Goal: Task Accomplishment & Management: Manage account settings

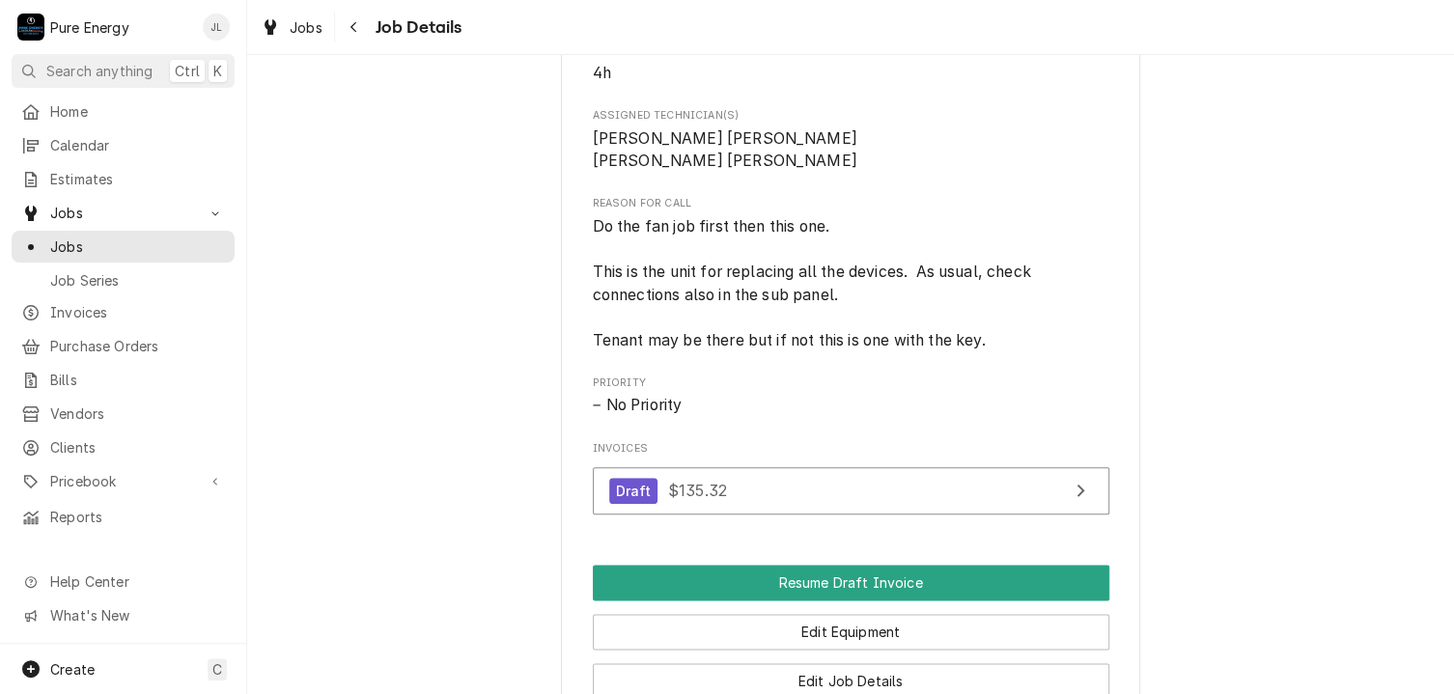
scroll to position [1159, 0]
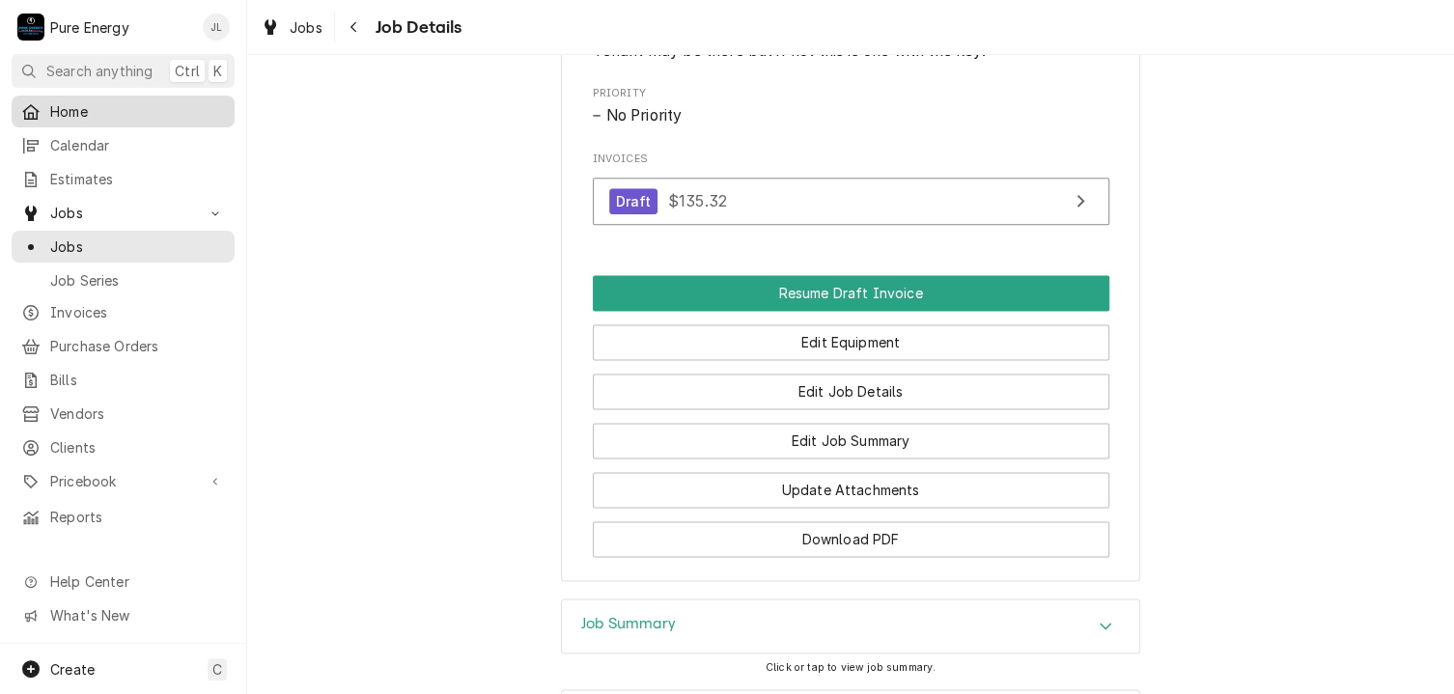
click at [105, 107] on span "Home" at bounding box center [137, 111] width 175 height 20
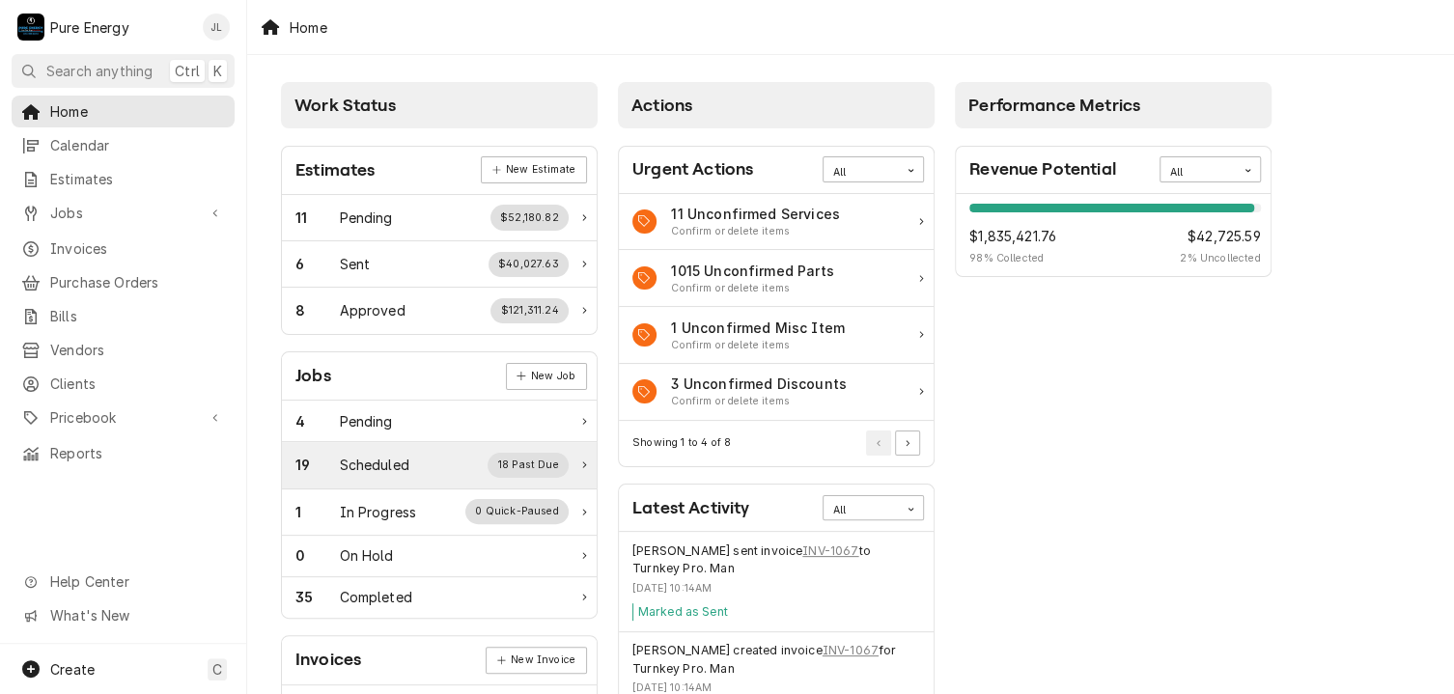
click at [414, 473] on div "19 Scheduled 18 Past Due" at bounding box center [431, 465] width 273 height 25
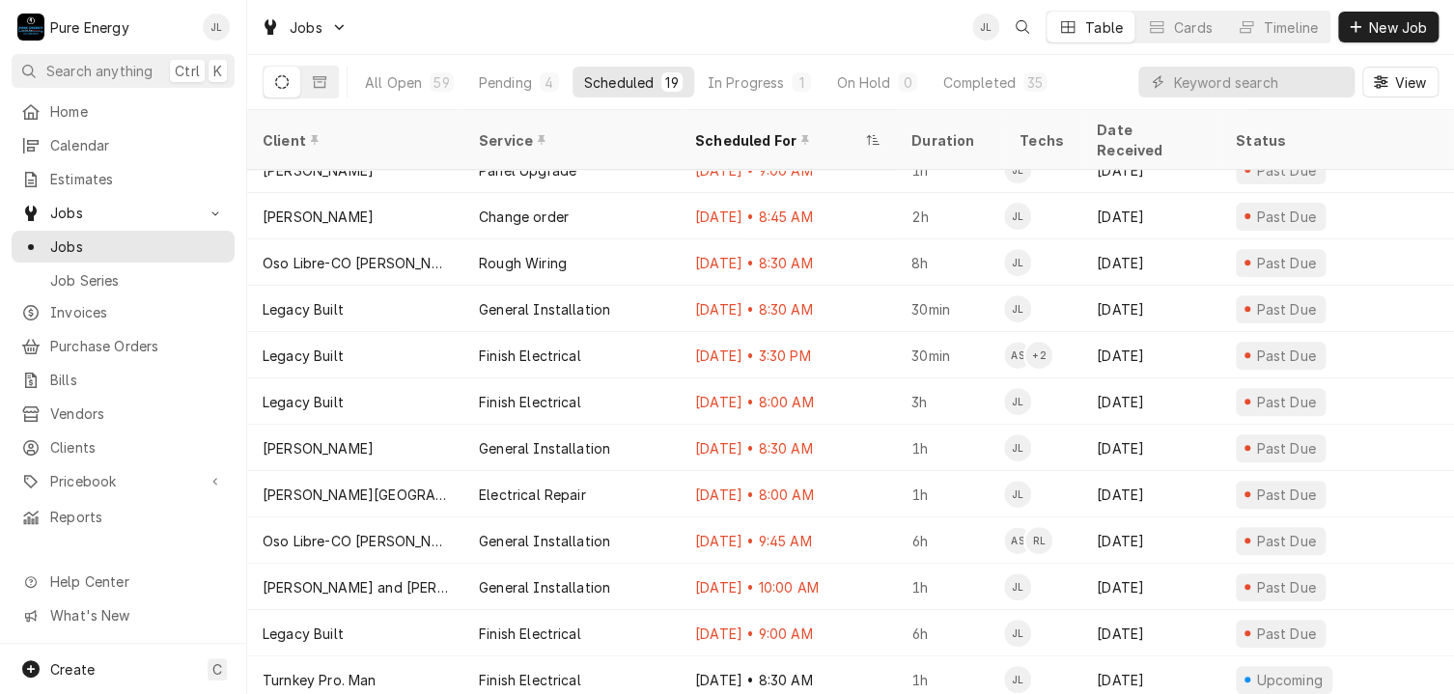
scroll to position [251, 0]
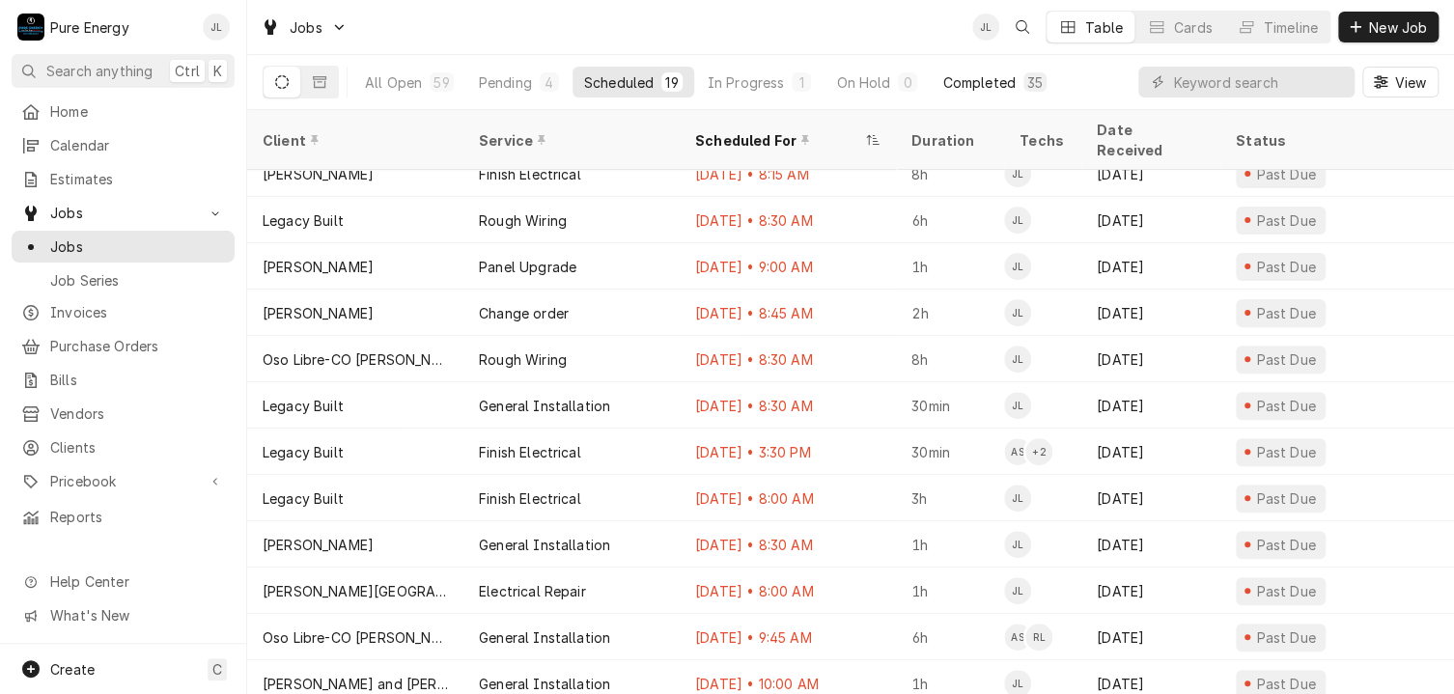
click at [987, 88] on div "Completed" at bounding box center [978, 82] width 72 height 20
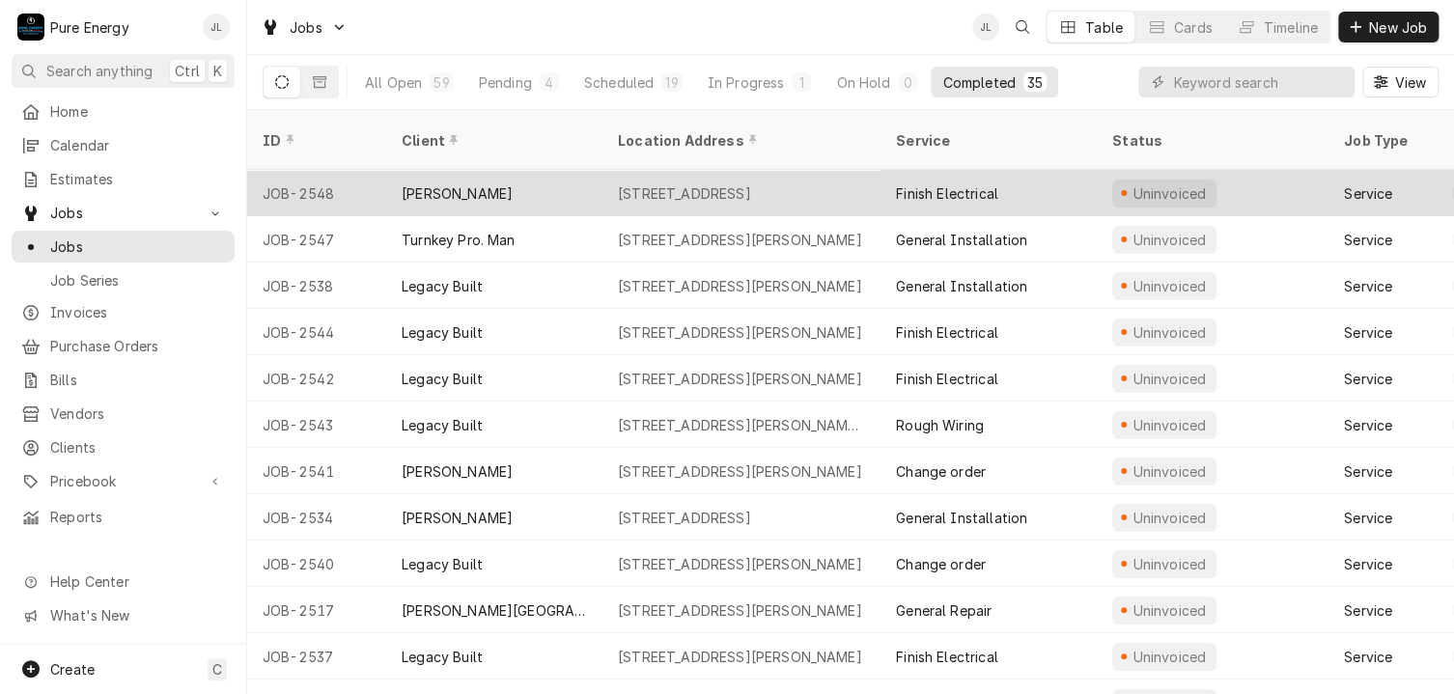
click at [560, 170] on div "Curt Schalchlin" at bounding box center [494, 193] width 216 height 46
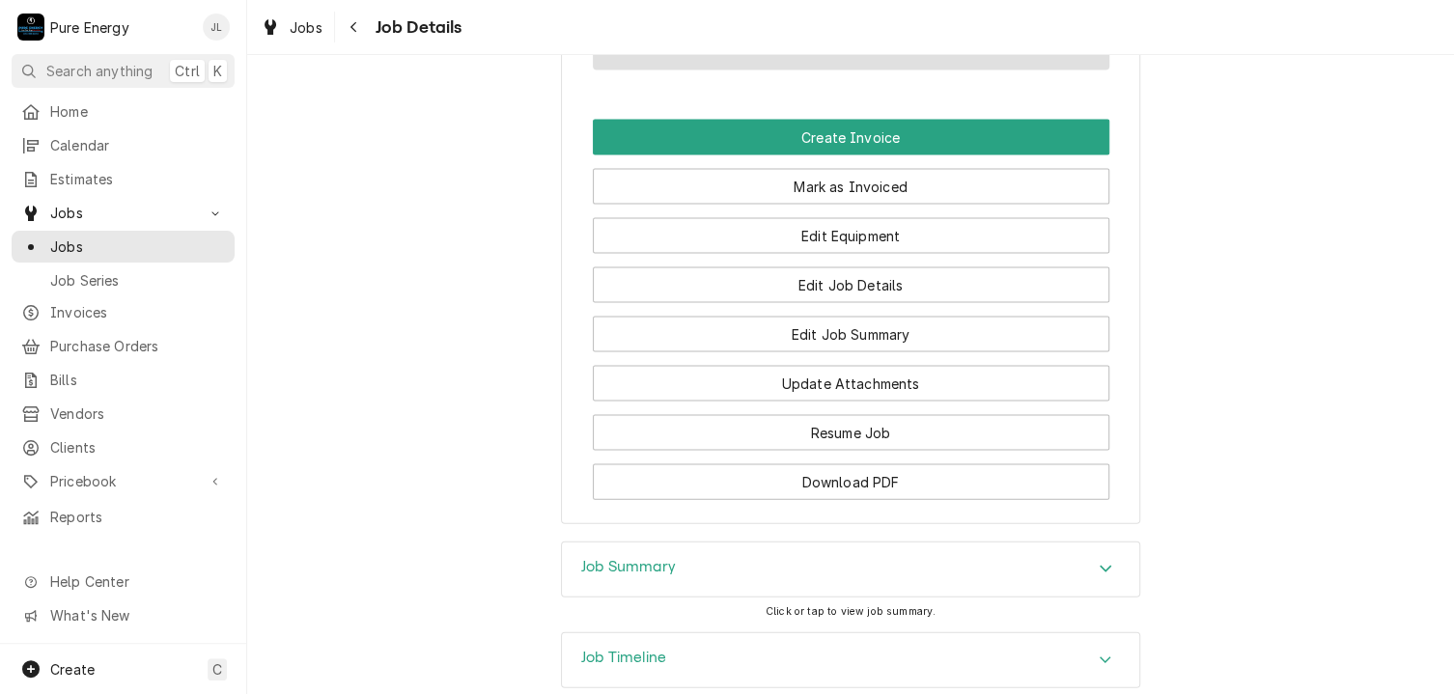
scroll to position [1919, 0]
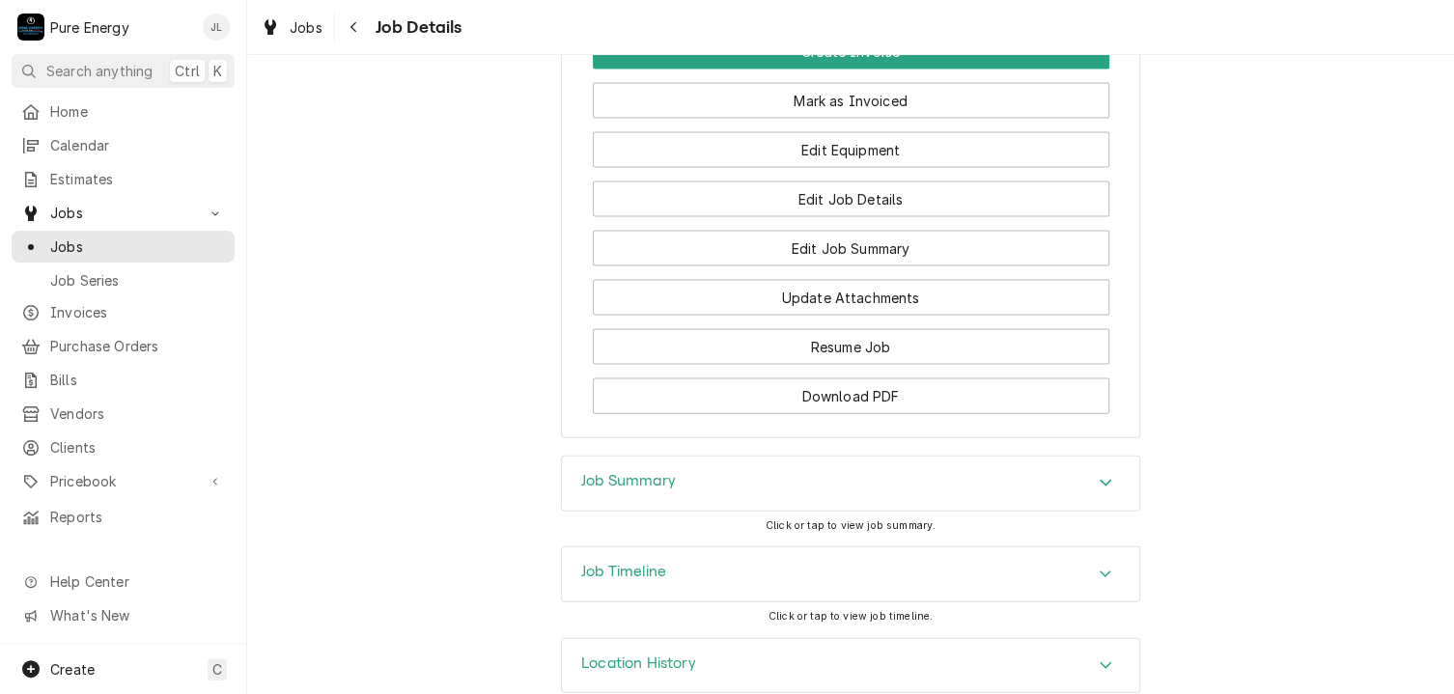
click at [672, 461] on div "Job Summary" at bounding box center [850, 484] width 577 height 54
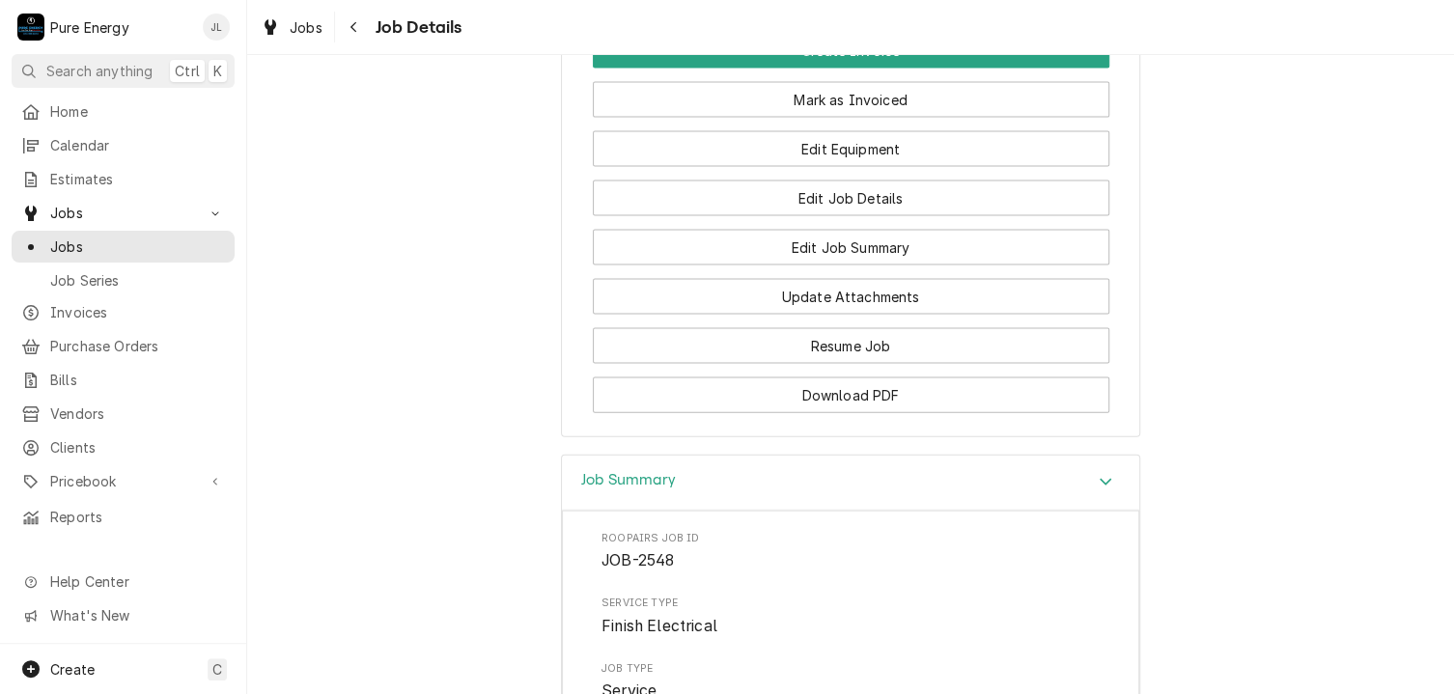
scroll to position [1727, 0]
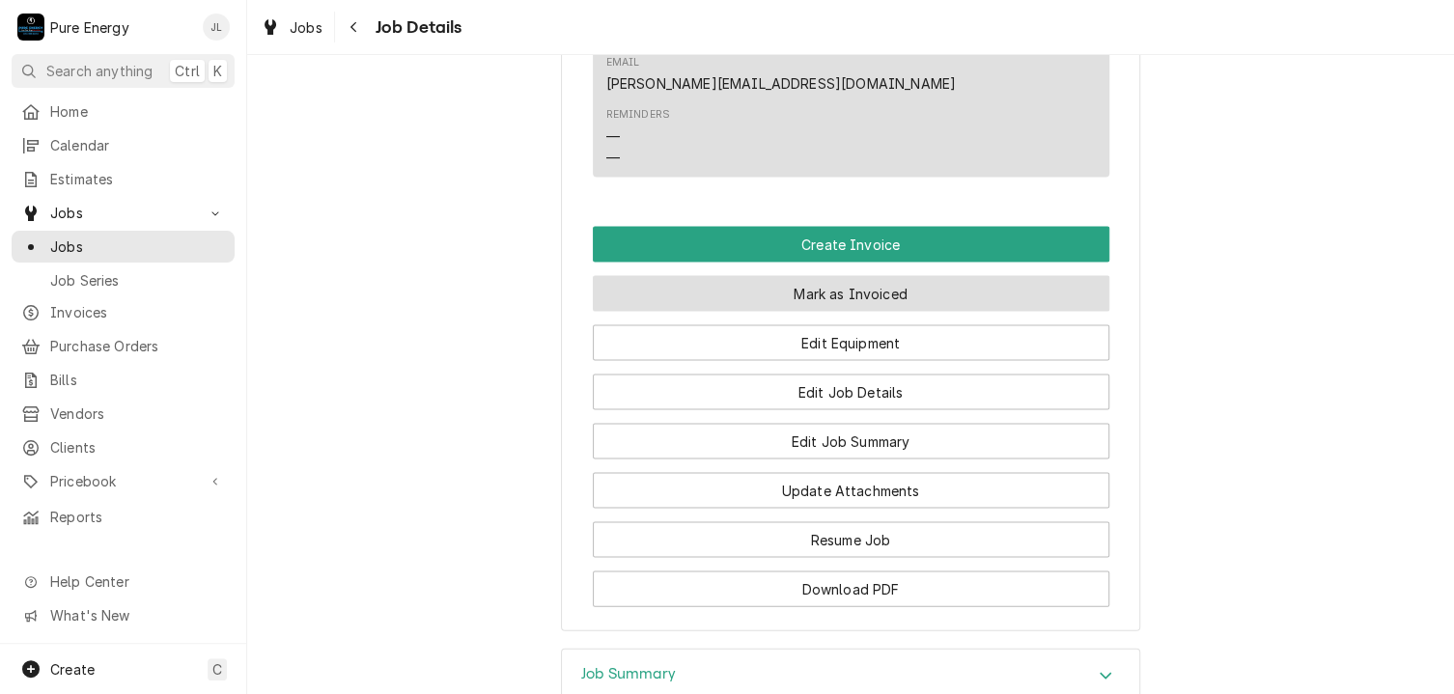
click at [878, 275] on button "Mark as Invoiced" at bounding box center [851, 293] width 517 height 36
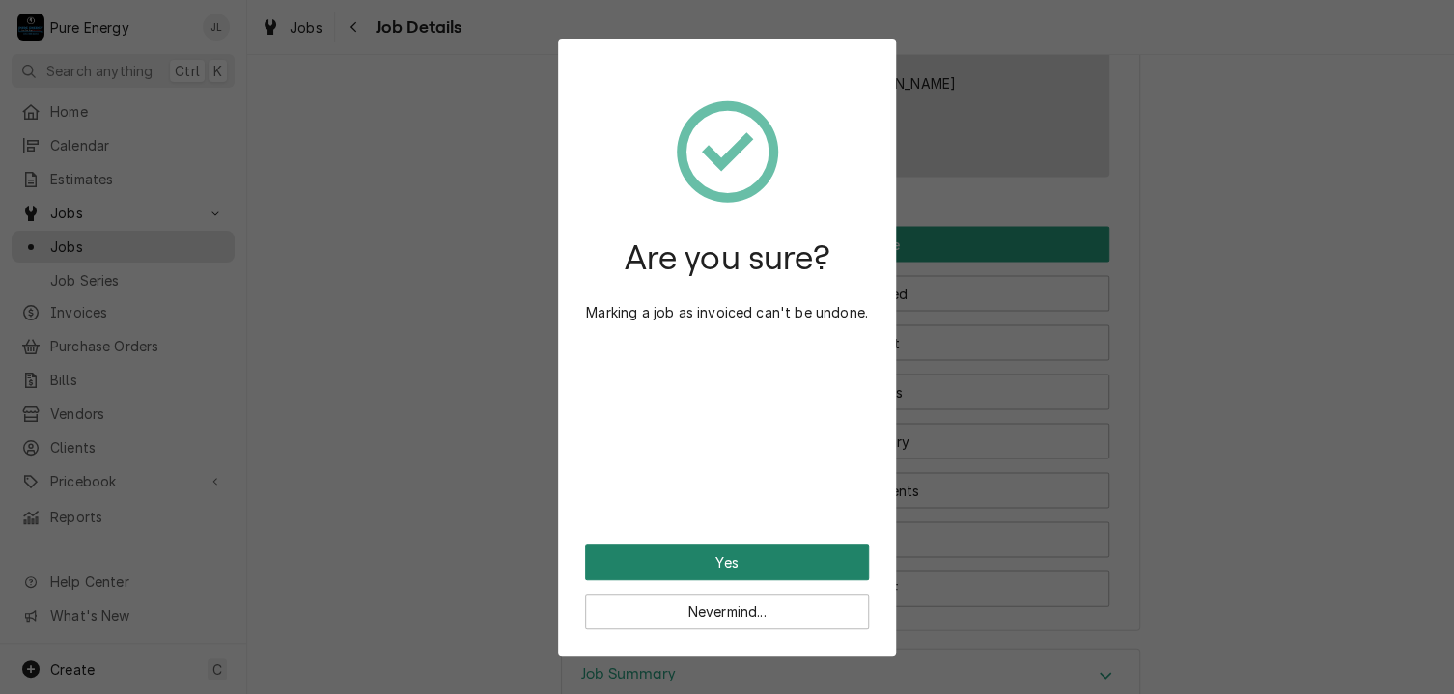
click at [752, 567] on button "Yes" at bounding box center [727, 563] width 284 height 36
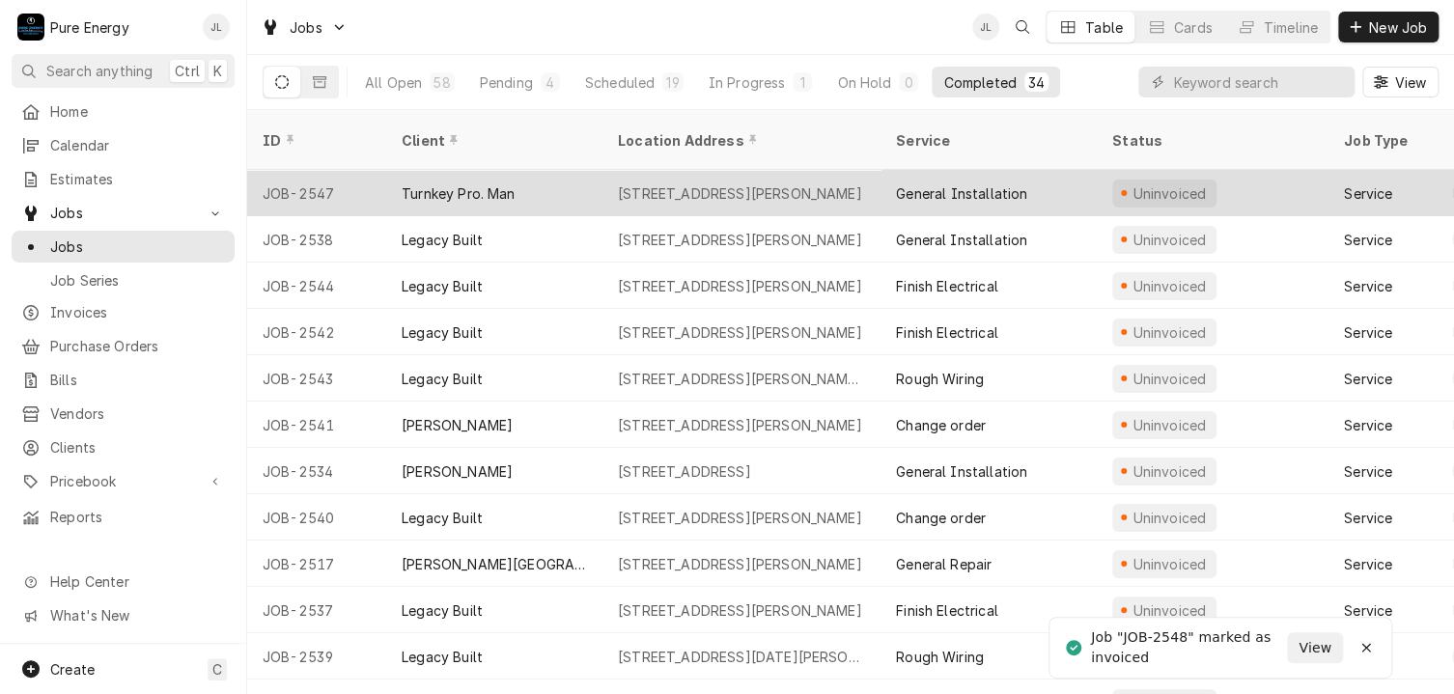
click at [560, 170] on div "Turnkey Pro. Man" at bounding box center [494, 193] width 216 height 46
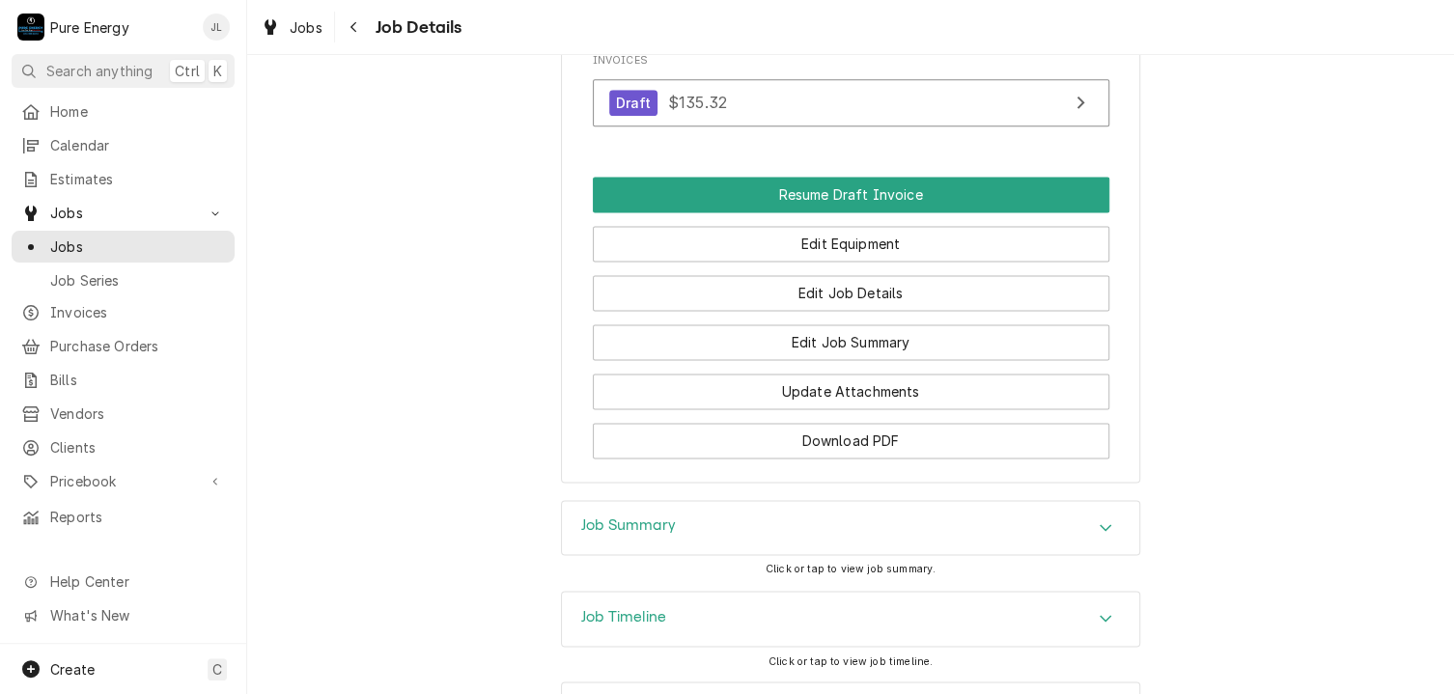
scroll to position [1354, 0]
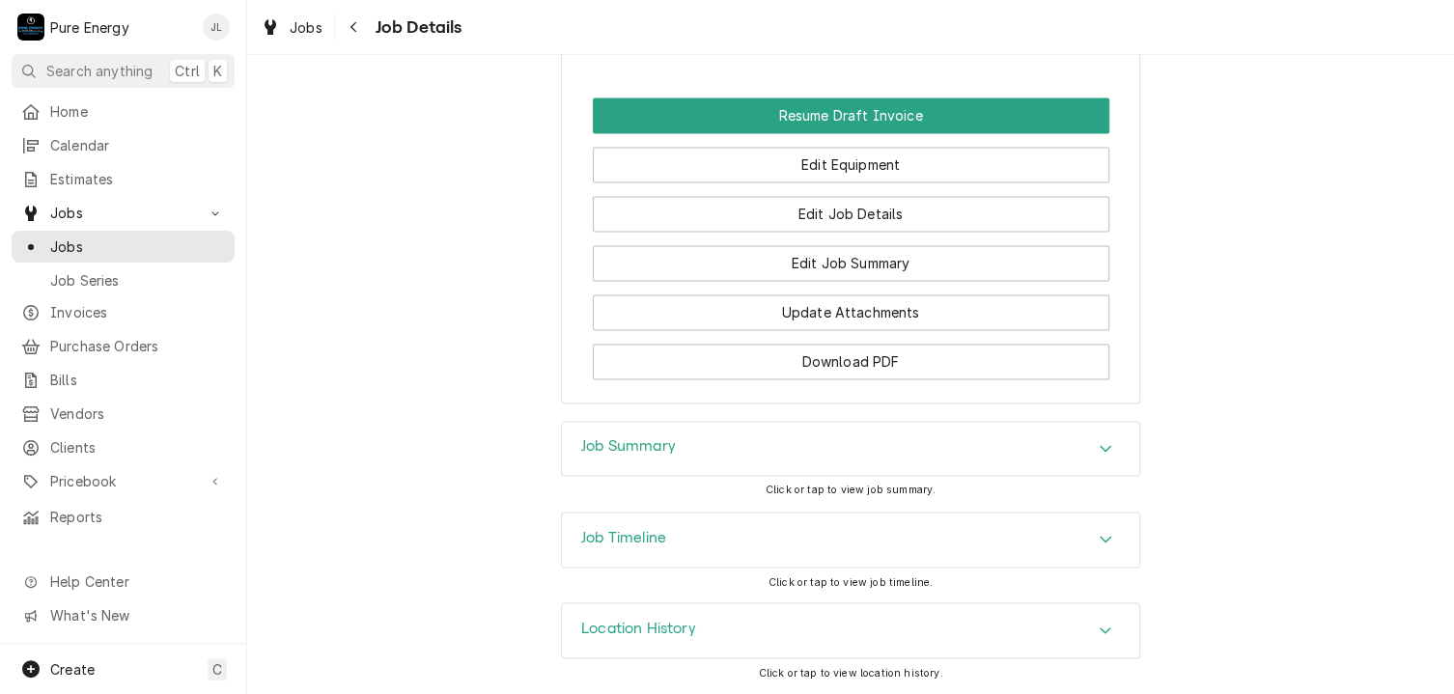
click at [810, 465] on div "Job Summary" at bounding box center [850, 449] width 577 height 54
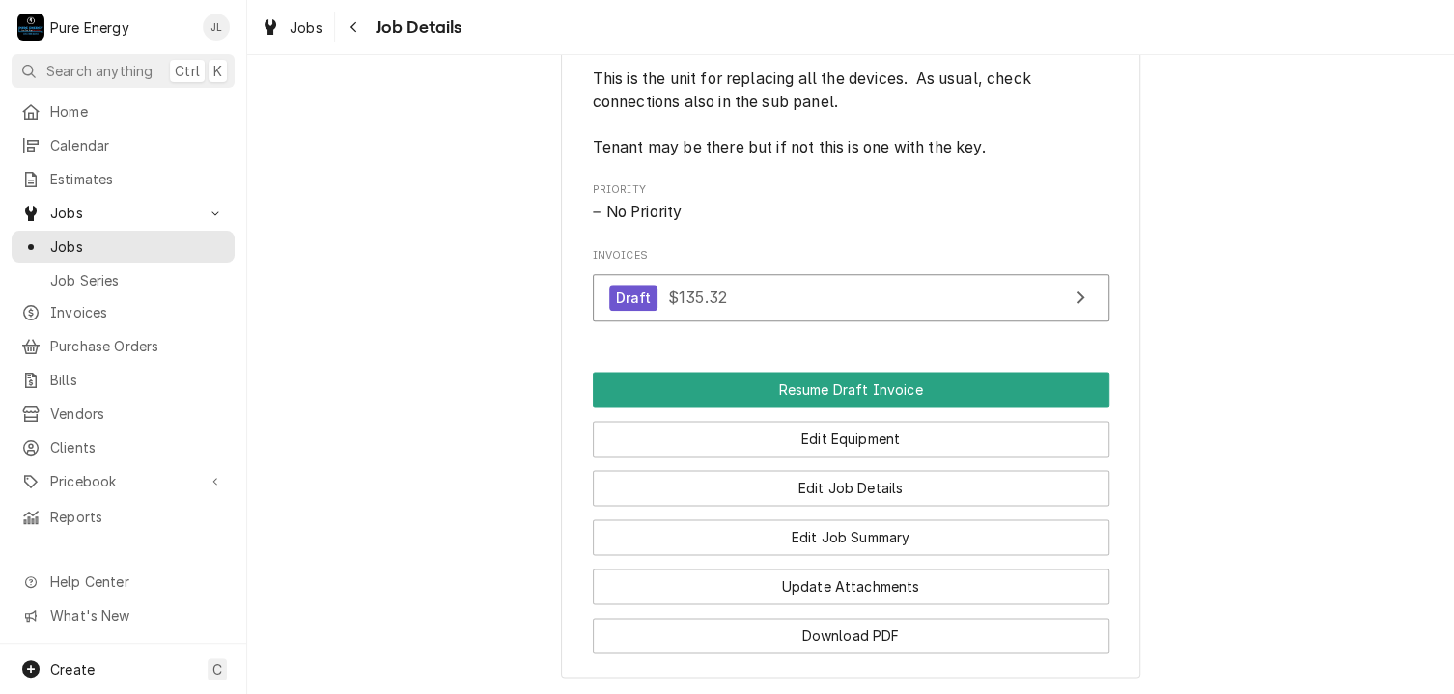
scroll to position [1255, 0]
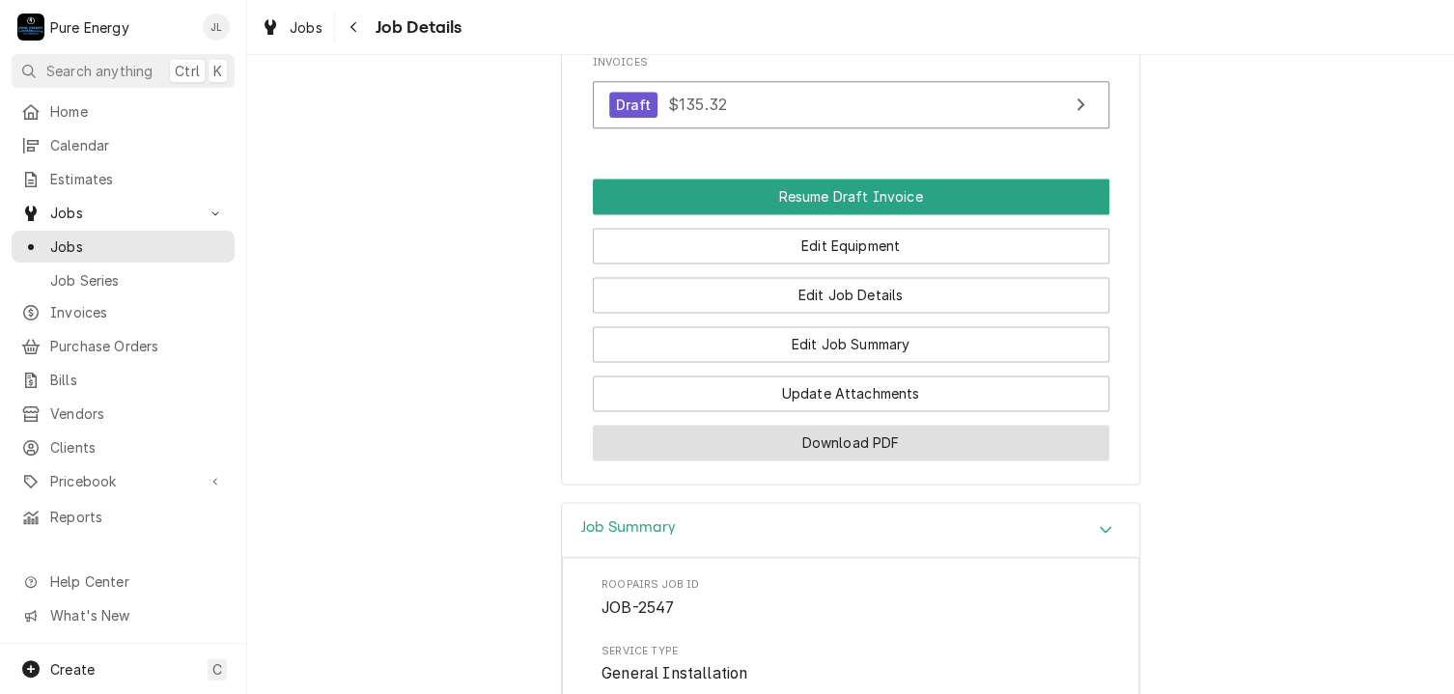
click at [843, 461] on button "Download PDF" at bounding box center [851, 443] width 517 height 36
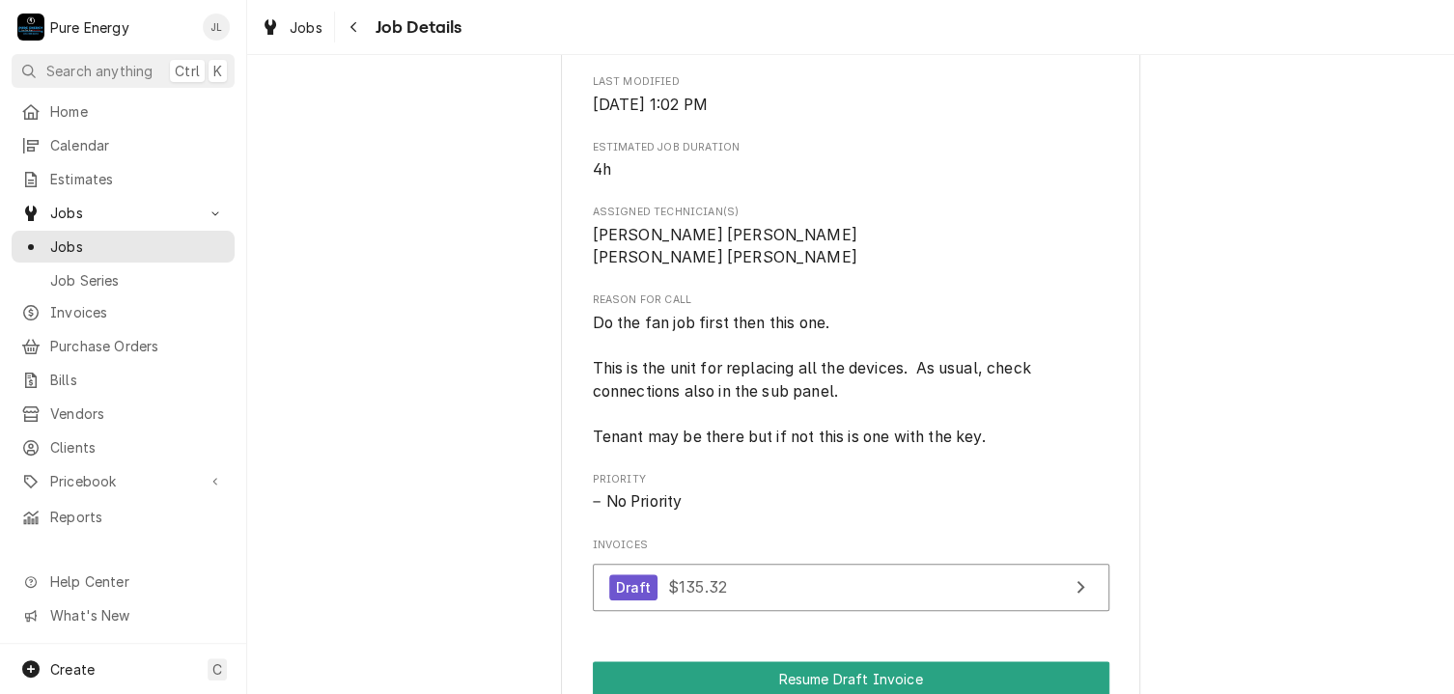
scroll to position [965, 0]
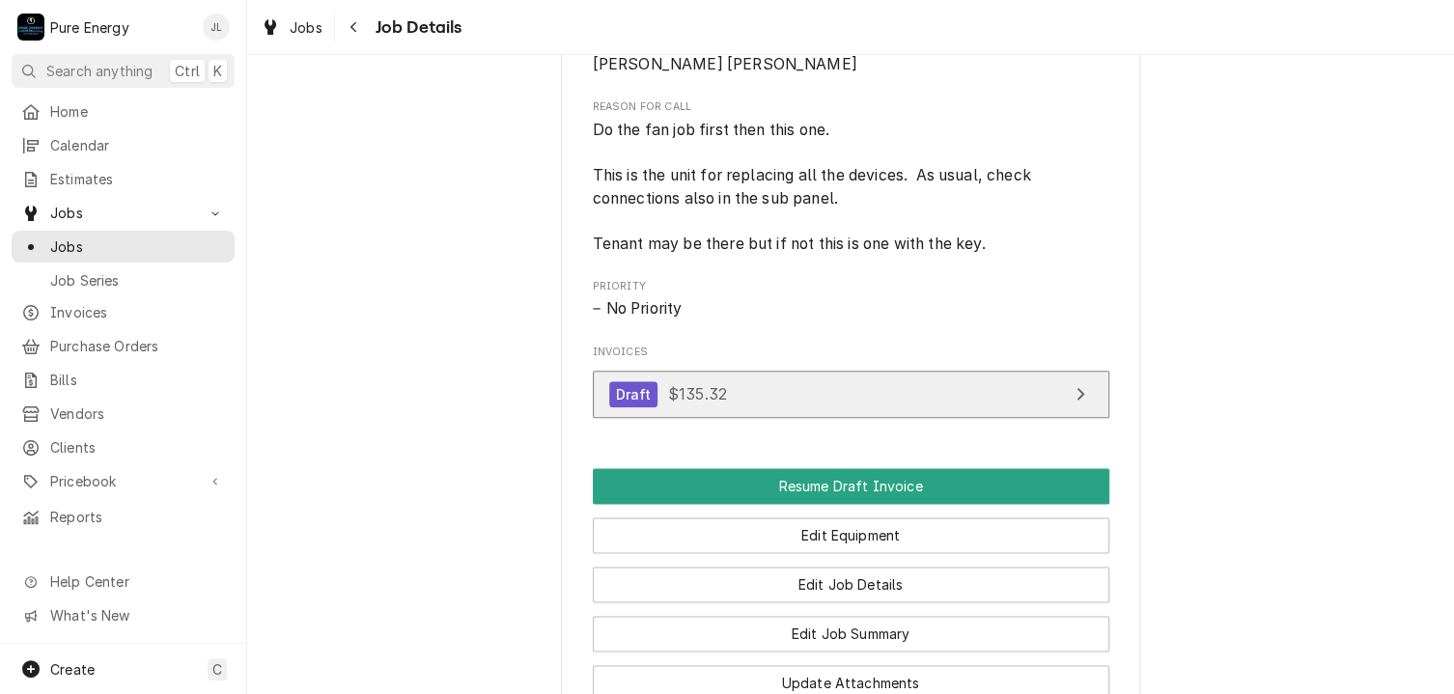
click at [1076, 402] on icon "View Invoice" at bounding box center [1081, 393] width 10 height 15
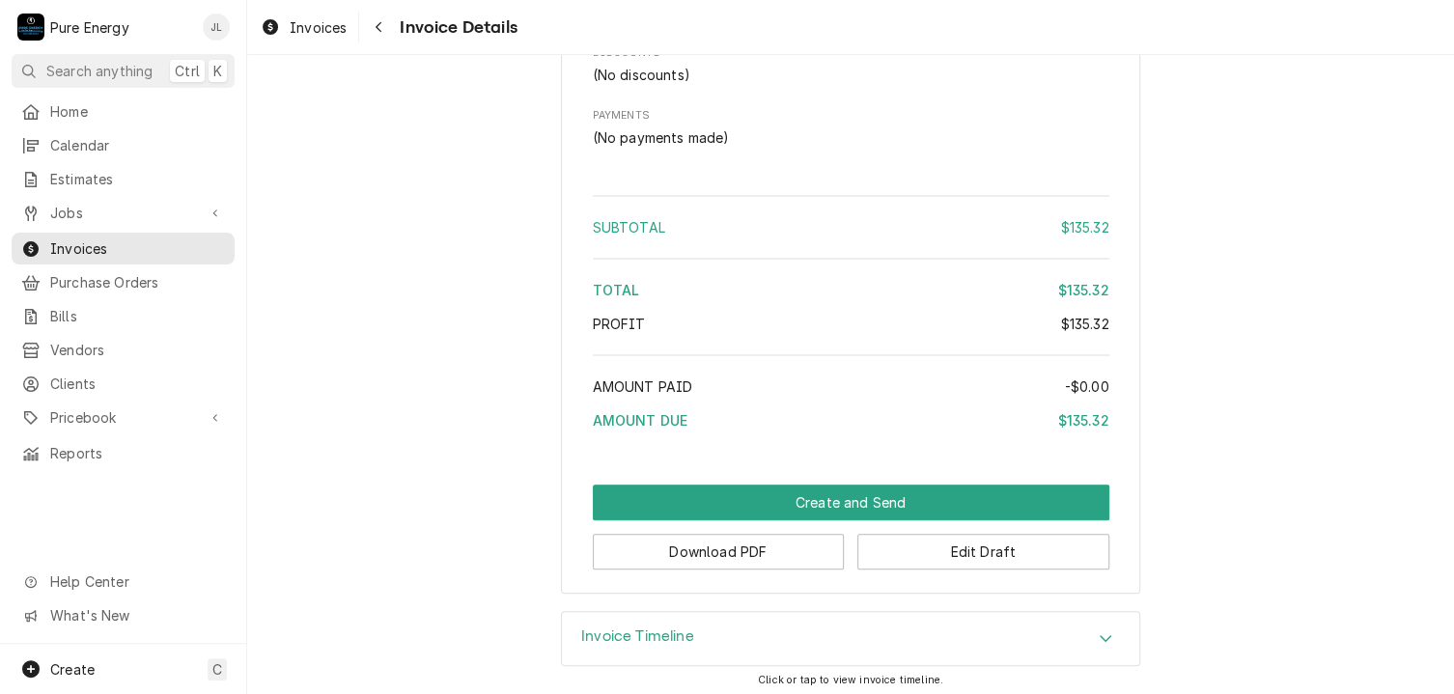
scroll to position [3834, 0]
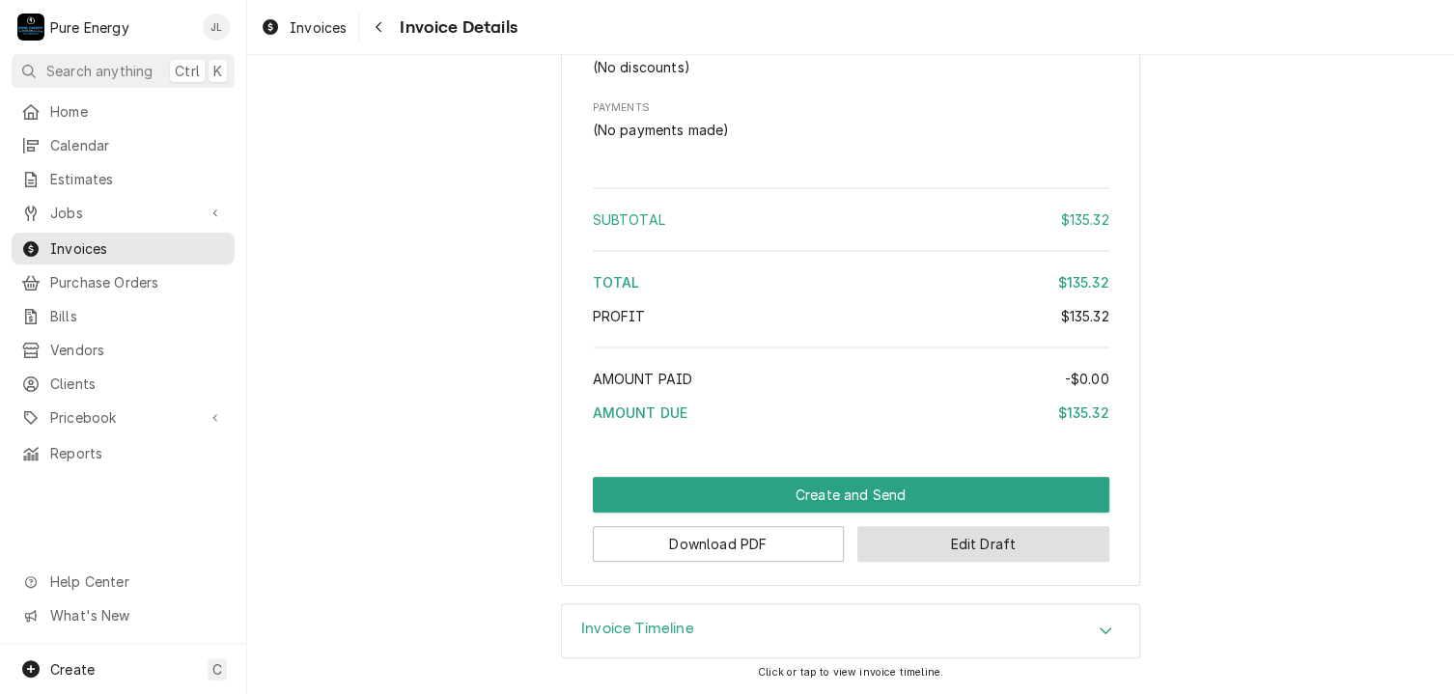
click at [877, 538] on button "Edit Draft" at bounding box center [983, 544] width 252 height 36
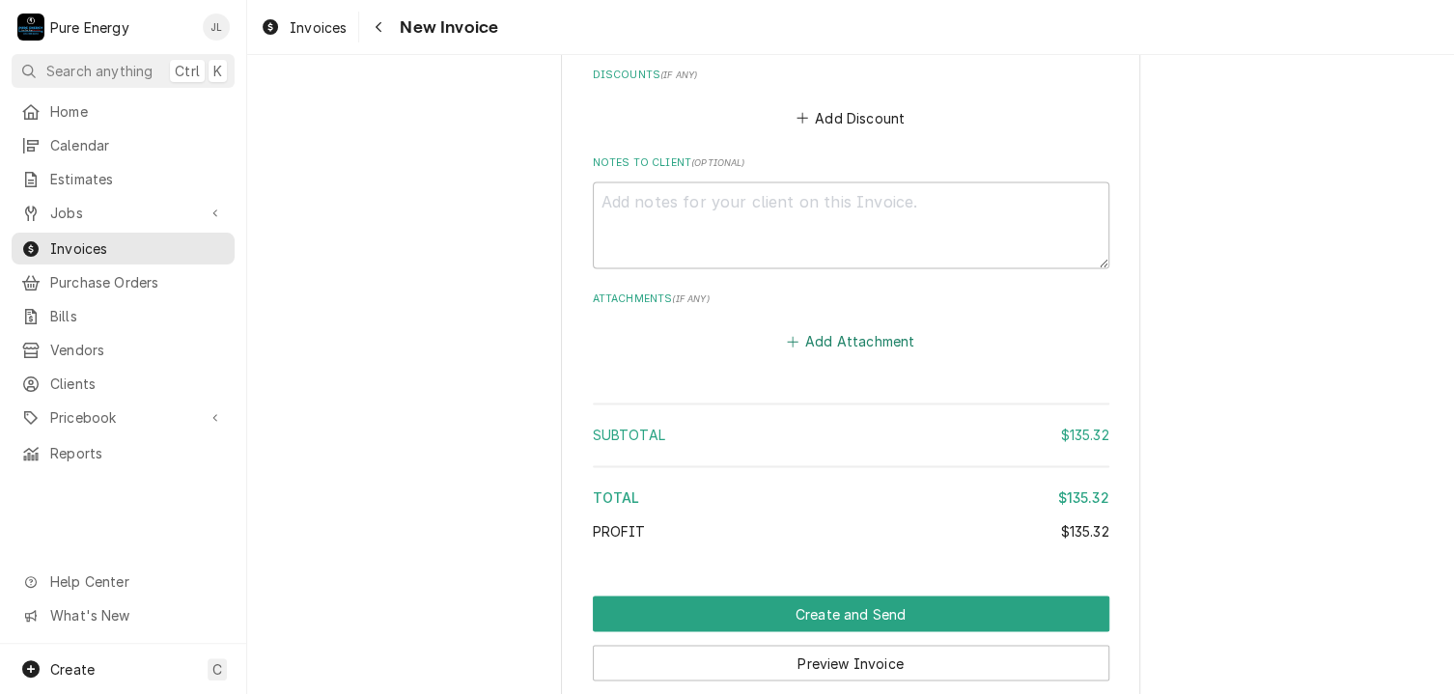
scroll to position [5082, 0]
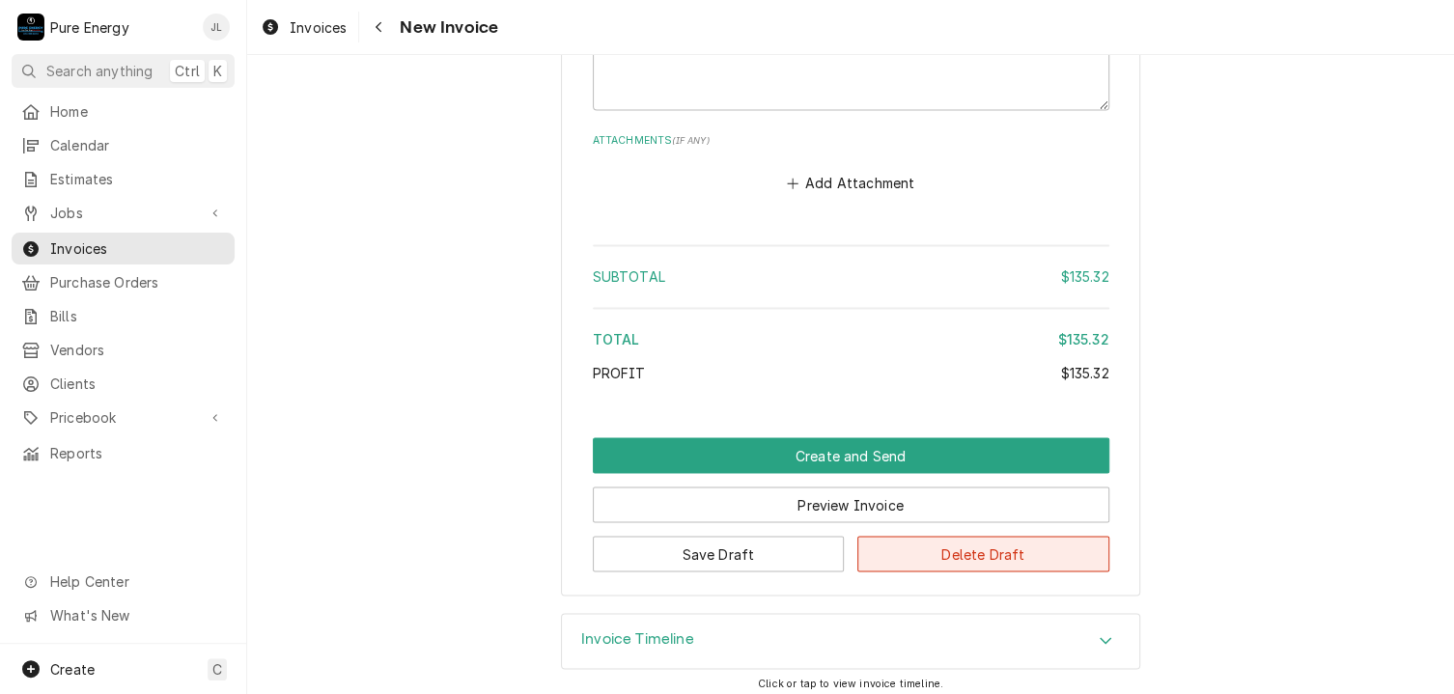
click at [925, 541] on button "Delete Draft" at bounding box center [983, 554] width 252 height 36
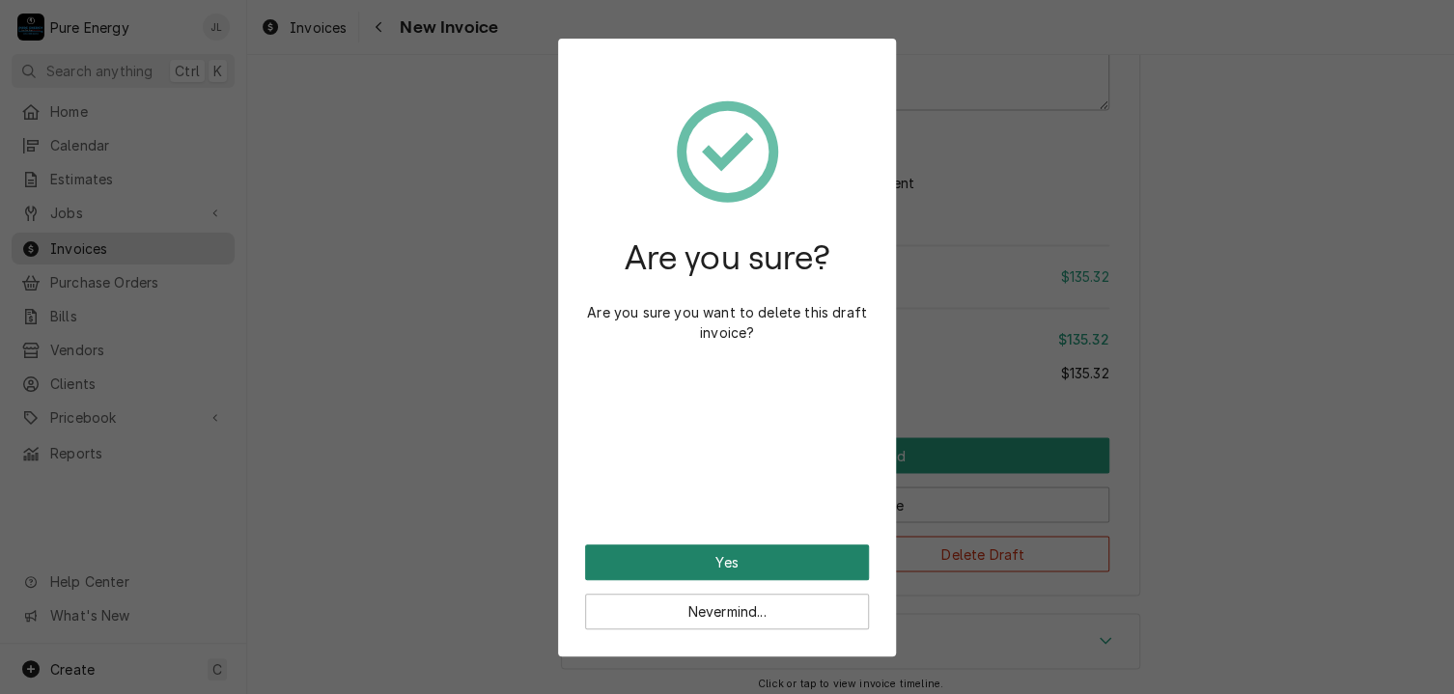
click at [766, 560] on button "Yes" at bounding box center [727, 563] width 284 height 36
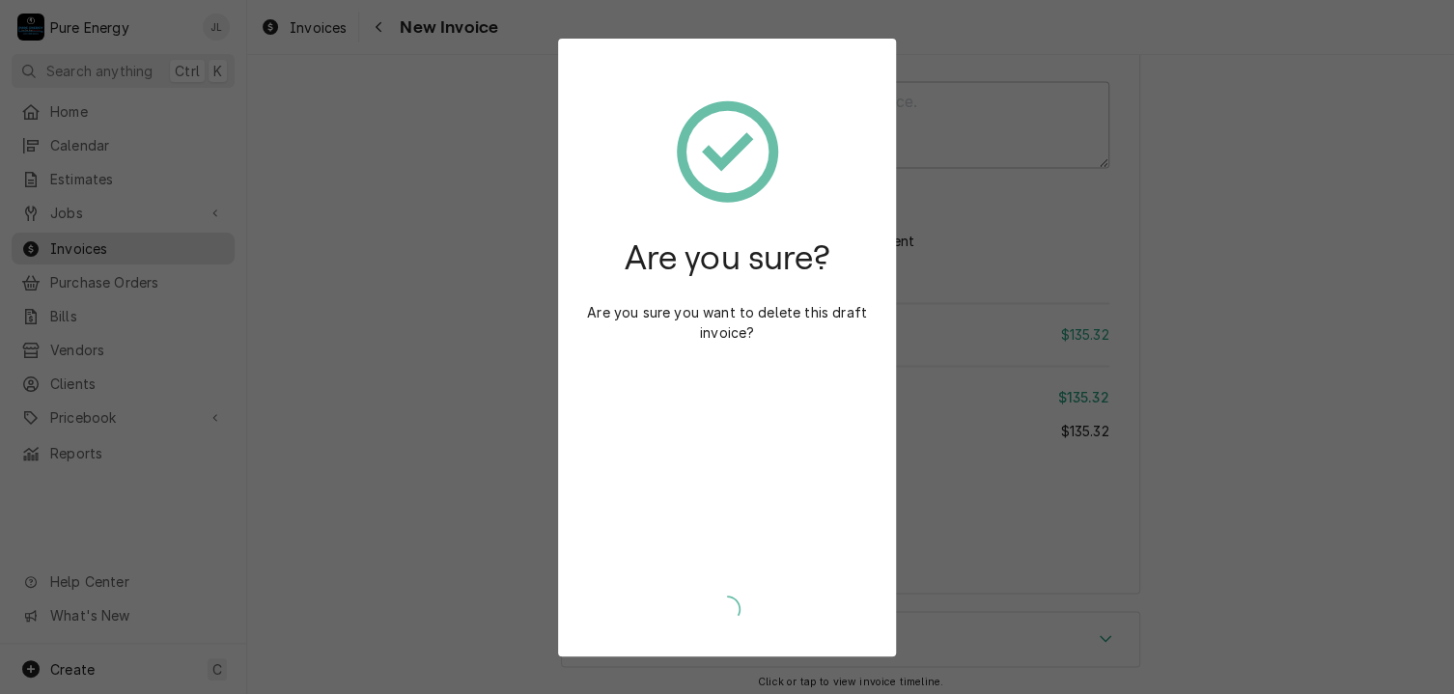
type textarea "x"
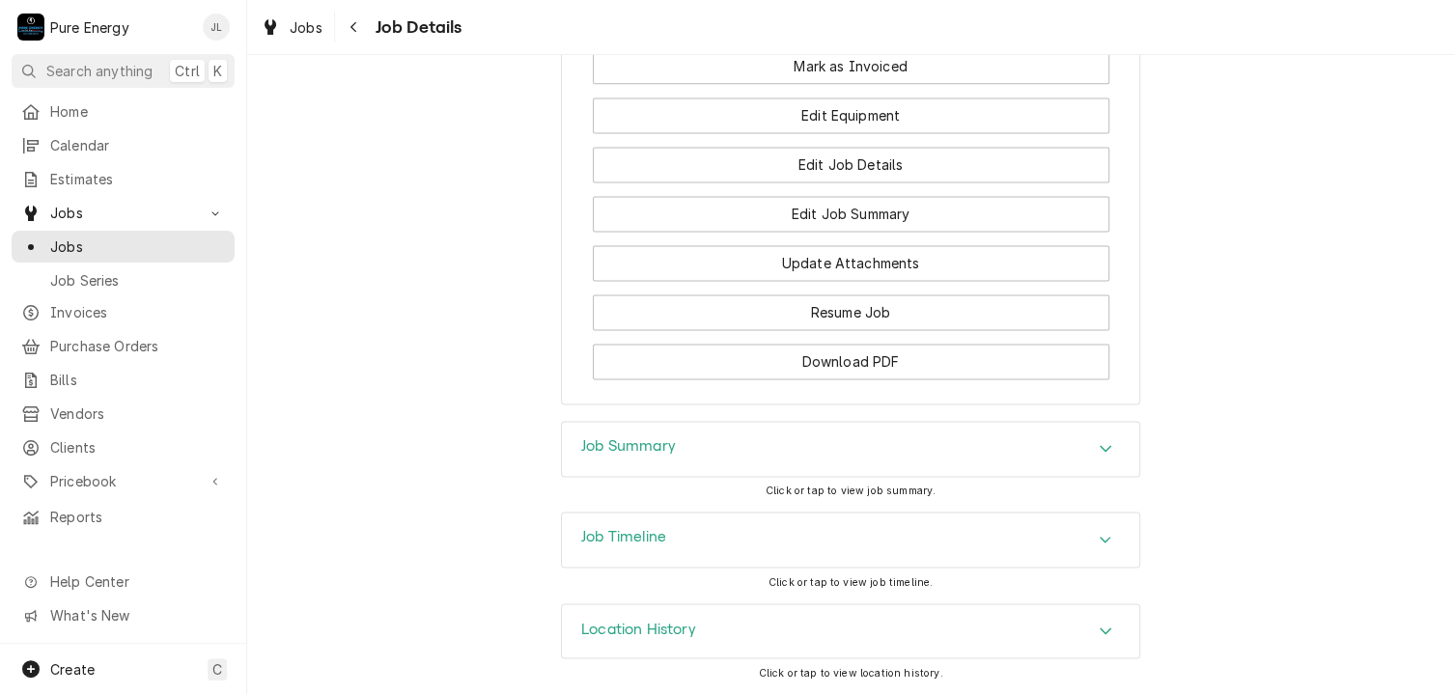
scroll to position [1152, 0]
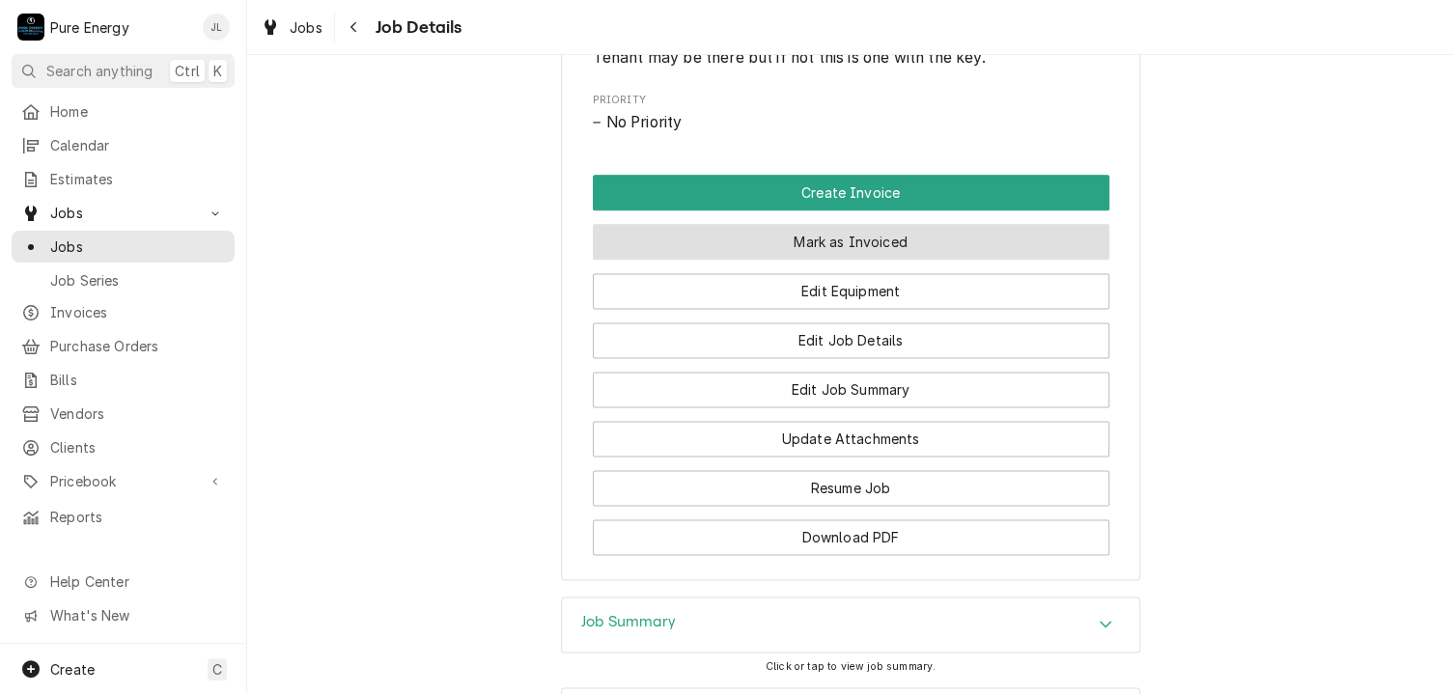
click at [839, 260] on button "Mark as Invoiced" at bounding box center [851, 242] width 517 height 36
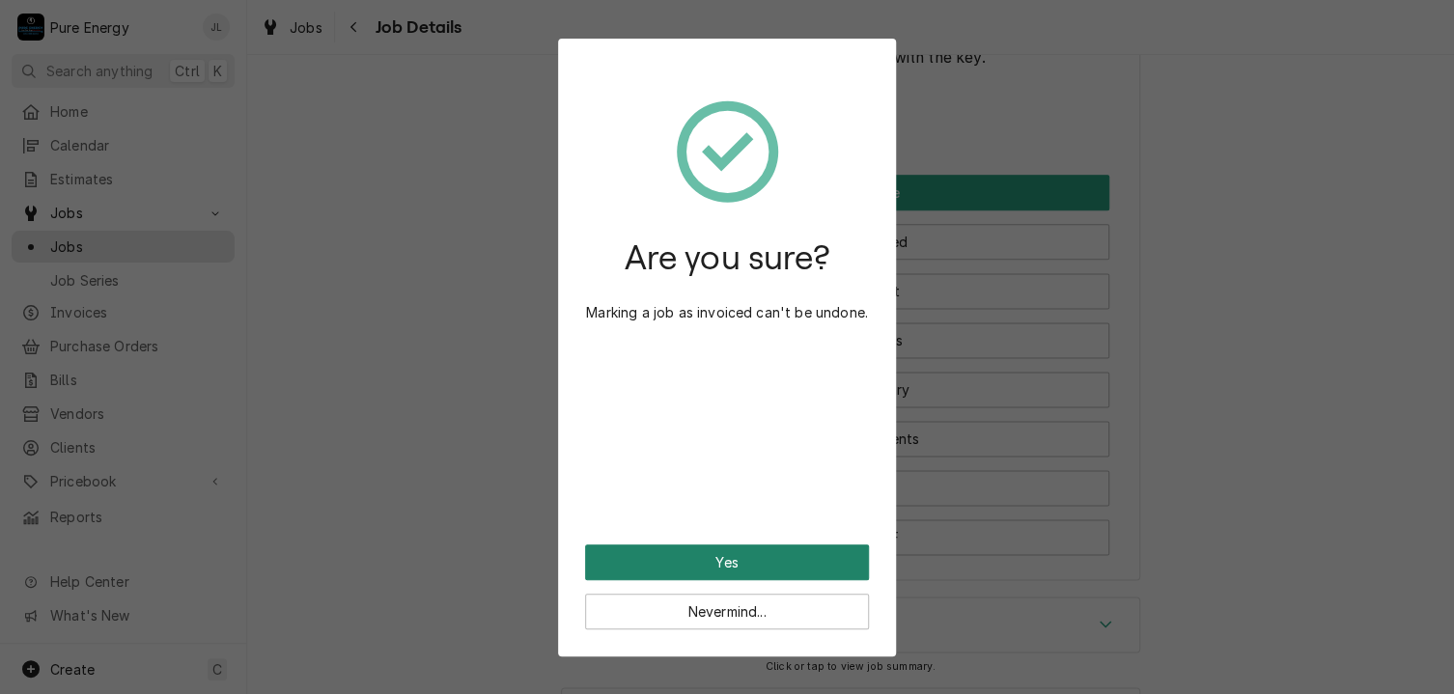
click at [633, 572] on button "Yes" at bounding box center [727, 563] width 284 height 36
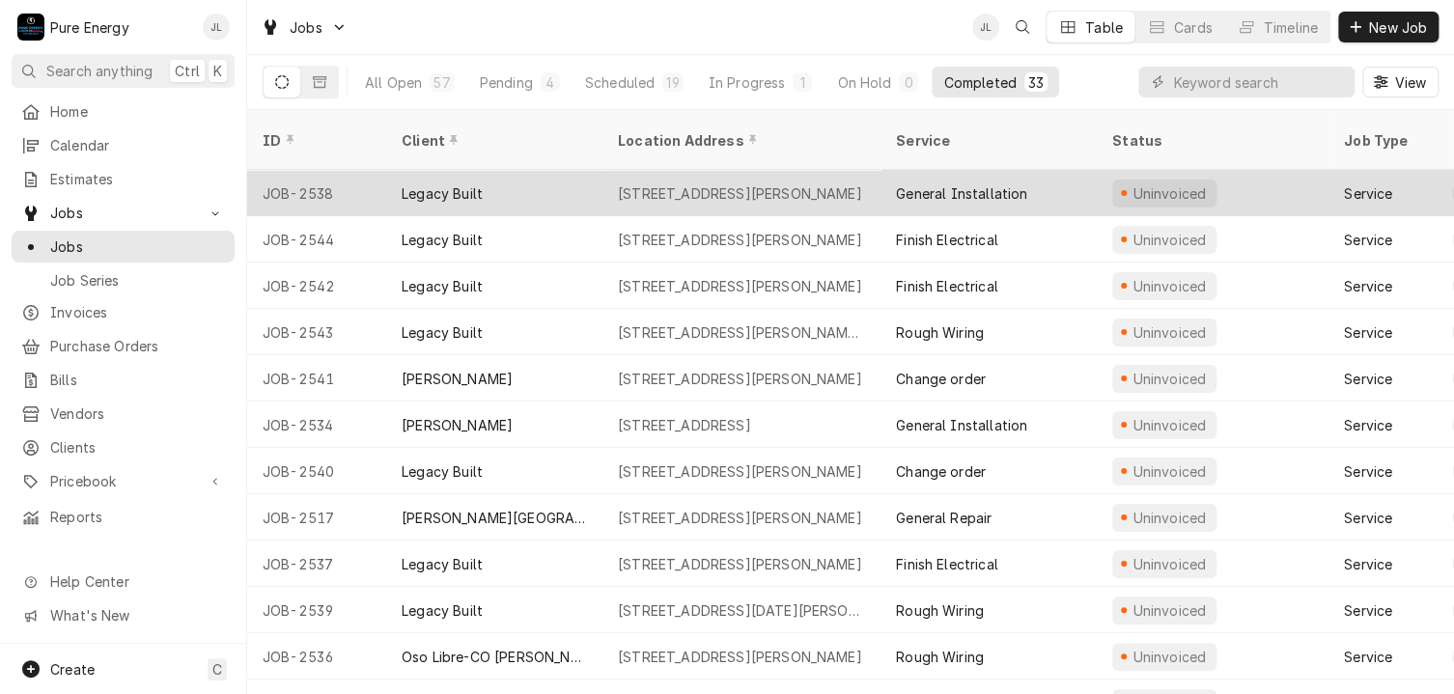
click at [533, 170] on div "Legacy Built" at bounding box center [494, 193] width 216 height 46
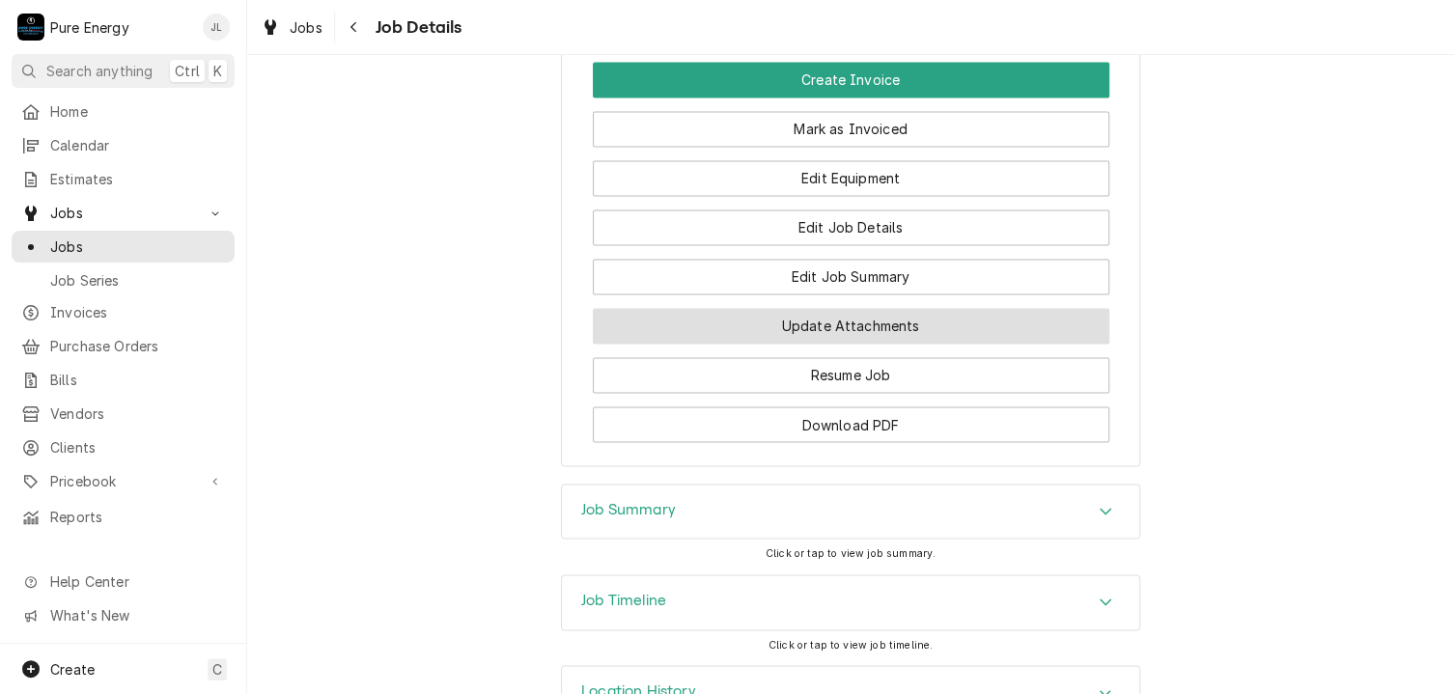
scroll to position [1505, 0]
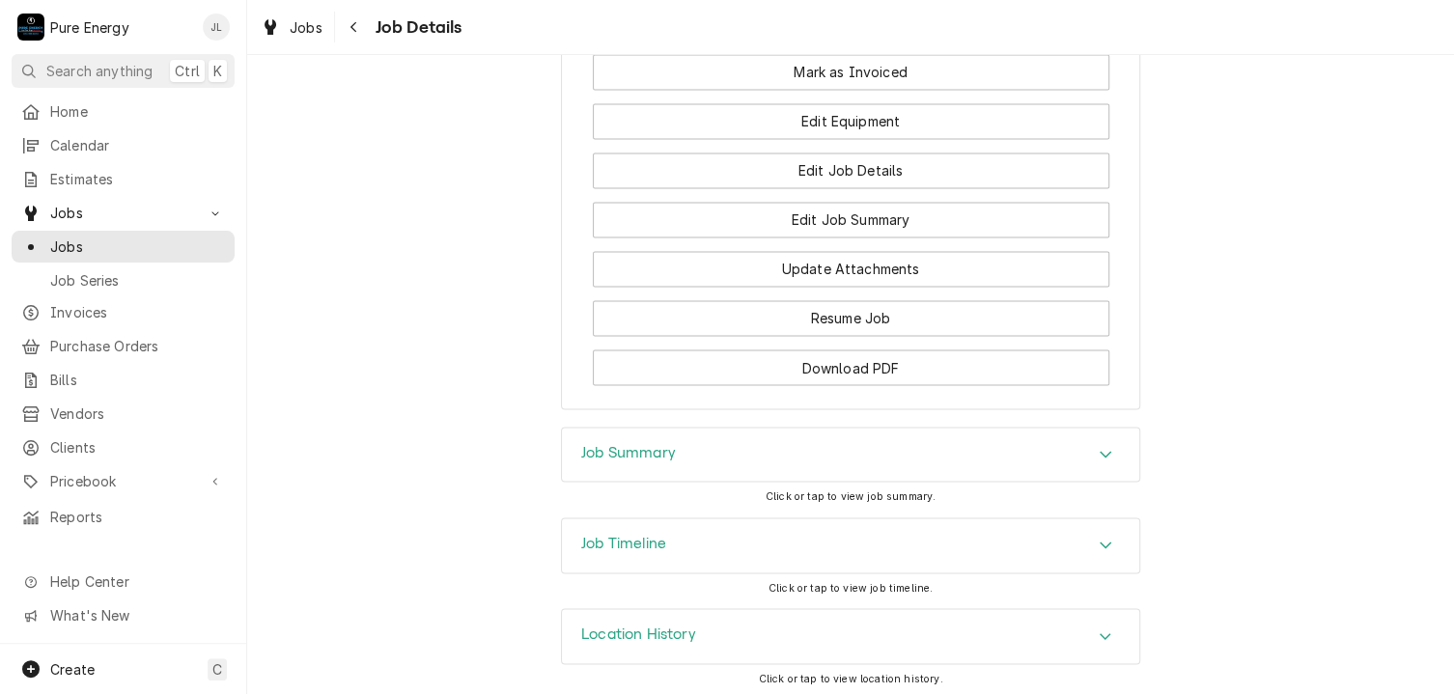
click at [715, 451] on div "Job Summary" at bounding box center [850, 455] width 577 height 54
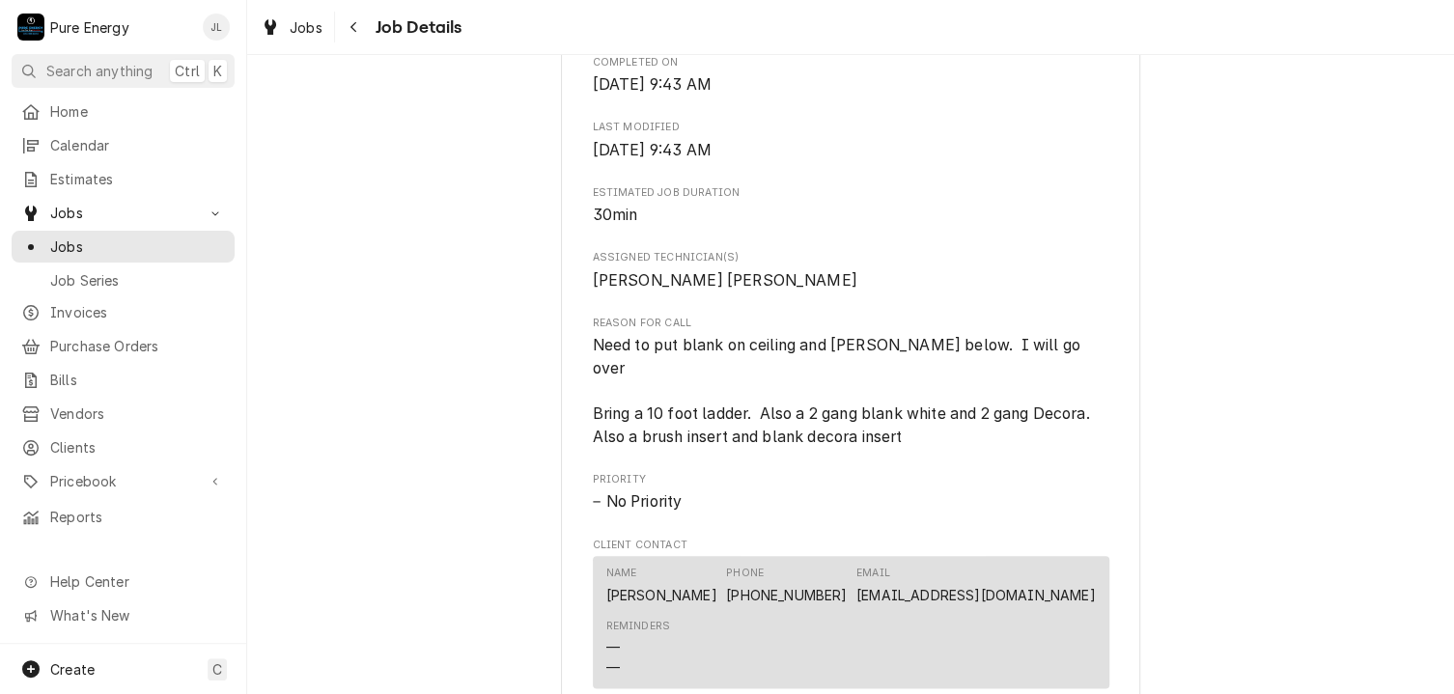
scroll to position [1255, 0]
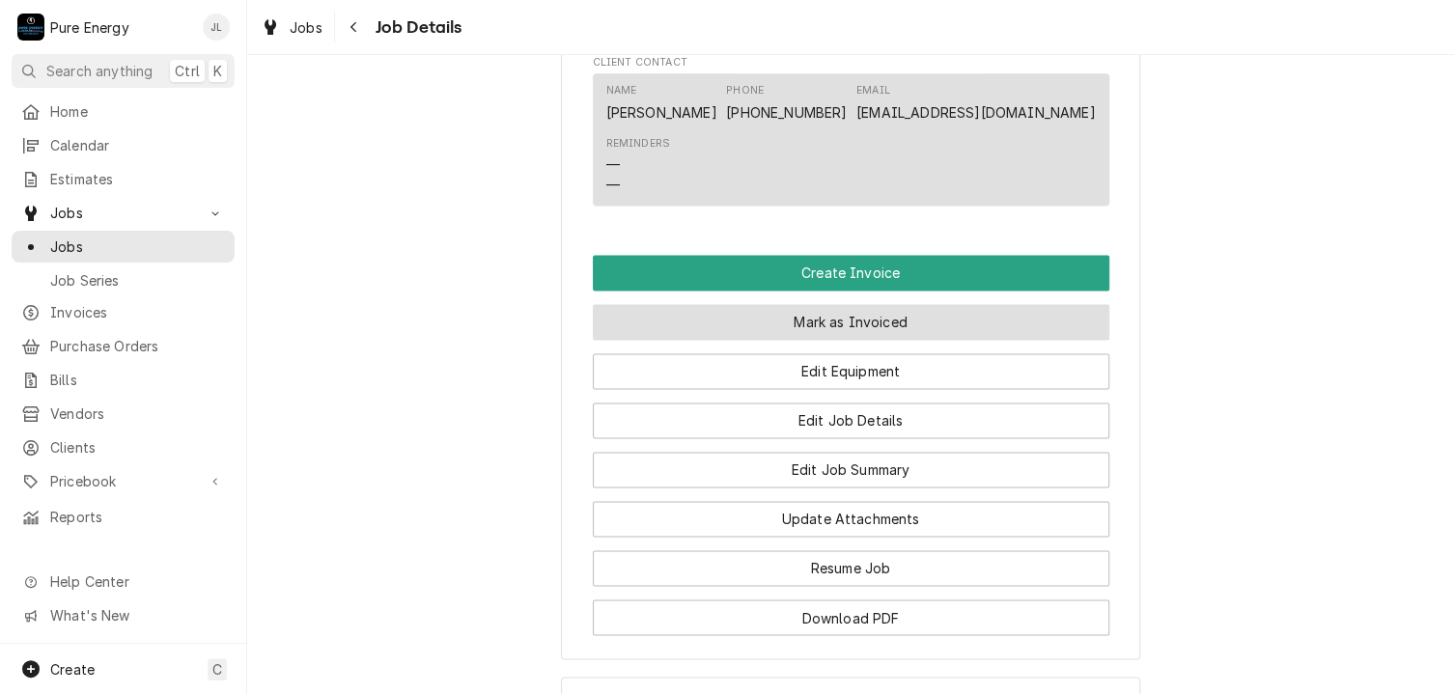
click at [806, 317] on button "Mark as Invoiced" at bounding box center [851, 322] width 517 height 36
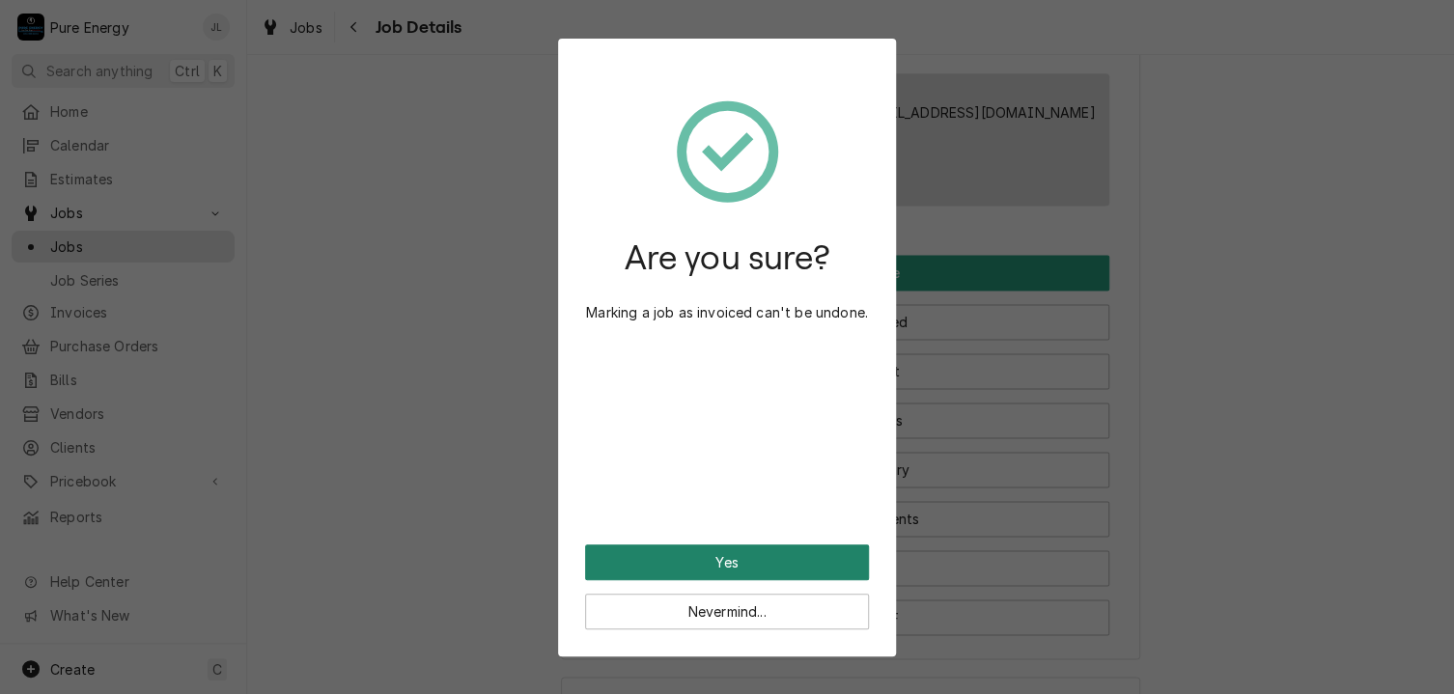
click at [749, 567] on button "Yes" at bounding box center [727, 563] width 284 height 36
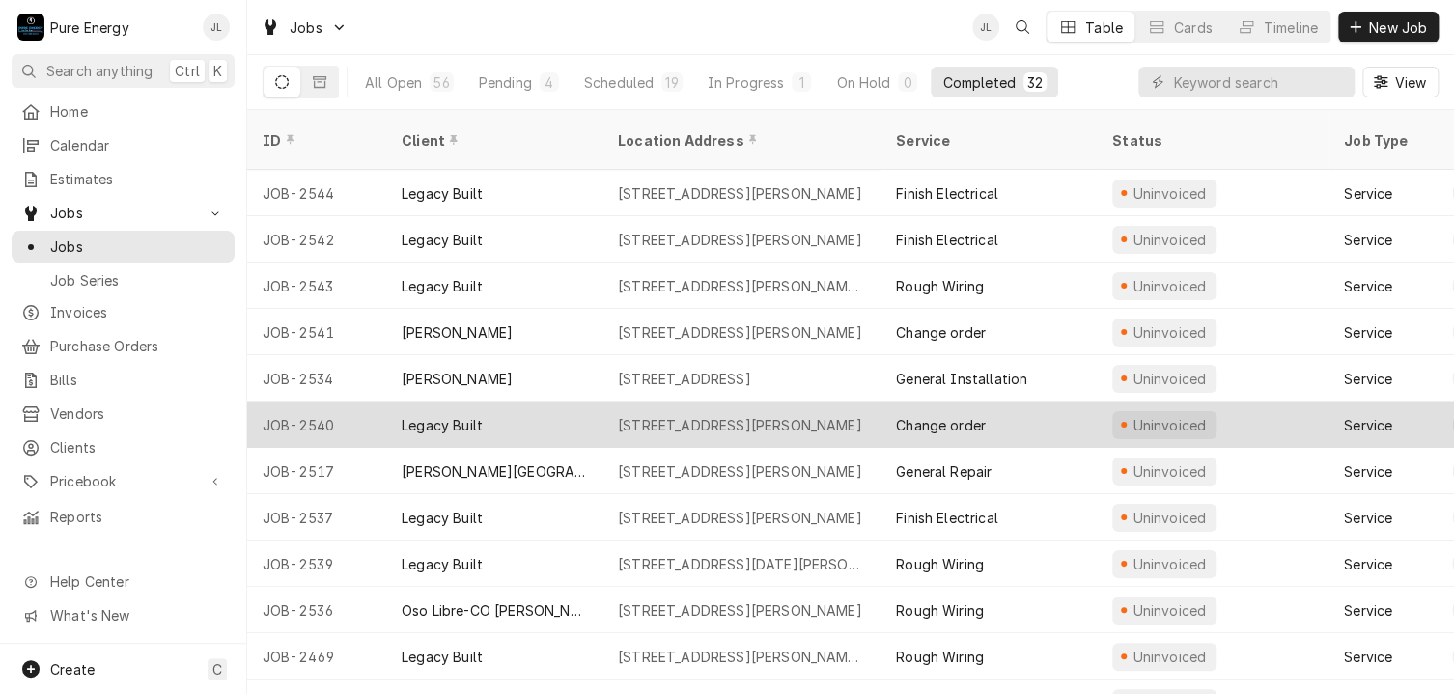
click at [580, 402] on div "Legacy Built" at bounding box center [494, 425] width 216 height 46
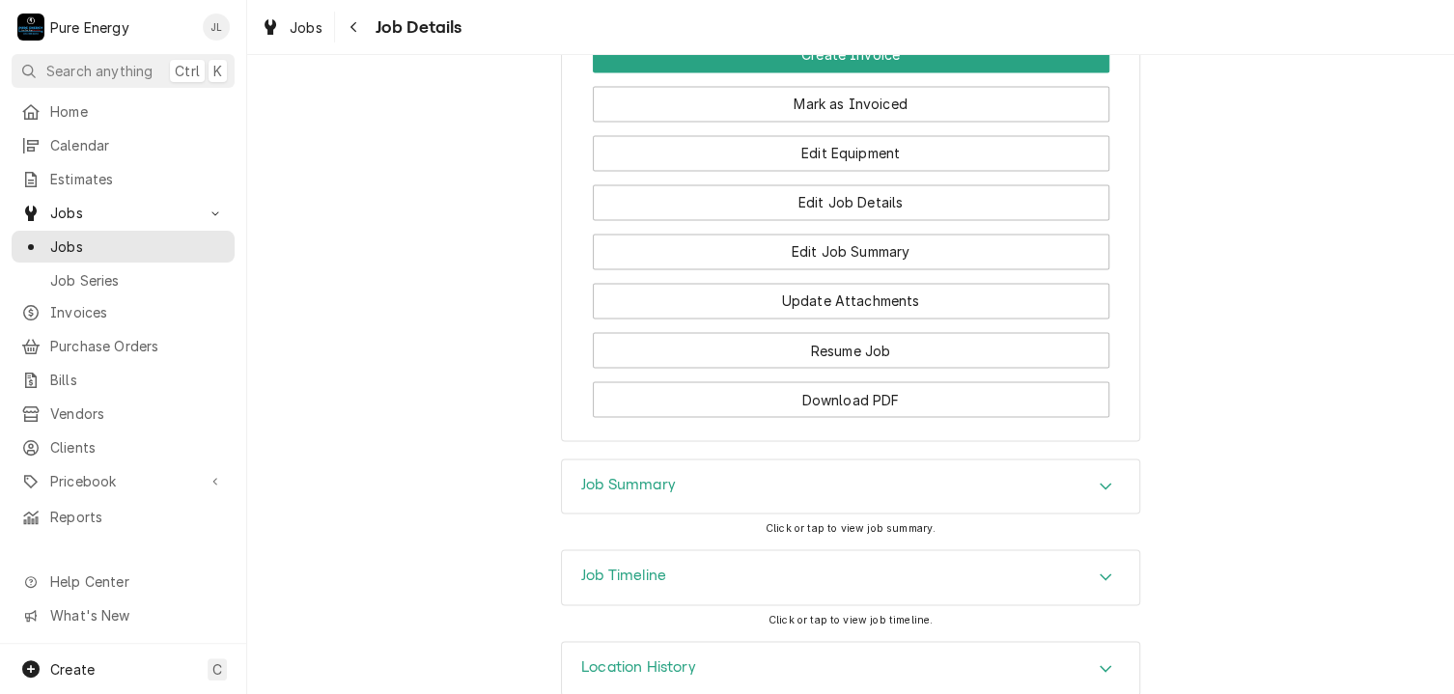
scroll to position [1599, 0]
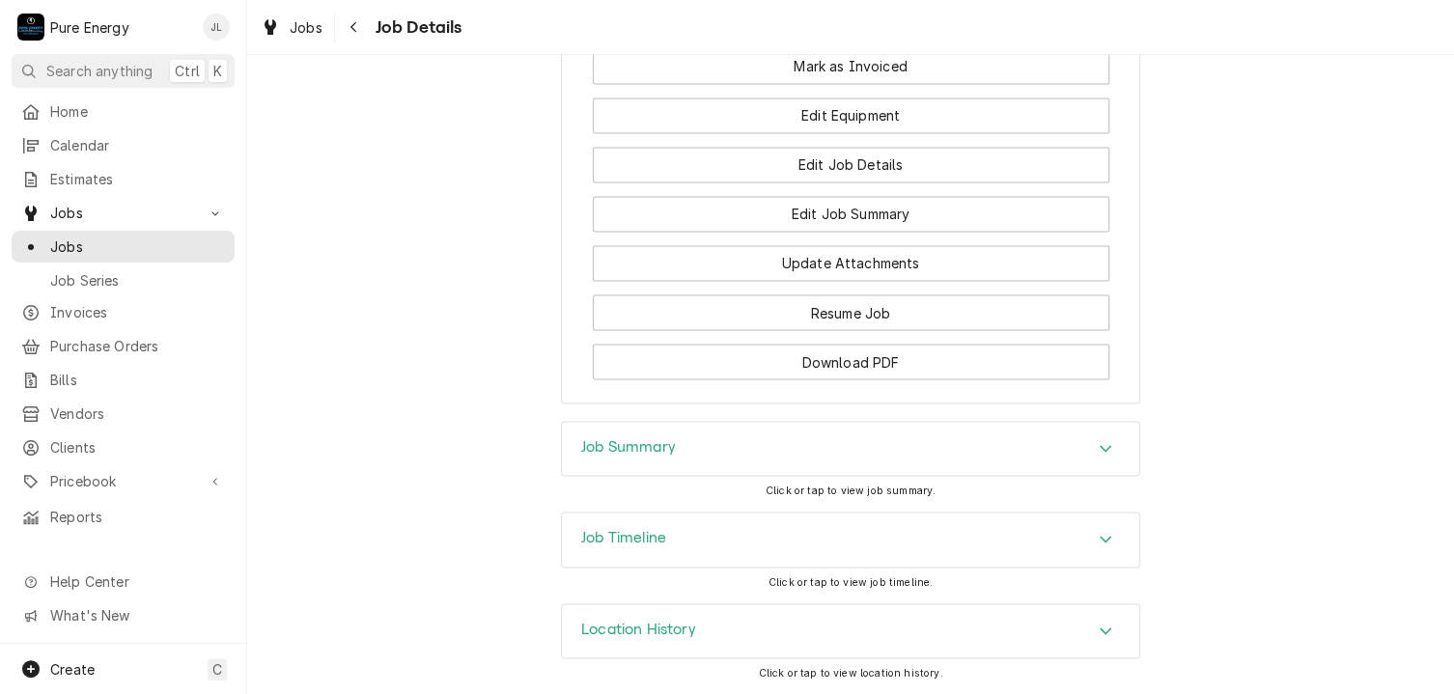
click at [628, 440] on h3 "Job Summary" at bounding box center [628, 446] width 95 height 18
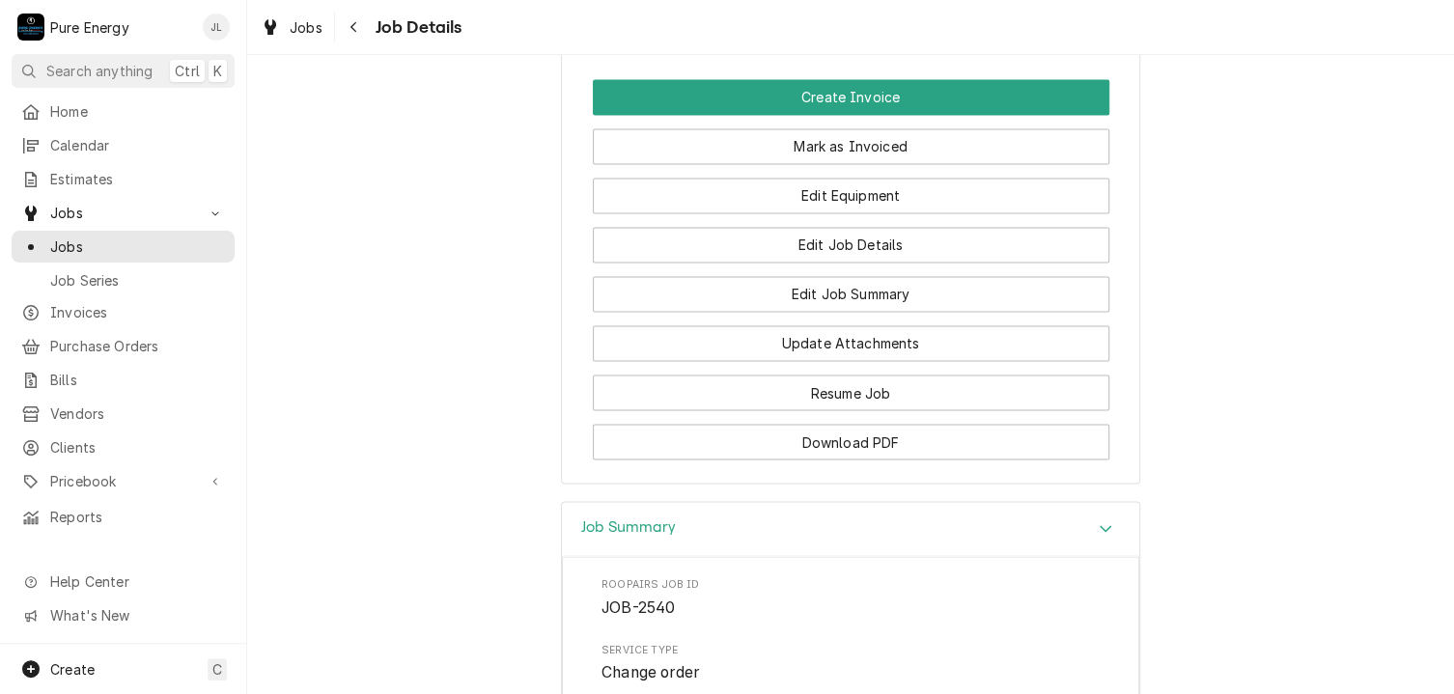
scroll to position [1309, 0]
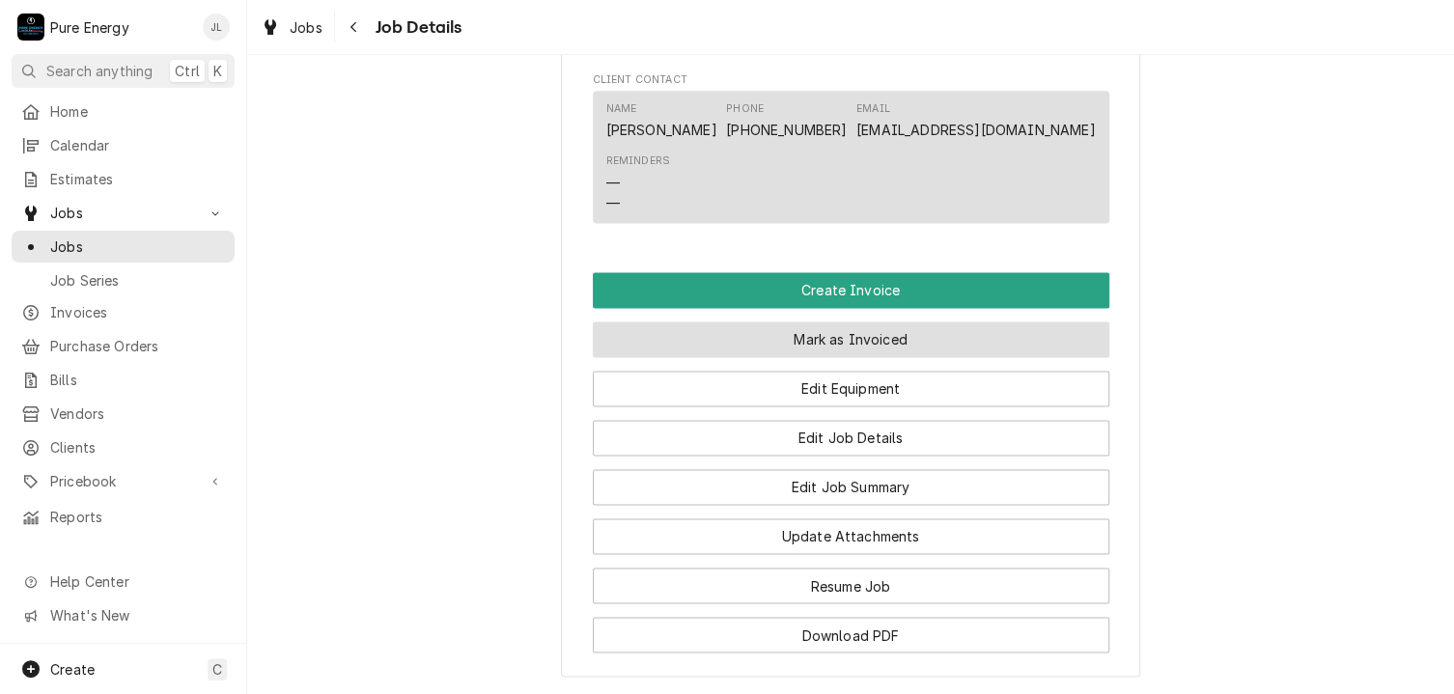
click at [724, 357] on button "Mark as Invoiced" at bounding box center [851, 340] width 517 height 36
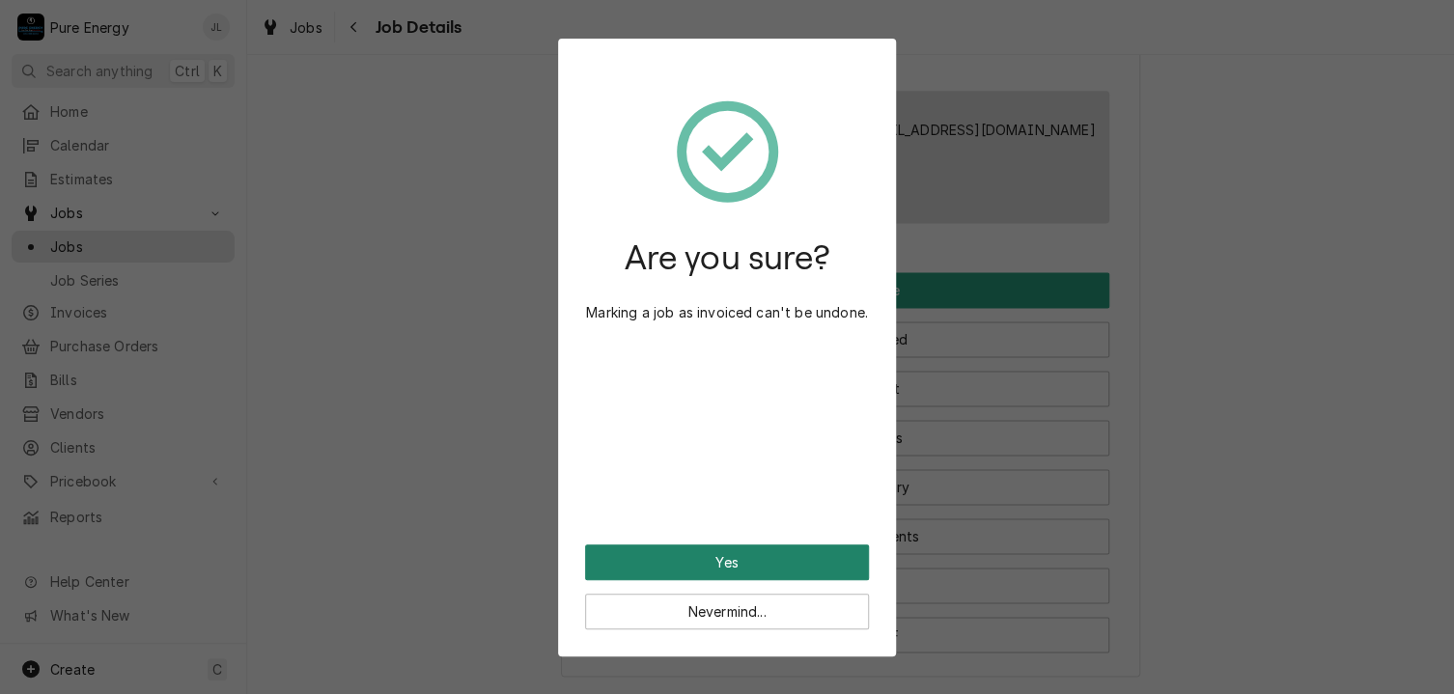
click at [759, 557] on button "Yes" at bounding box center [727, 563] width 284 height 36
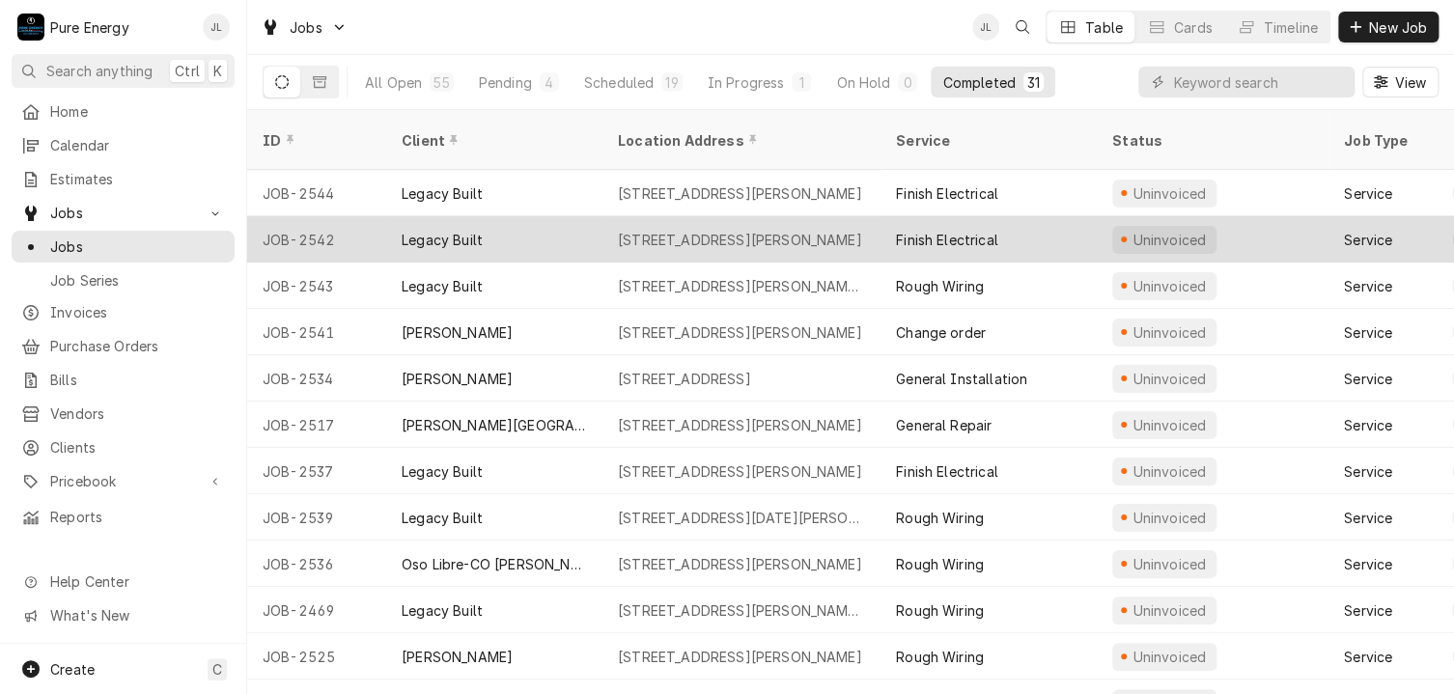
click at [576, 216] on div "Legacy Built" at bounding box center [494, 239] width 216 height 46
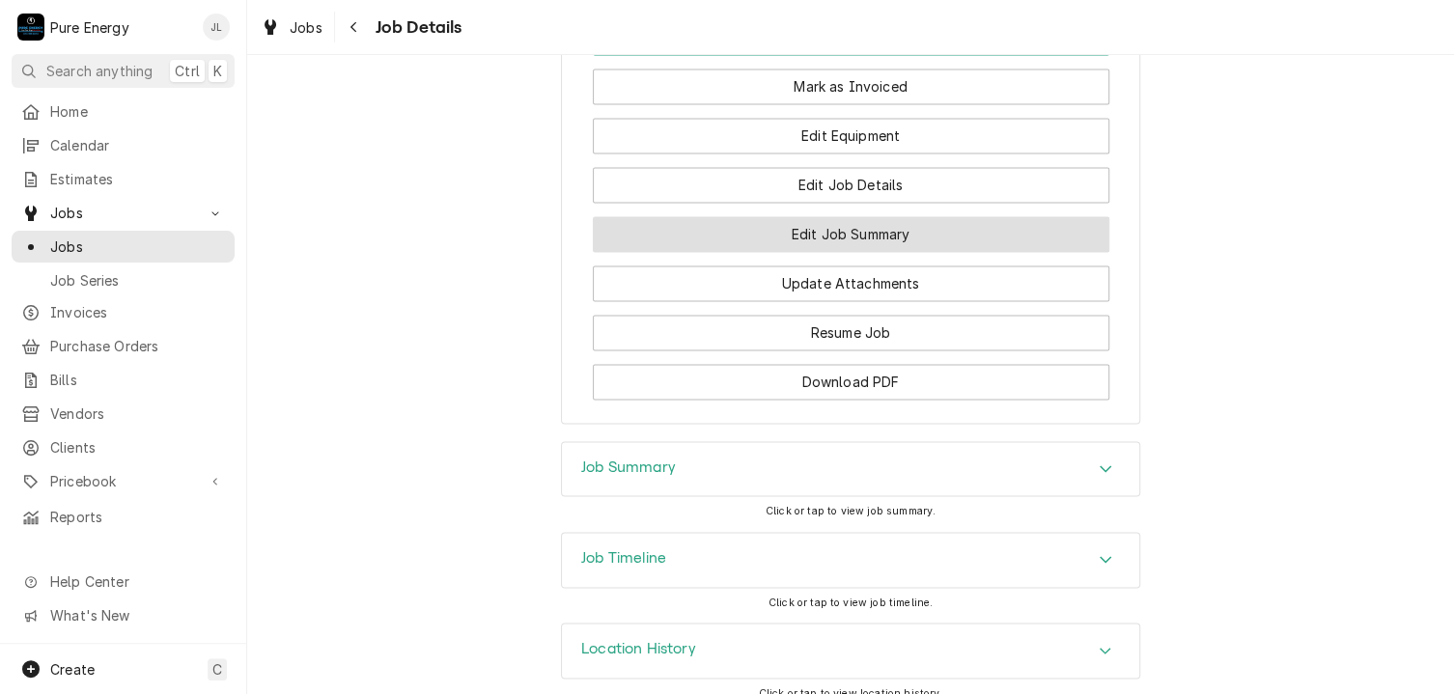
scroll to position [1486, 0]
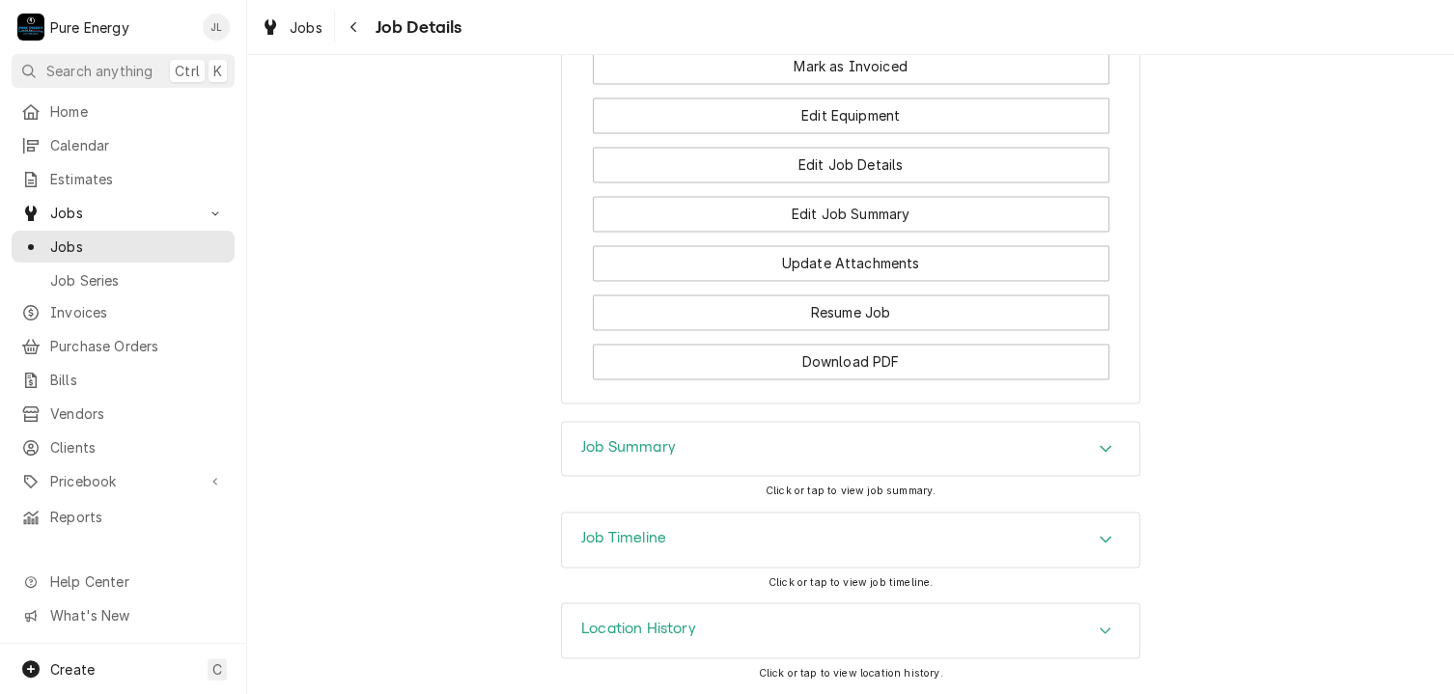
click at [672, 454] on div "Job Summary" at bounding box center [850, 449] width 577 height 54
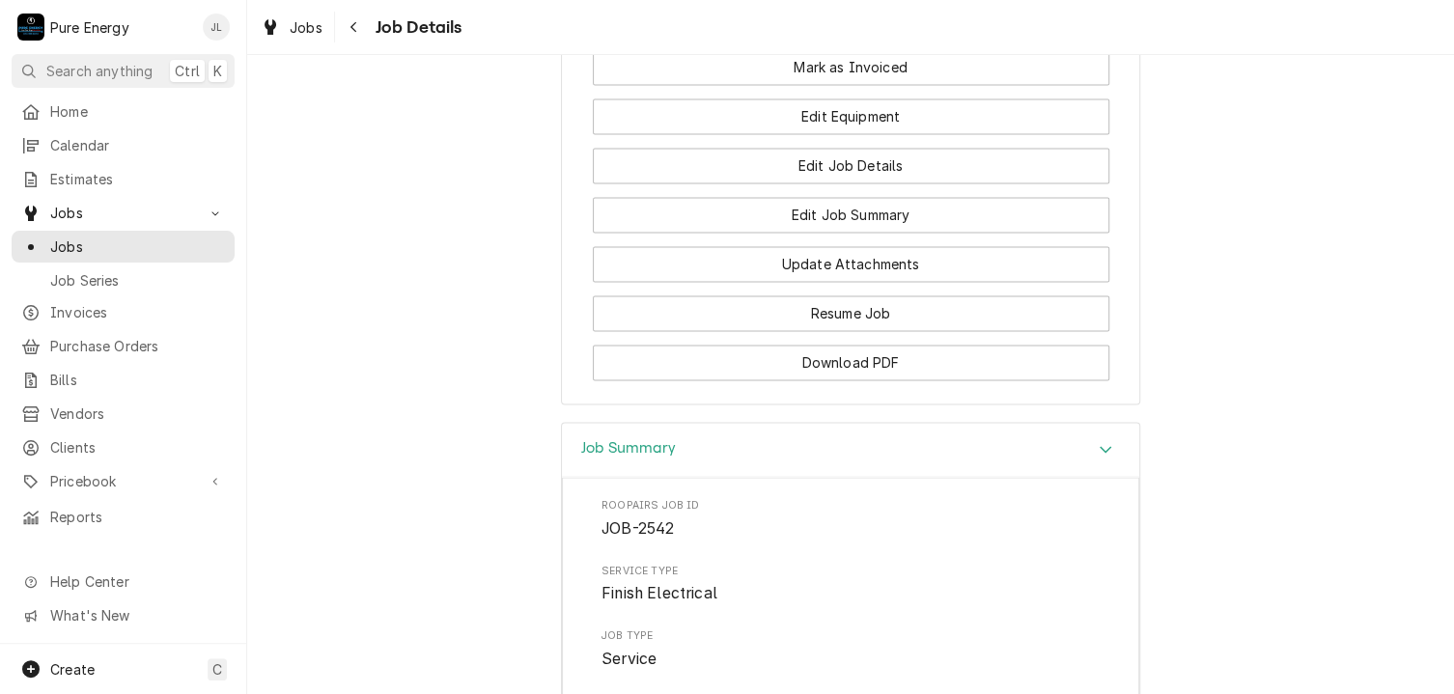
scroll to position [1371, 0]
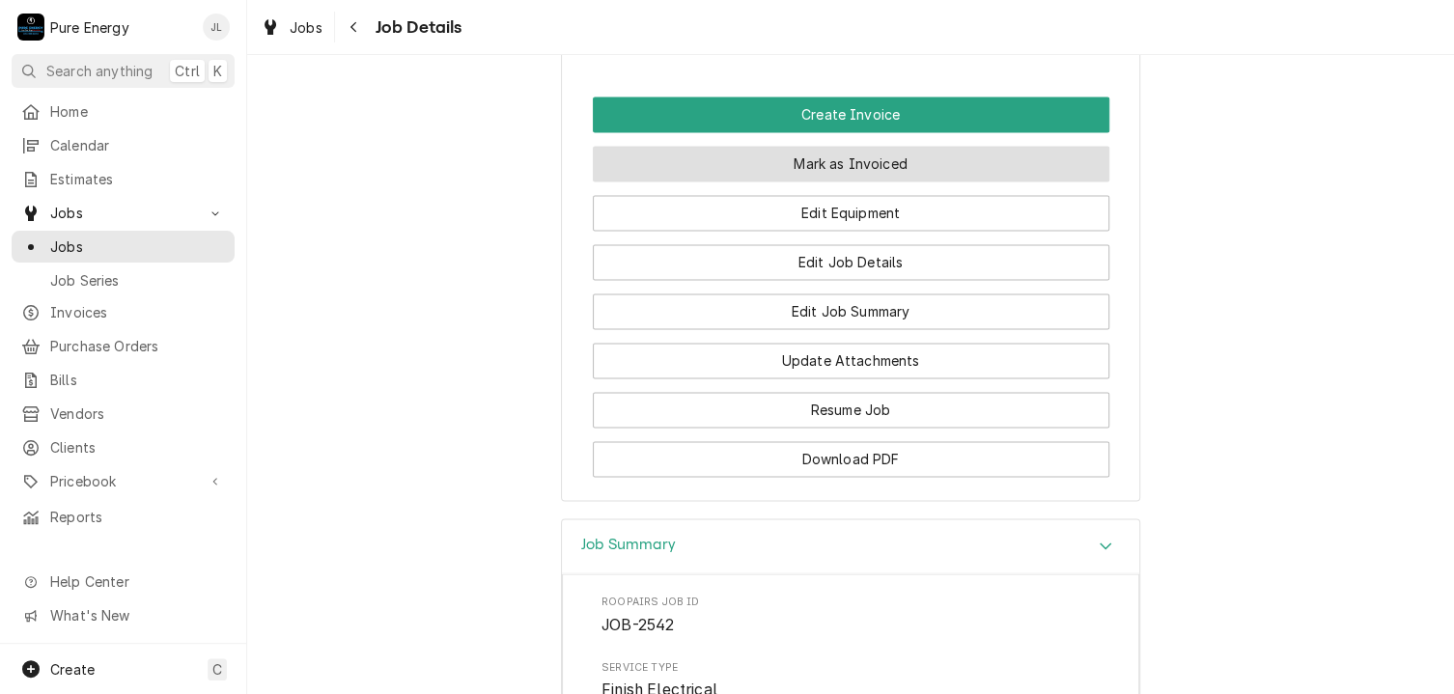
click at [738, 172] on button "Mark as Invoiced" at bounding box center [851, 164] width 517 height 36
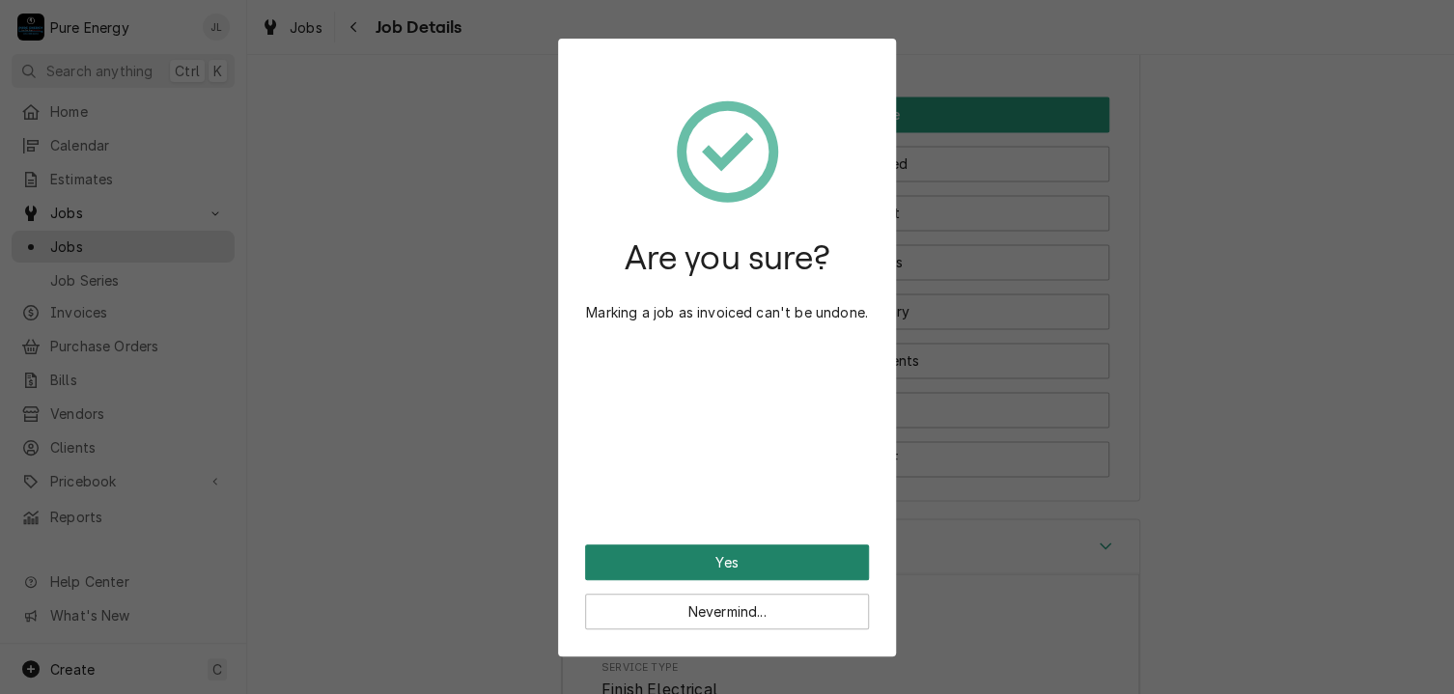
click at [675, 567] on button "Yes" at bounding box center [727, 563] width 284 height 36
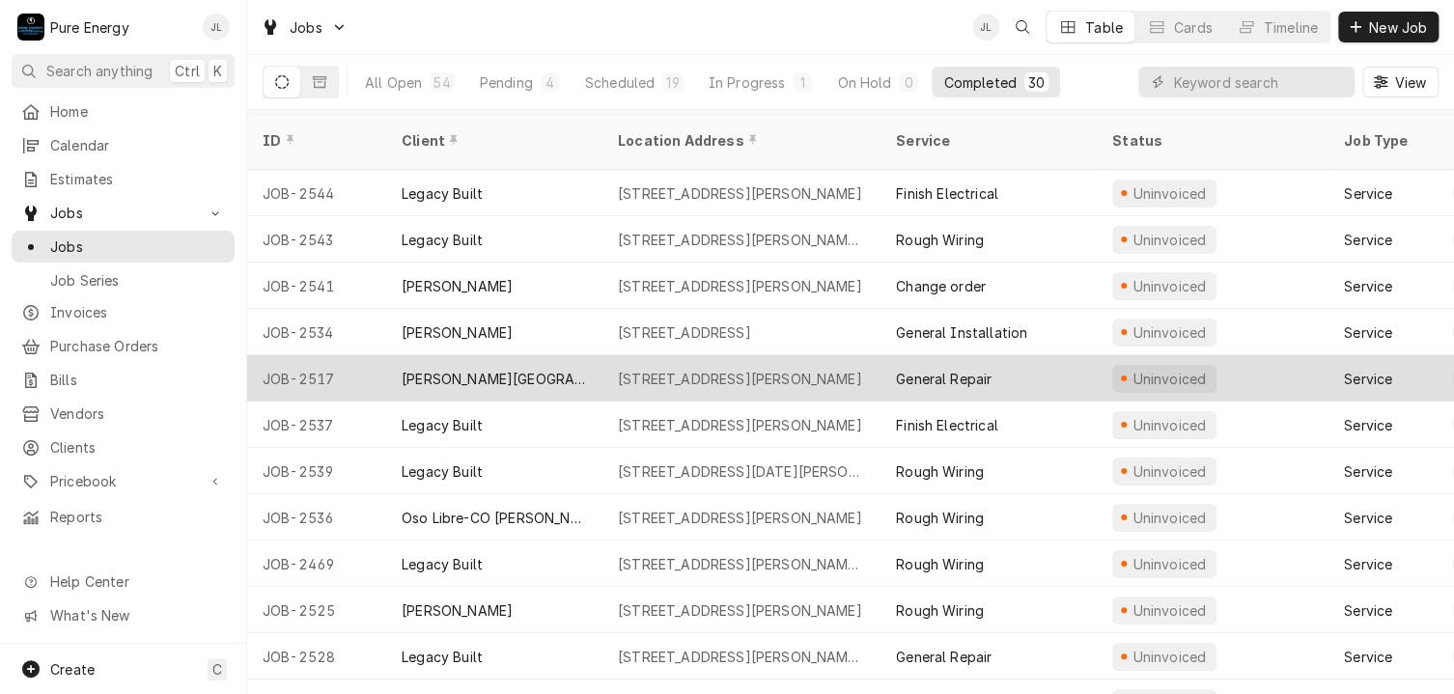
click at [585, 355] on div "[PERSON_NAME][GEOGRAPHIC_DATA]" at bounding box center [494, 378] width 216 height 46
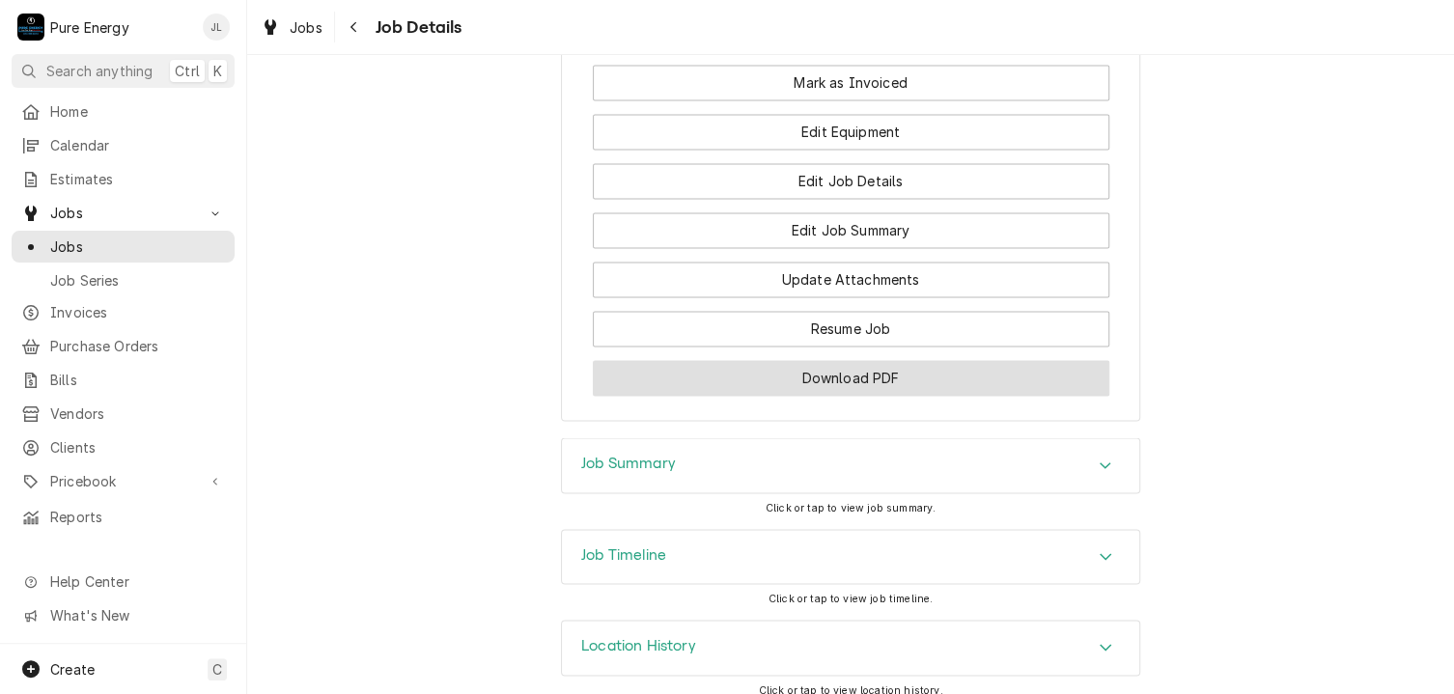
scroll to position [1482, 0]
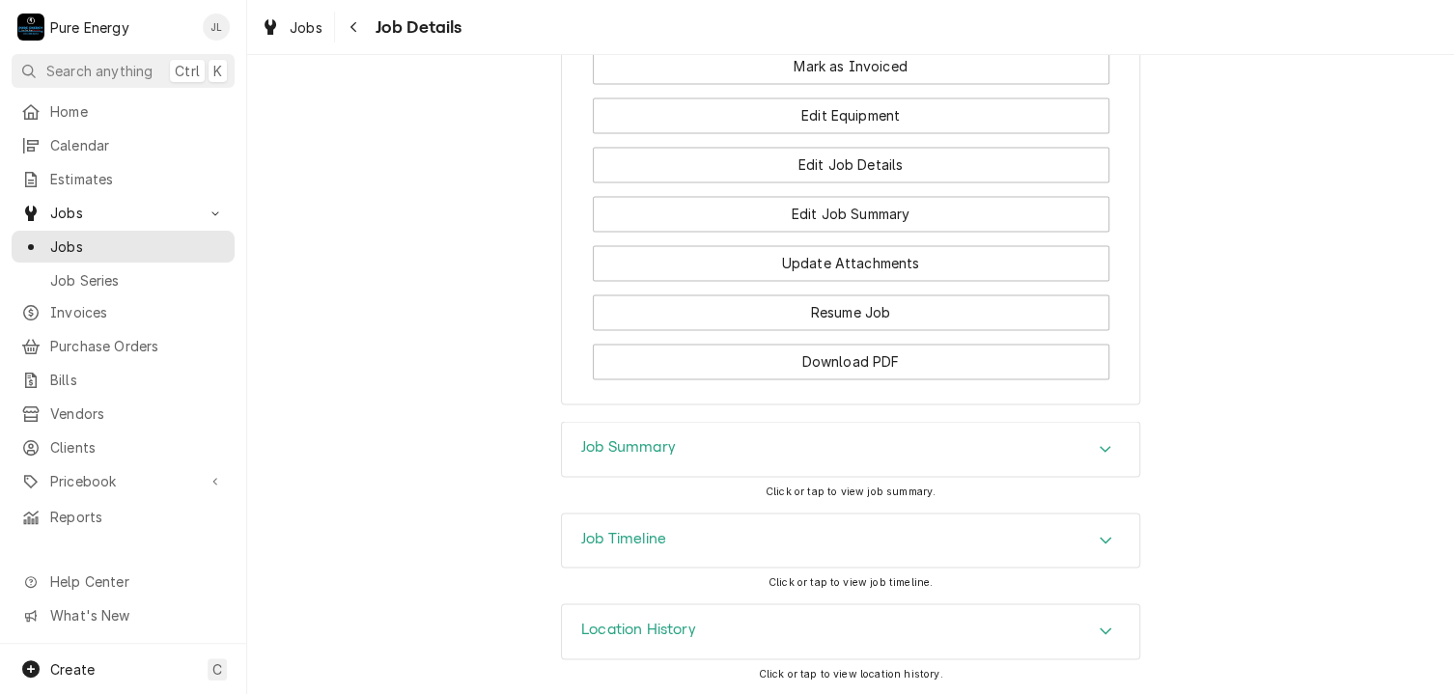
click at [685, 459] on div "Job Summary" at bounding box center [850, 449] width 577 height 54
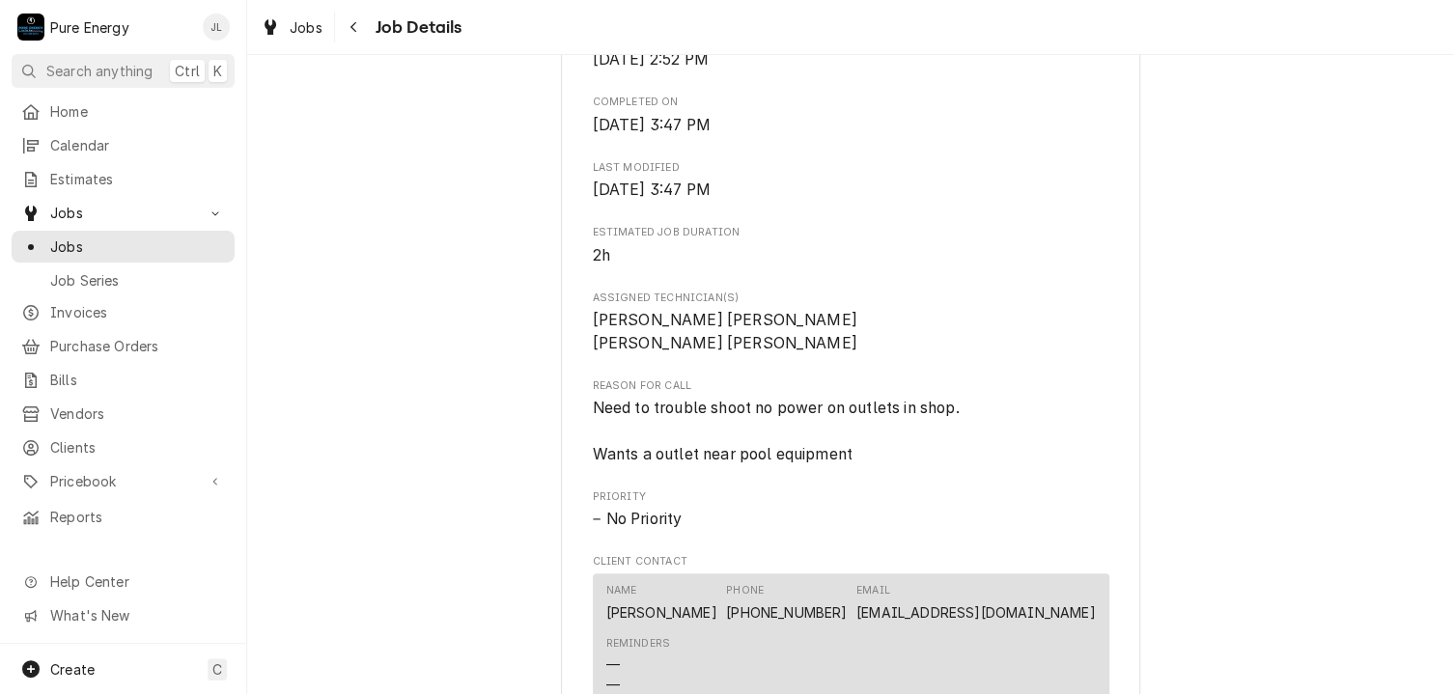
scroll to position [806, 0]
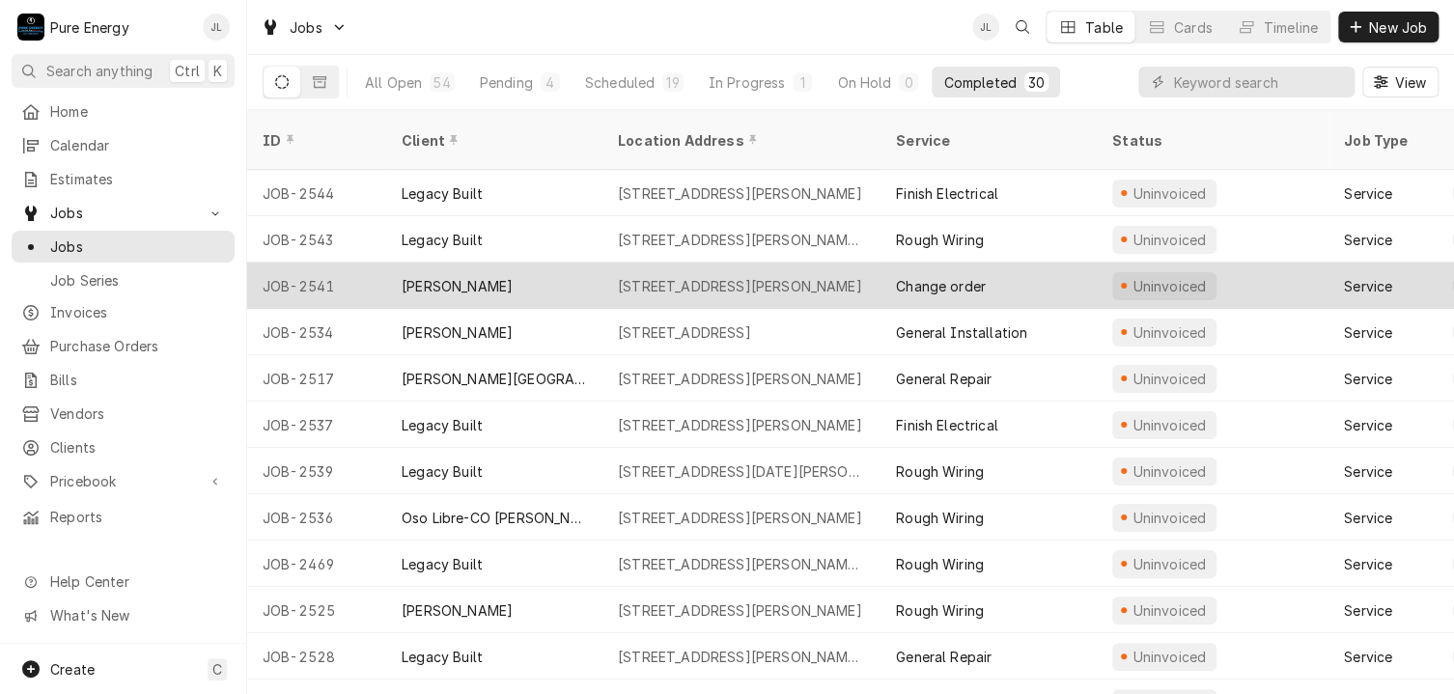
click at [685, 276] on div "[STREET_ADDRESS][PERSON_NAME]" at bounding box center [740, 286] width 244 height 20
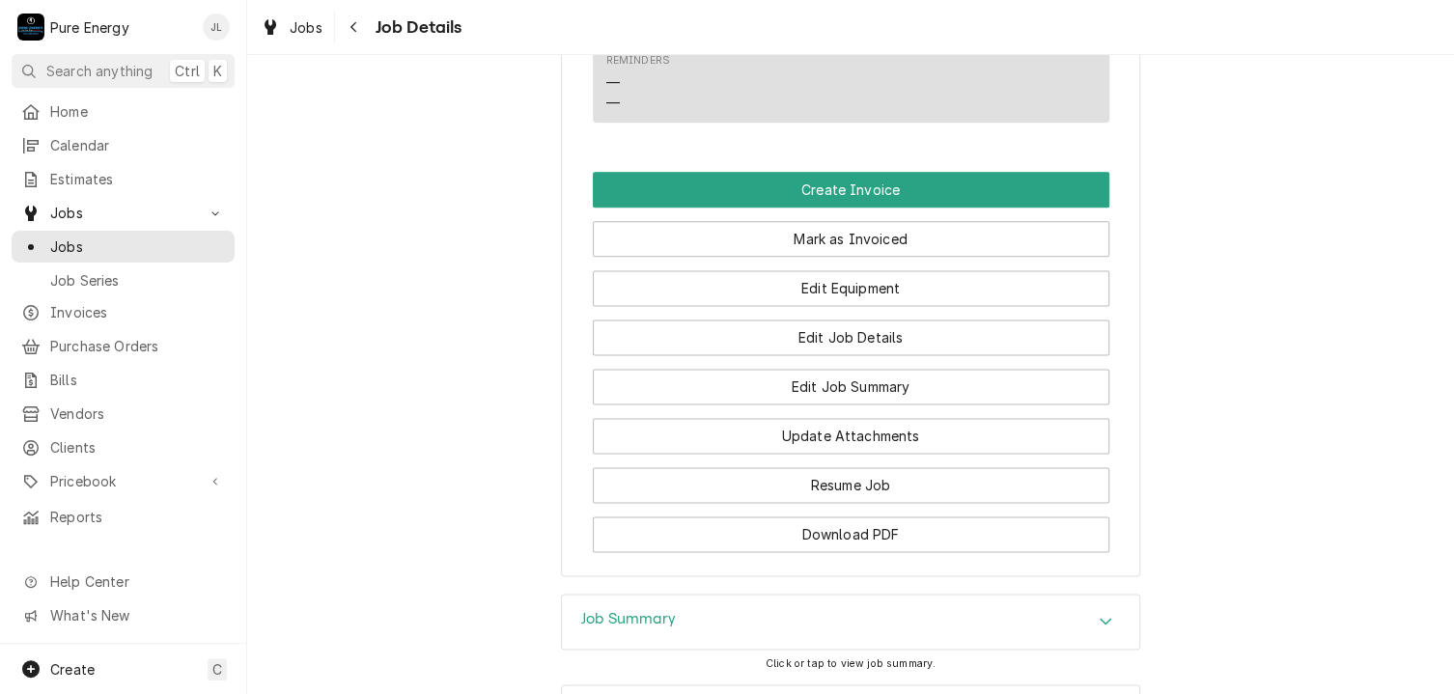
scroll to position [1348, 0]
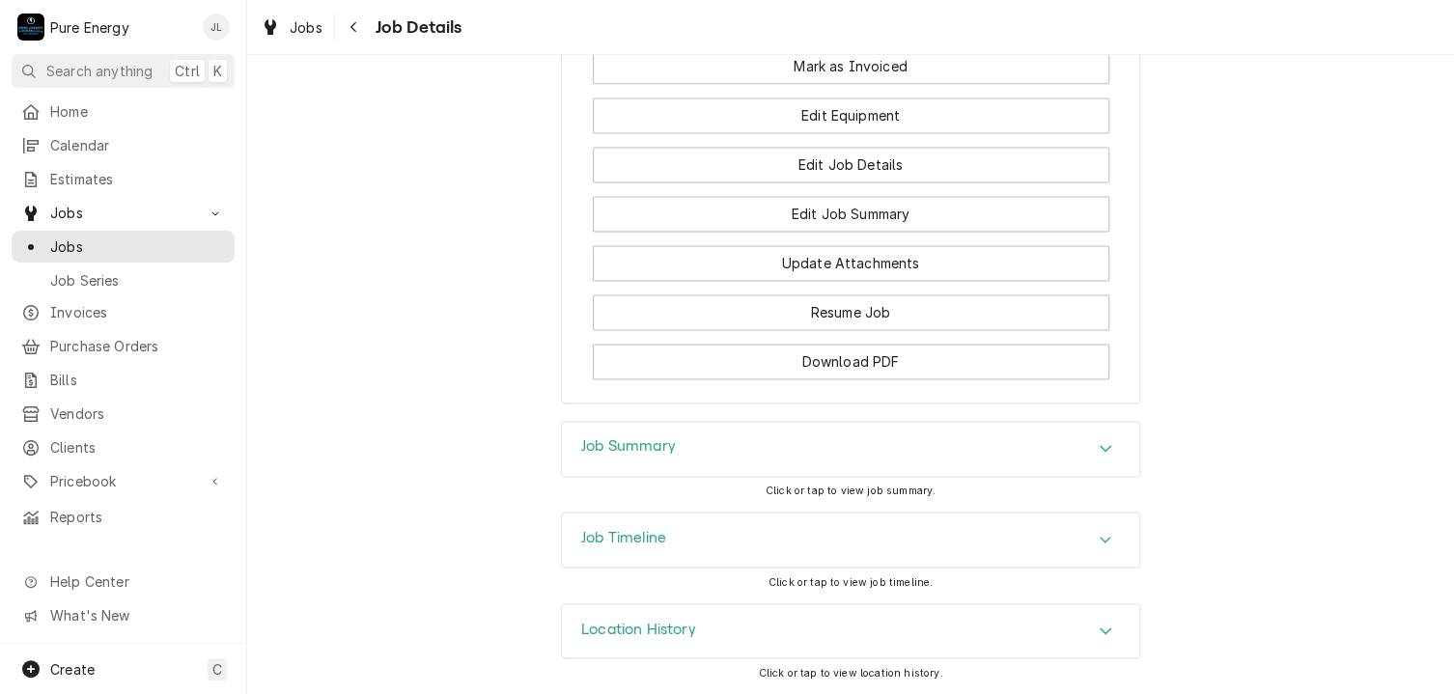
click at [718, 447] on div "Job Summary" at bounding box center [850, 449] width 577 height 54
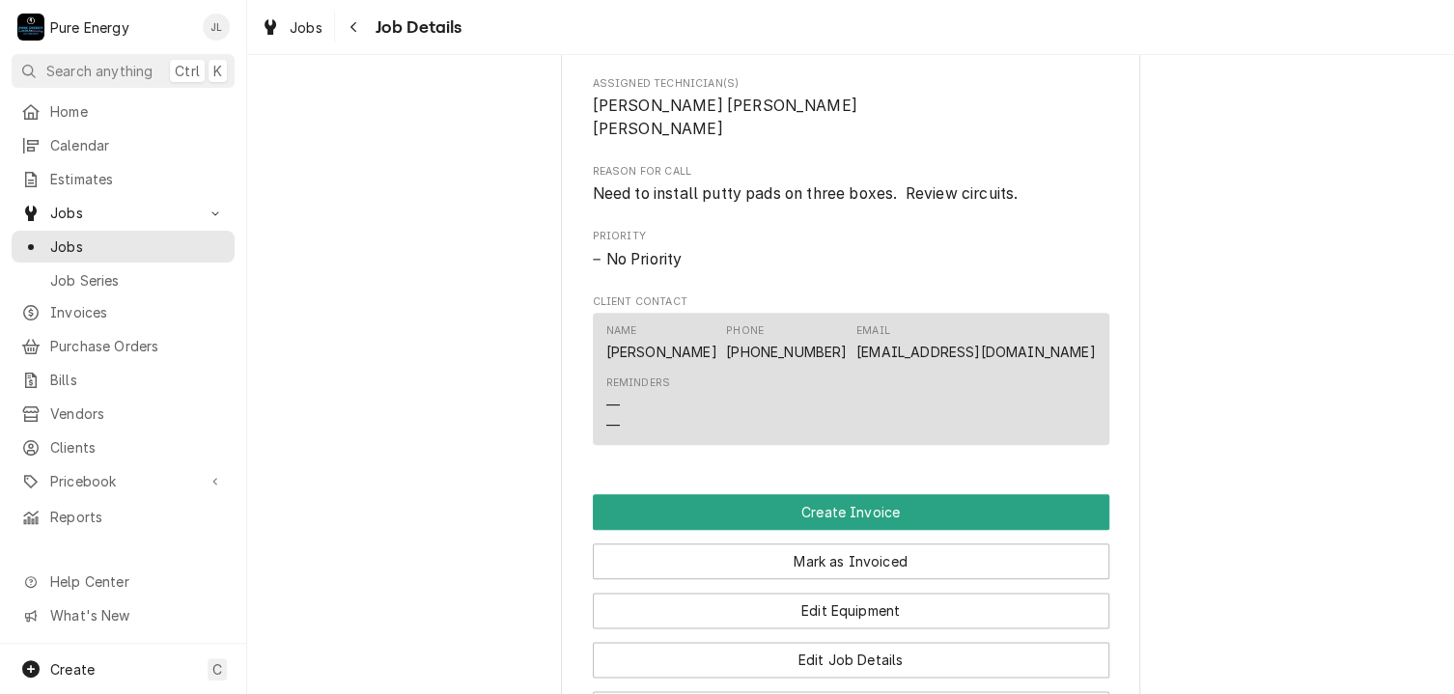
scroll to position [1029, 0]
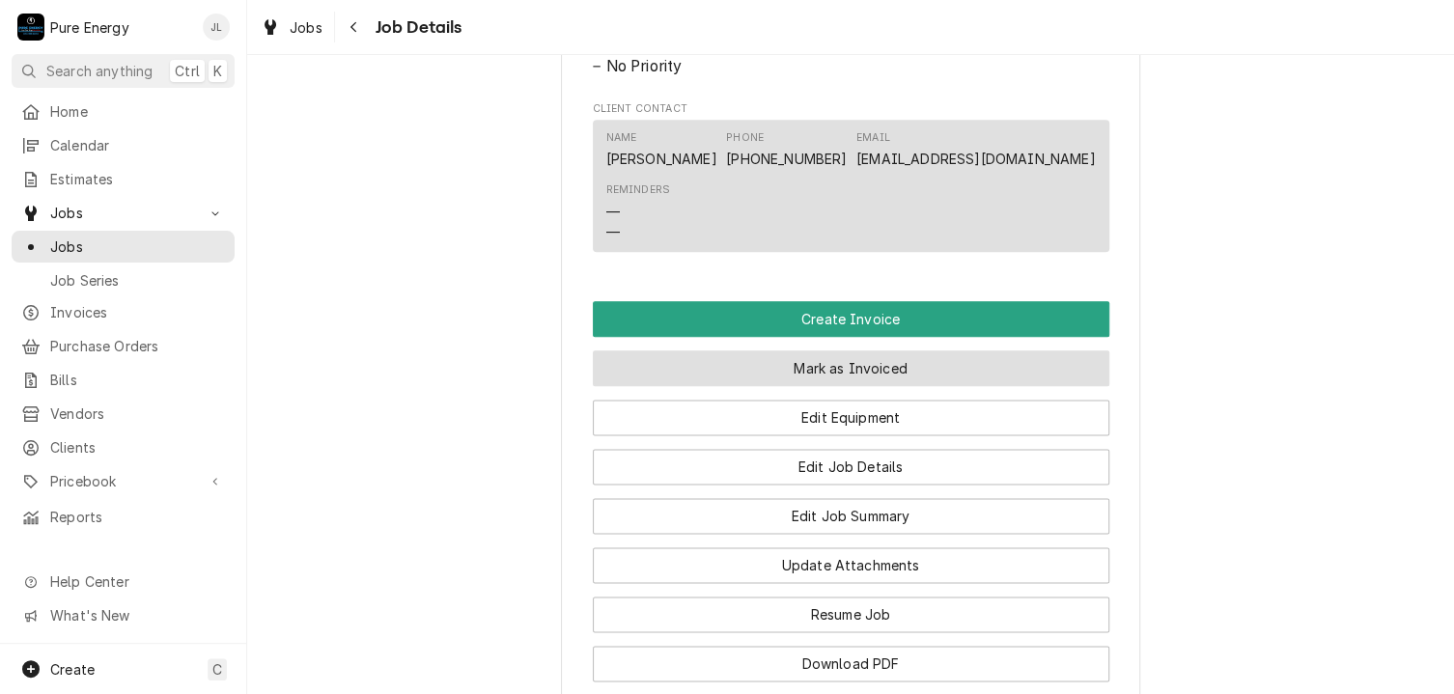
click at [805, 386] on button "Mark as Invoiced" at bounding box center [851, 368] width 517 height 36
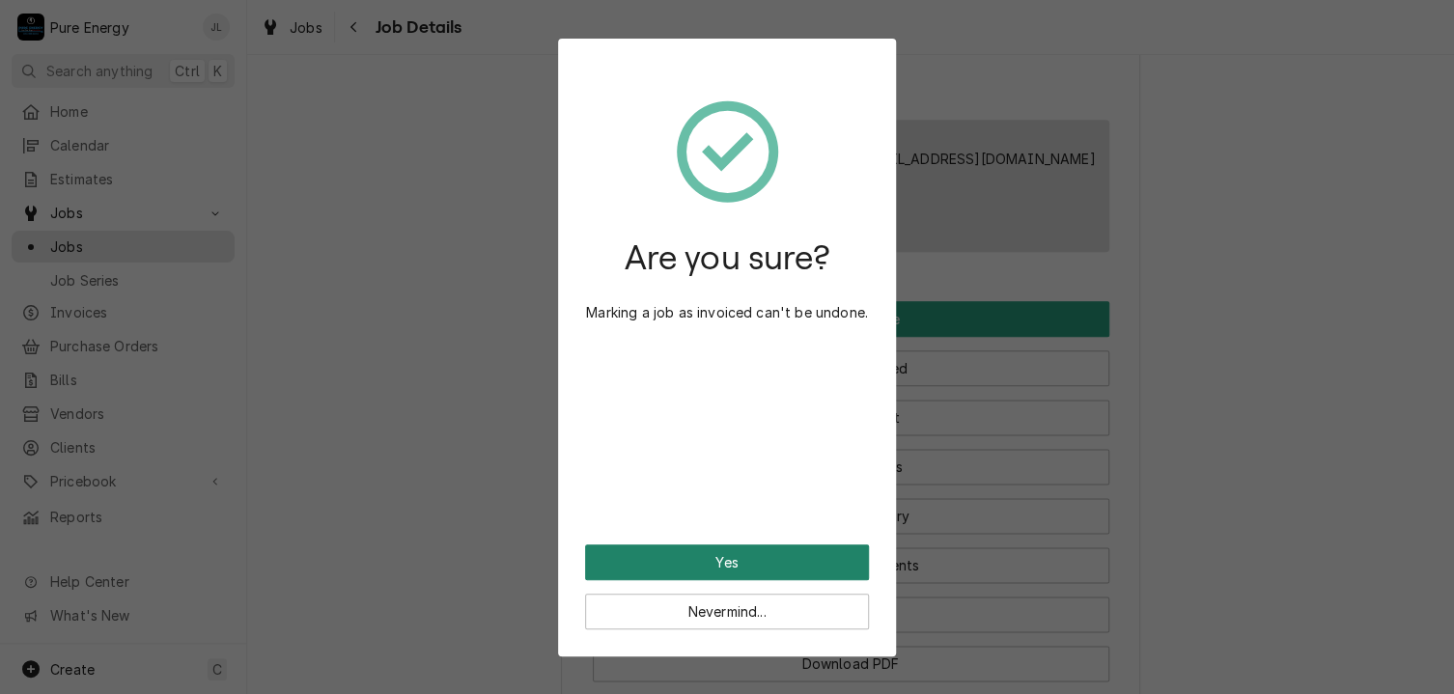
click at [792, 567] on button "Yes" at bounding box center [727, 563] width 284 height 36
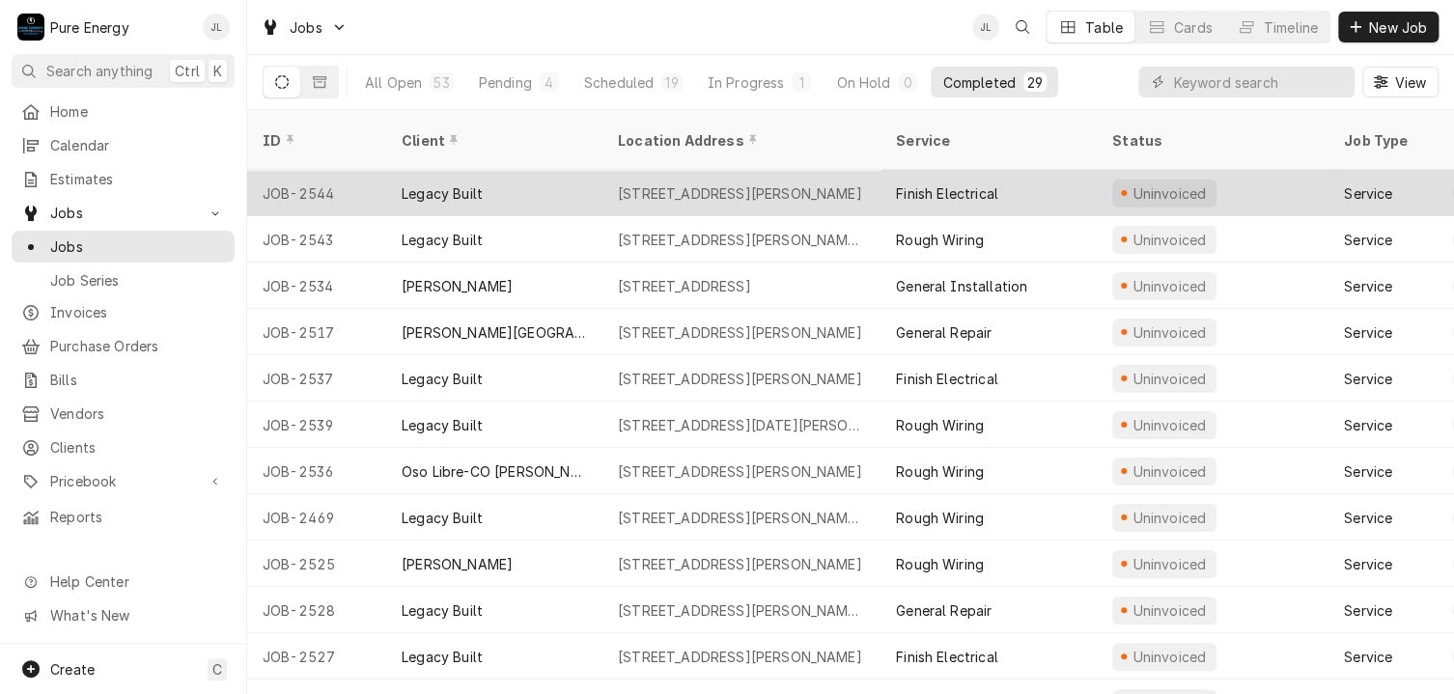
click at [733, 183] on div "[STREET_ADDRESS][PERSON_NAME]" at bounding box center [740, 193] width 244 height 20
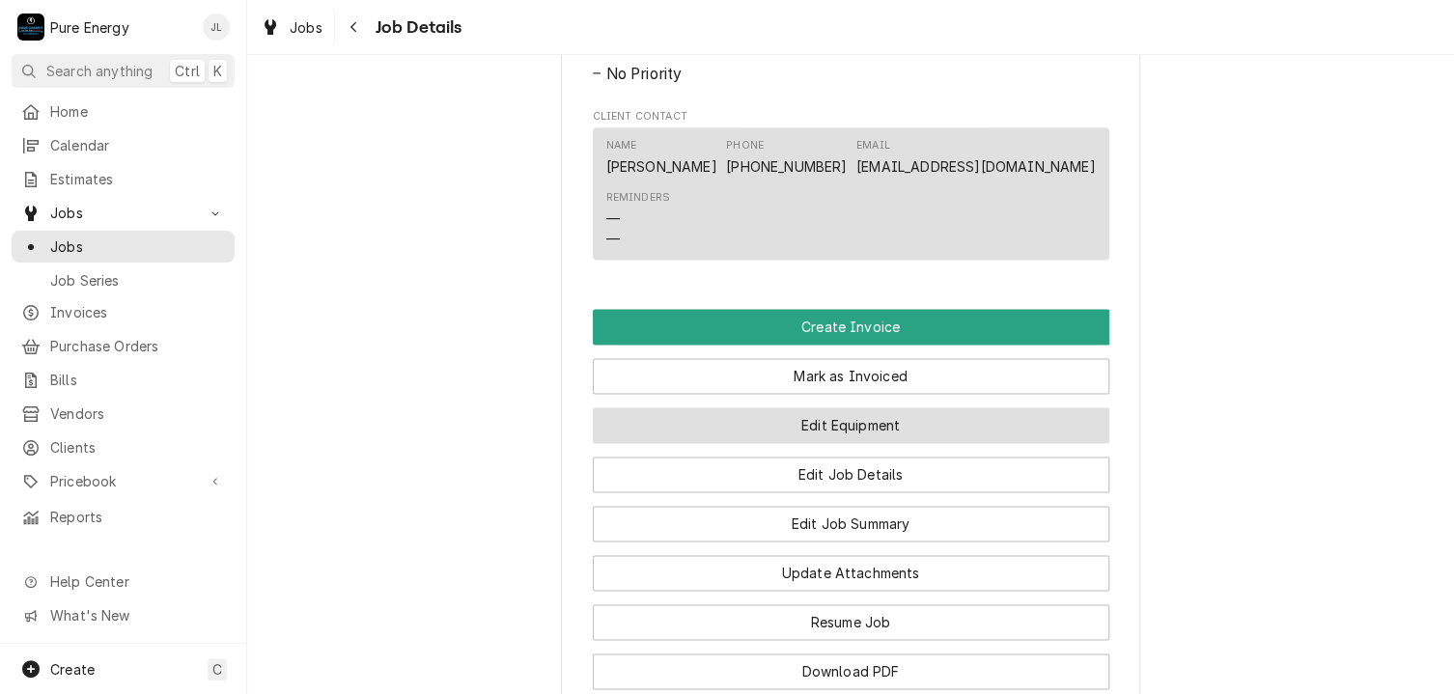
scroll to position [1448, 0]
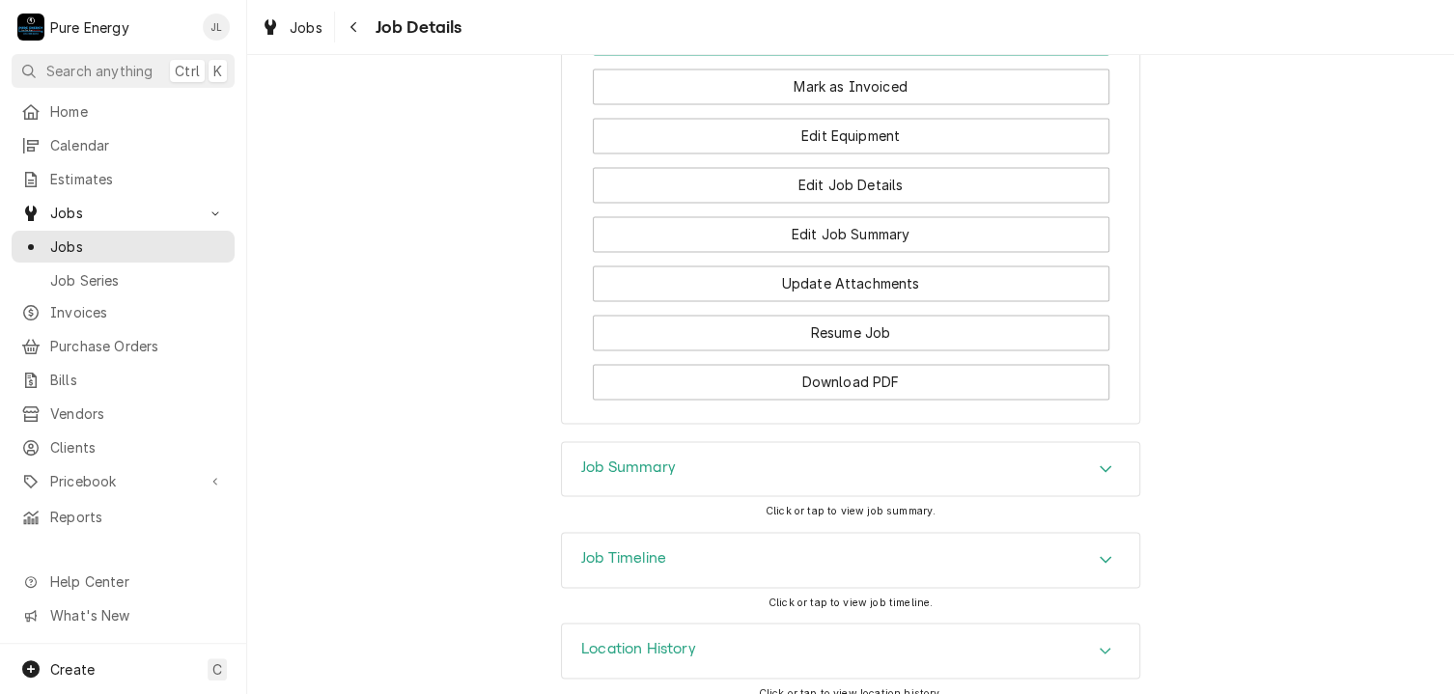
click at [657, 481] on div "Job Summary" at bounding box center [628, 469] width 95 height 23
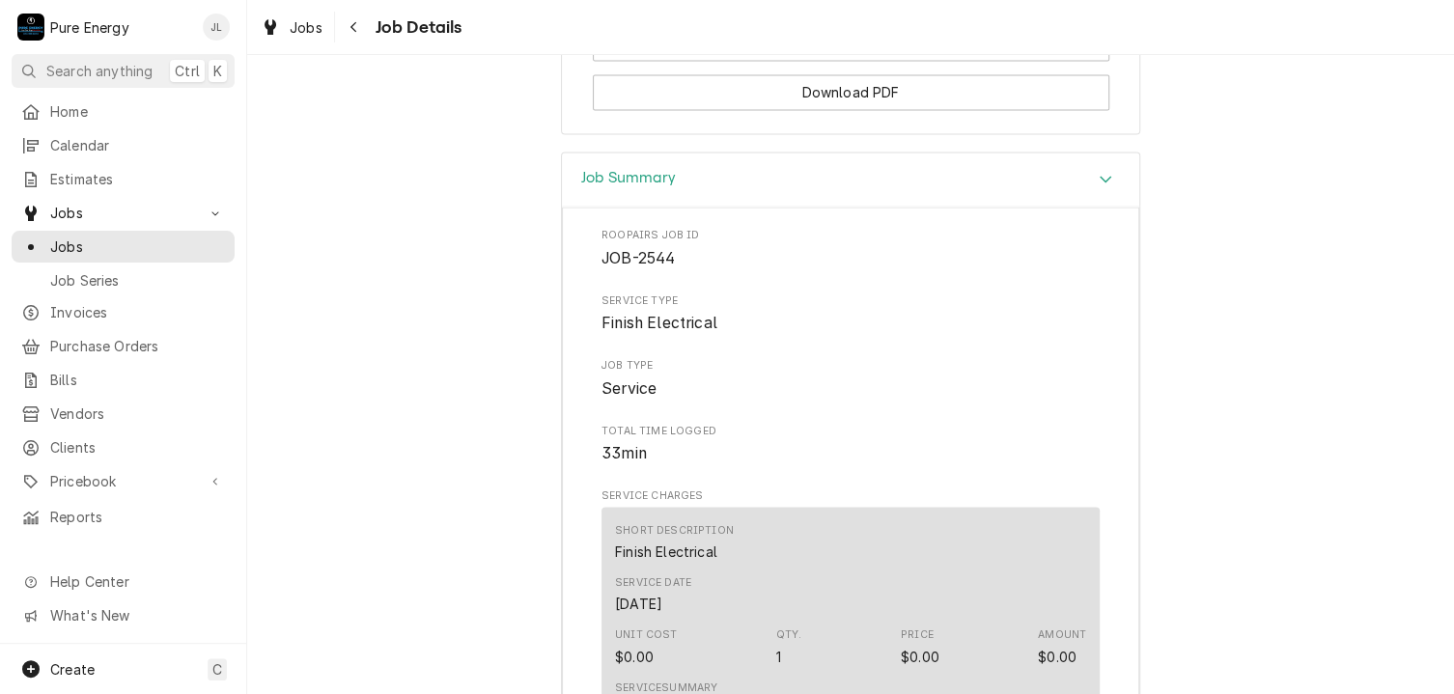
scroll to position [1931, 0]
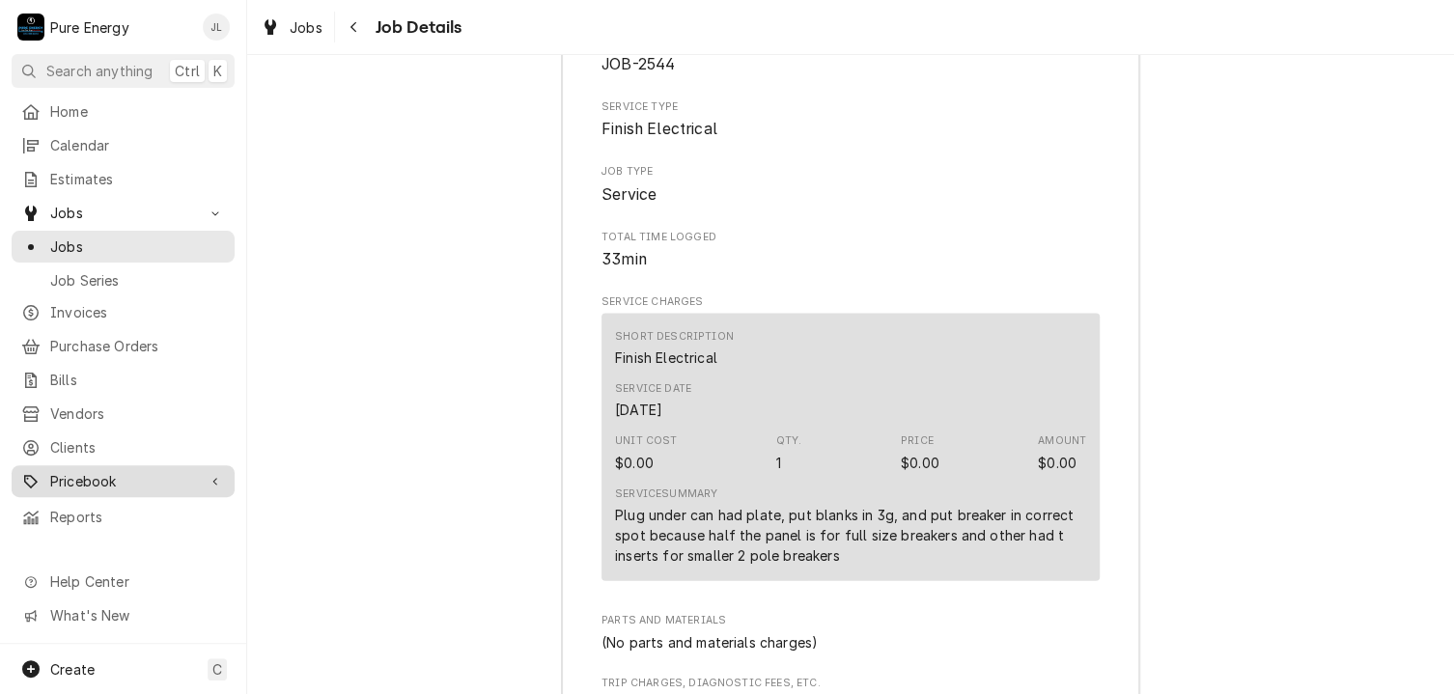
click at [185, 471] on span "Pricebook" at bounding box center [123, 481] width 146 height 20
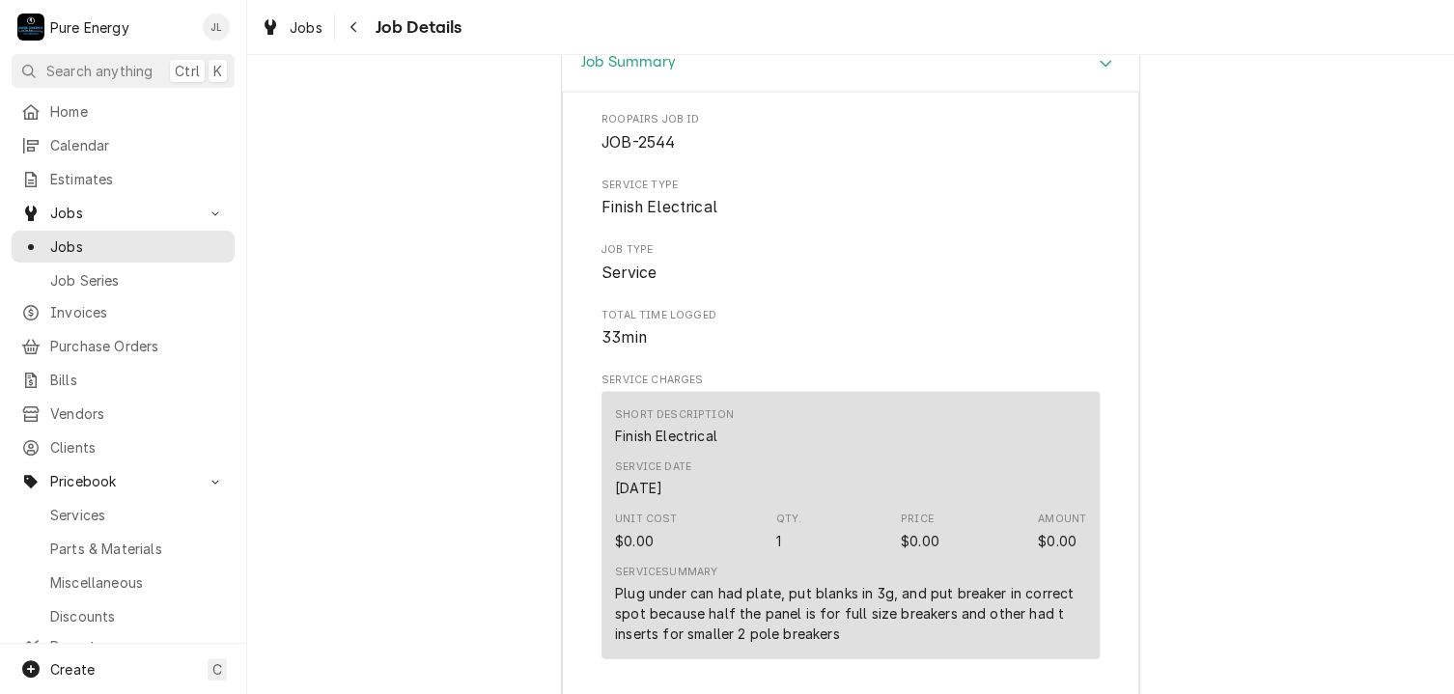
scroll to position [1178, 0]
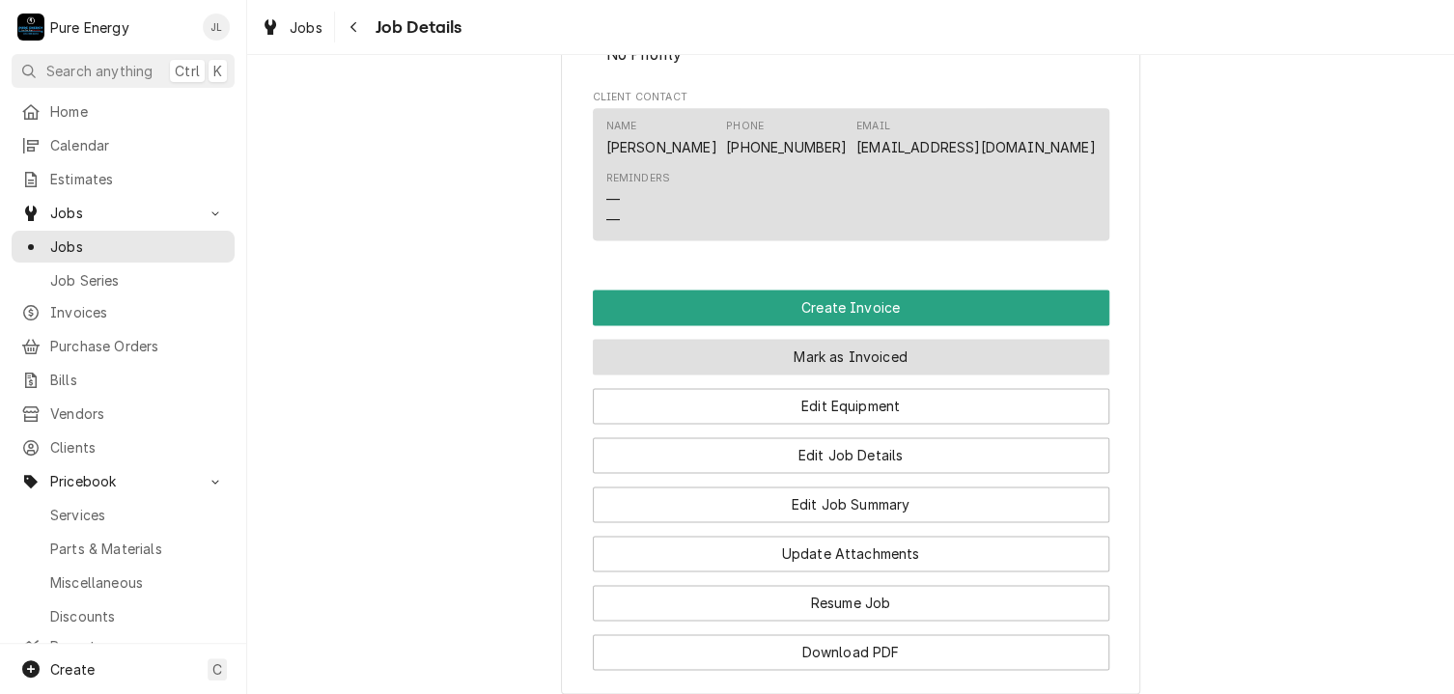
click at [846, 373] on button "Mark as Invoiced" at bounding box center [851, 357] width 517 height 36
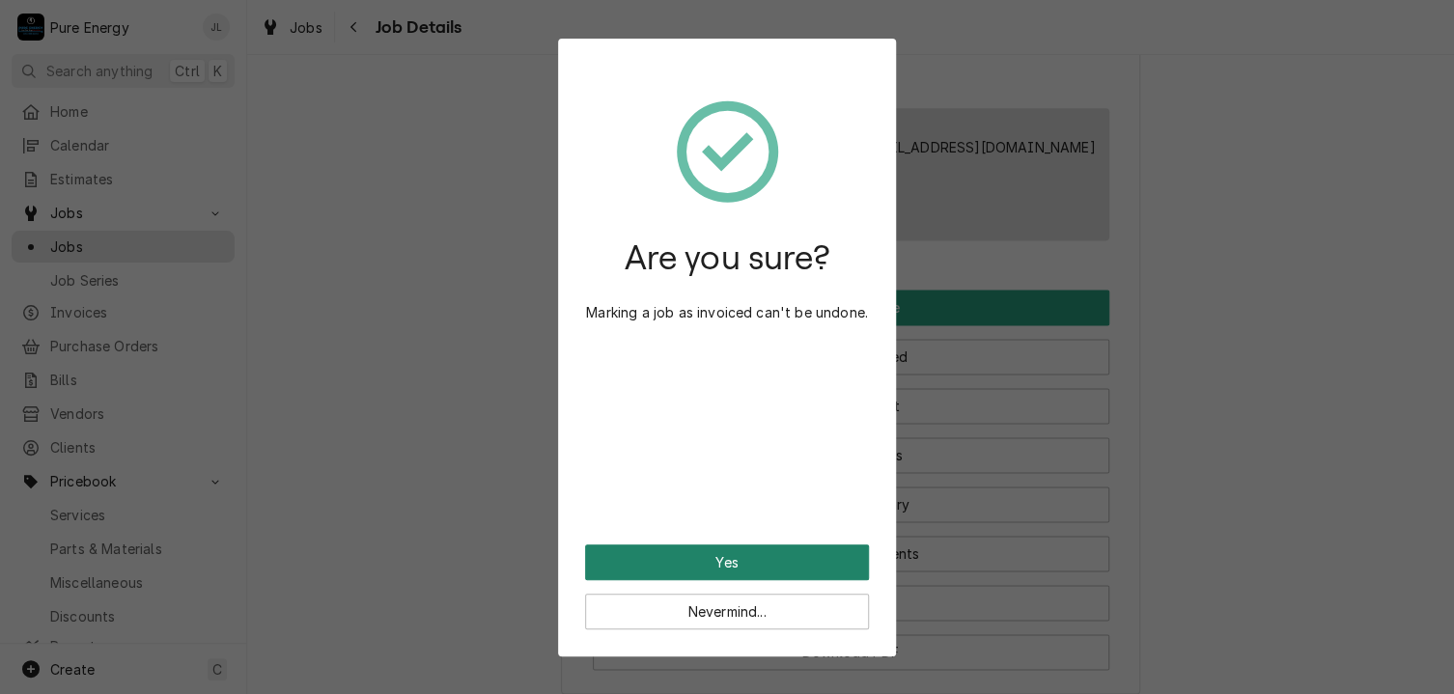
click at [740, 560] on button "Yes" at bounding box center [727, 563] width 284 height 36
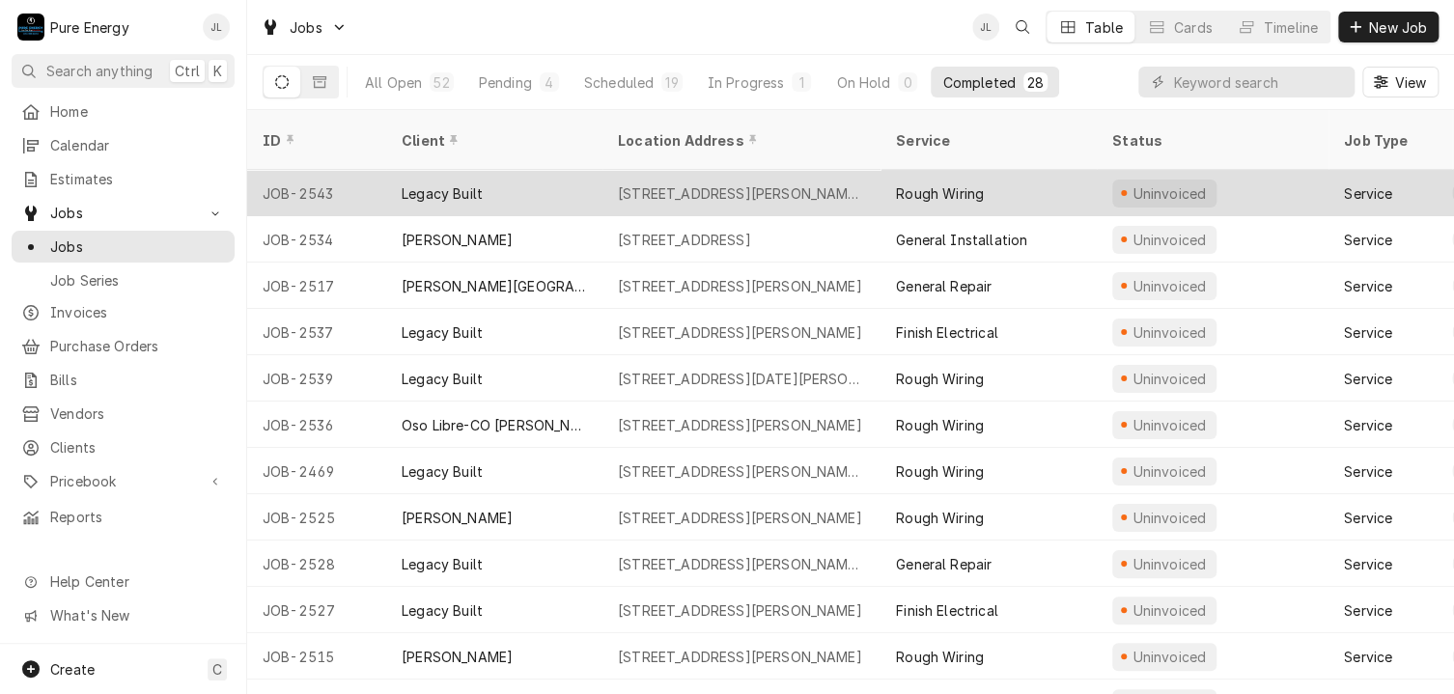
click at [697, 183] on div "[STREET_ADDRESS][PERSON_NAME][PERSON_NAME]" at bounding box center [741, 193] width 247 height 20
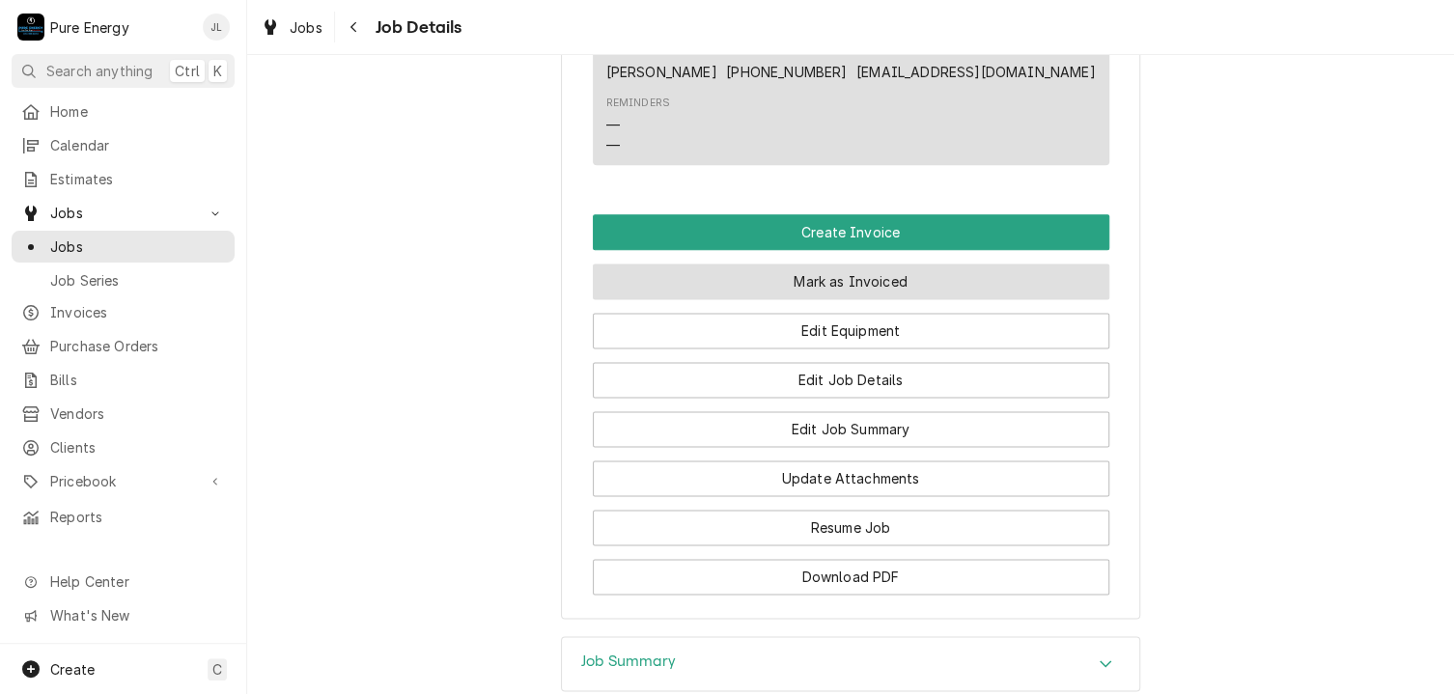
scroll to position [1352, 0]
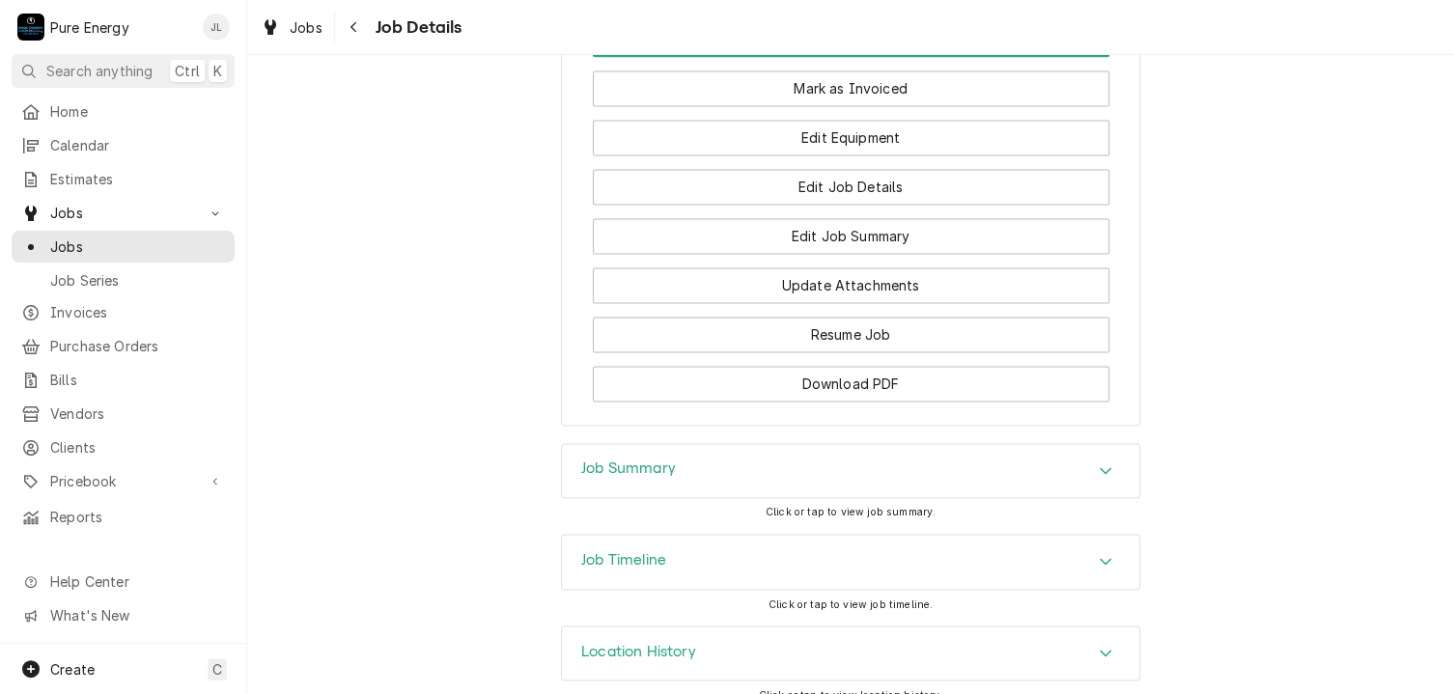
click at [656, 478] on h3 "Job Summary" at bounding box center [628, 469] width 95 height 18
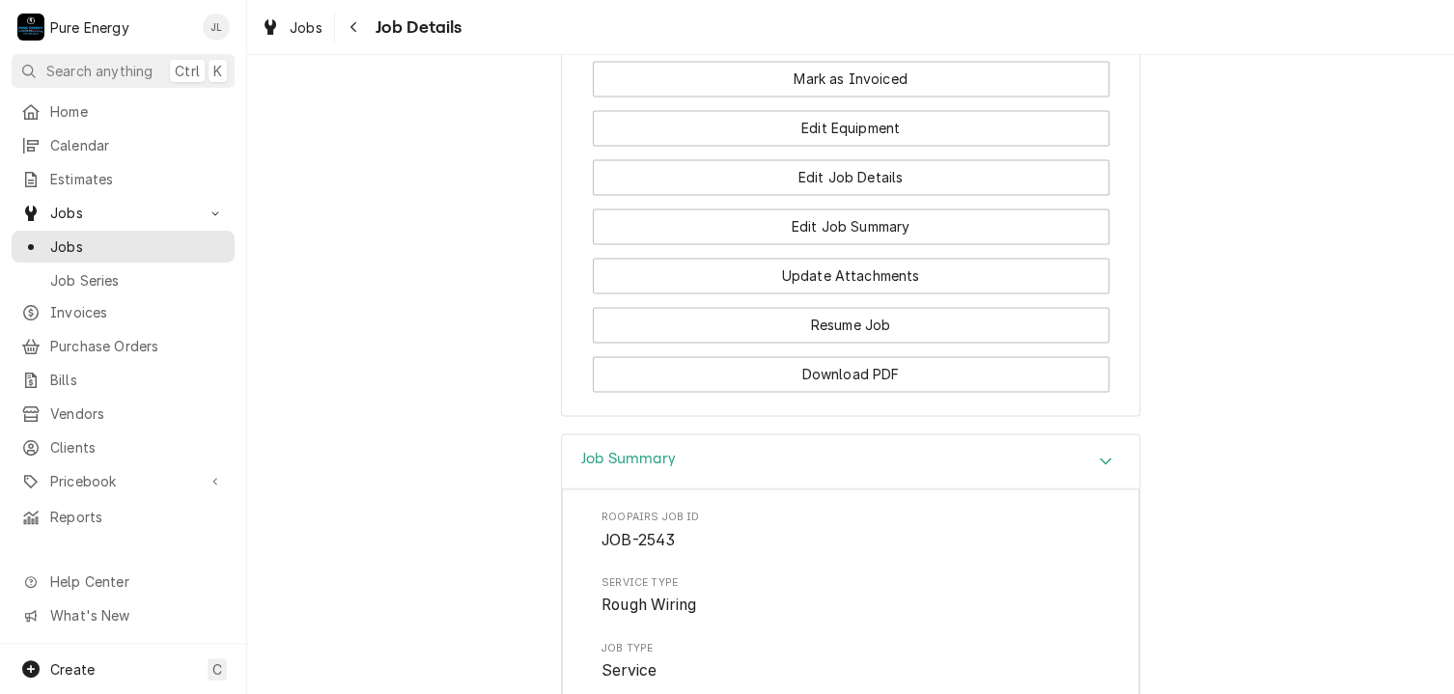
scroll to position [1265, 0]
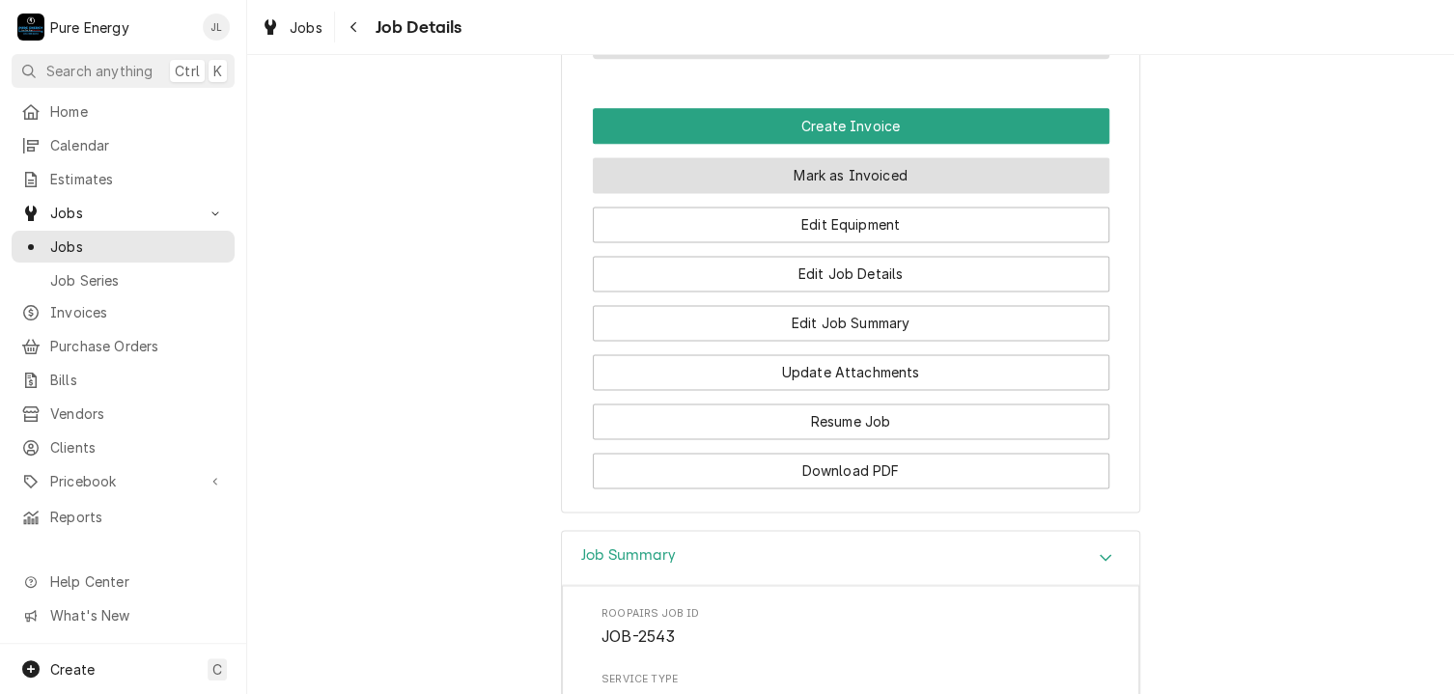
click at [741, 193] on button "Mark as Invoiced" at bounding box center [851, 175] width 517 height 36
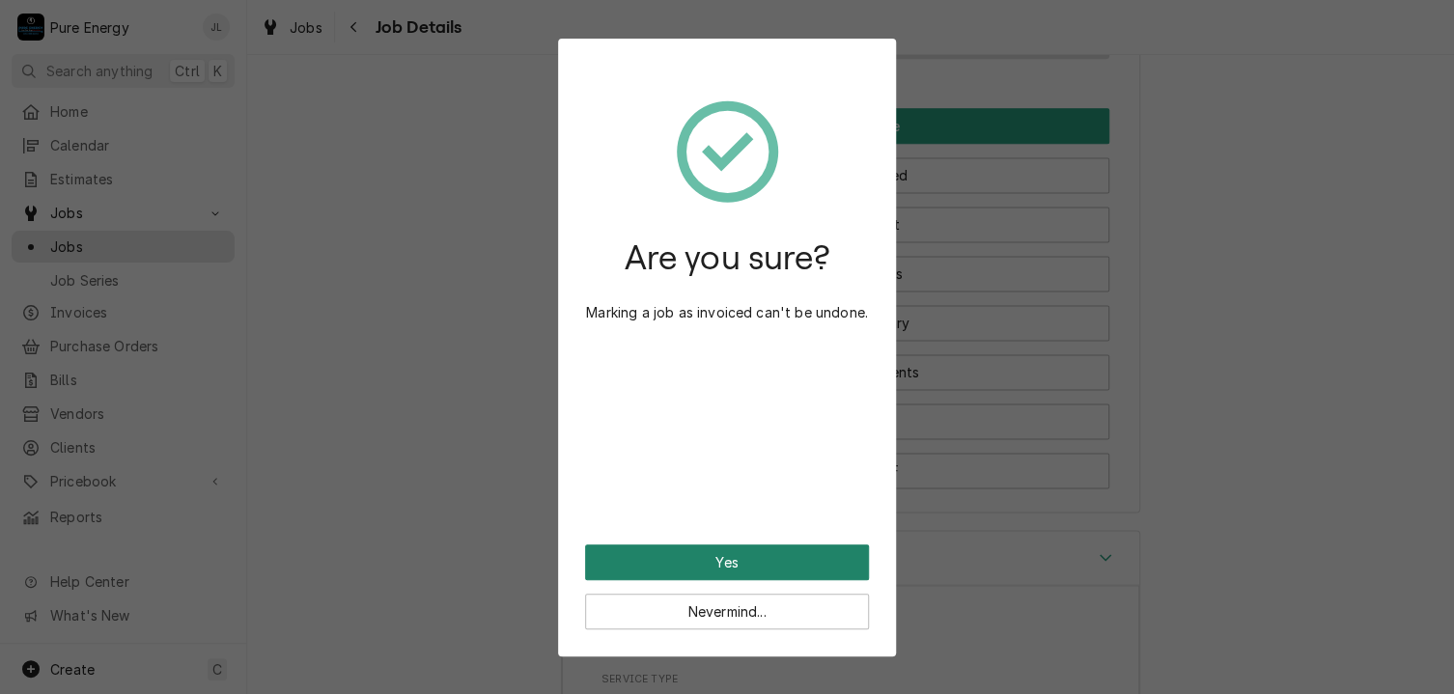
click at [742, 563] on button "Yes" at bounding box center [727, 563] width 284 height 36
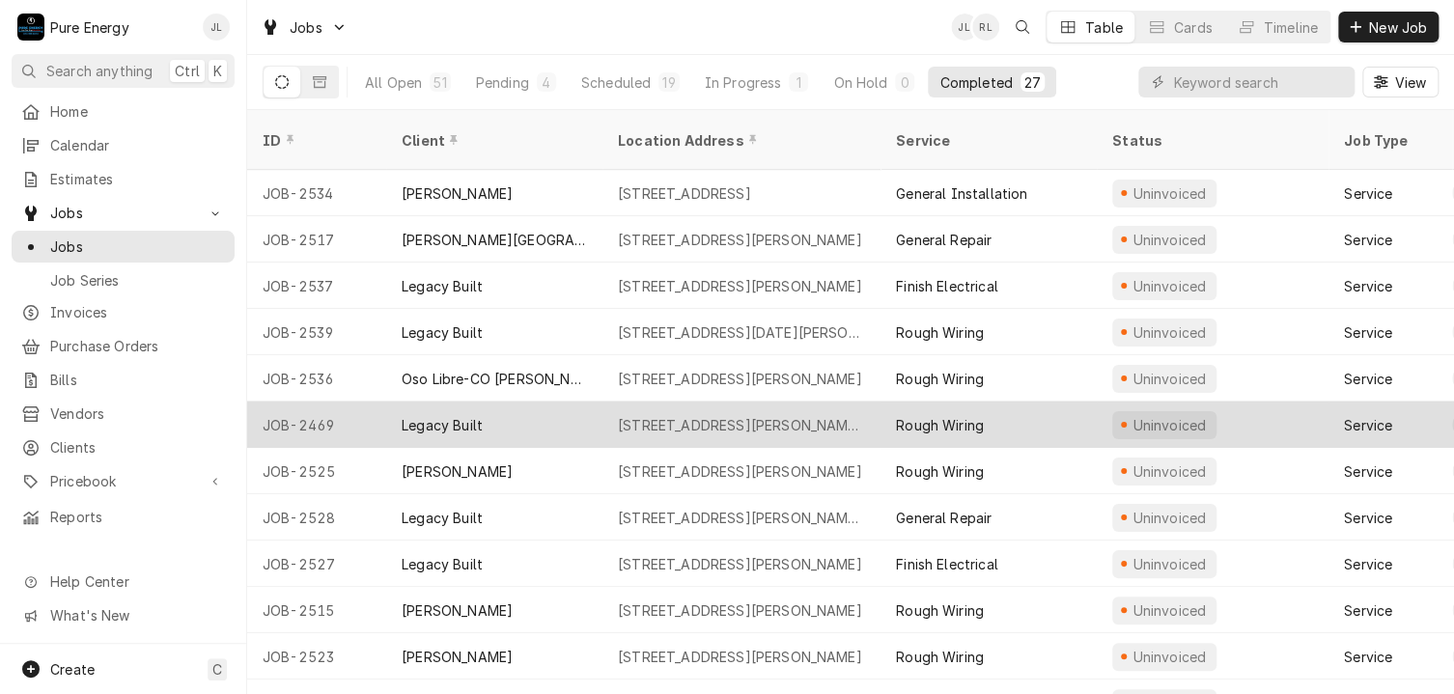
click at [691, 415] on div "[STREET_ADDRESS][PERSON_NAME][PERSON_NAME]" at bounding box center [741, 425] width 247 height 20
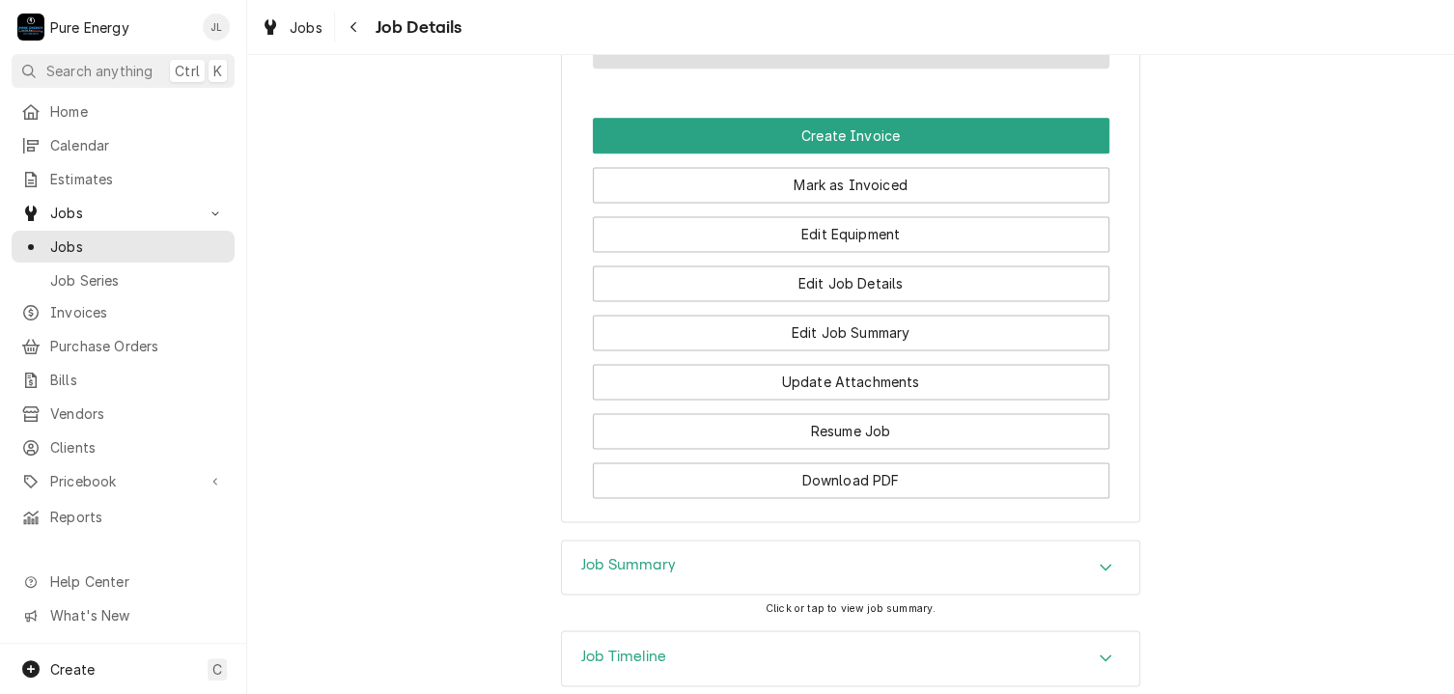
scroll to position [1390, 0]
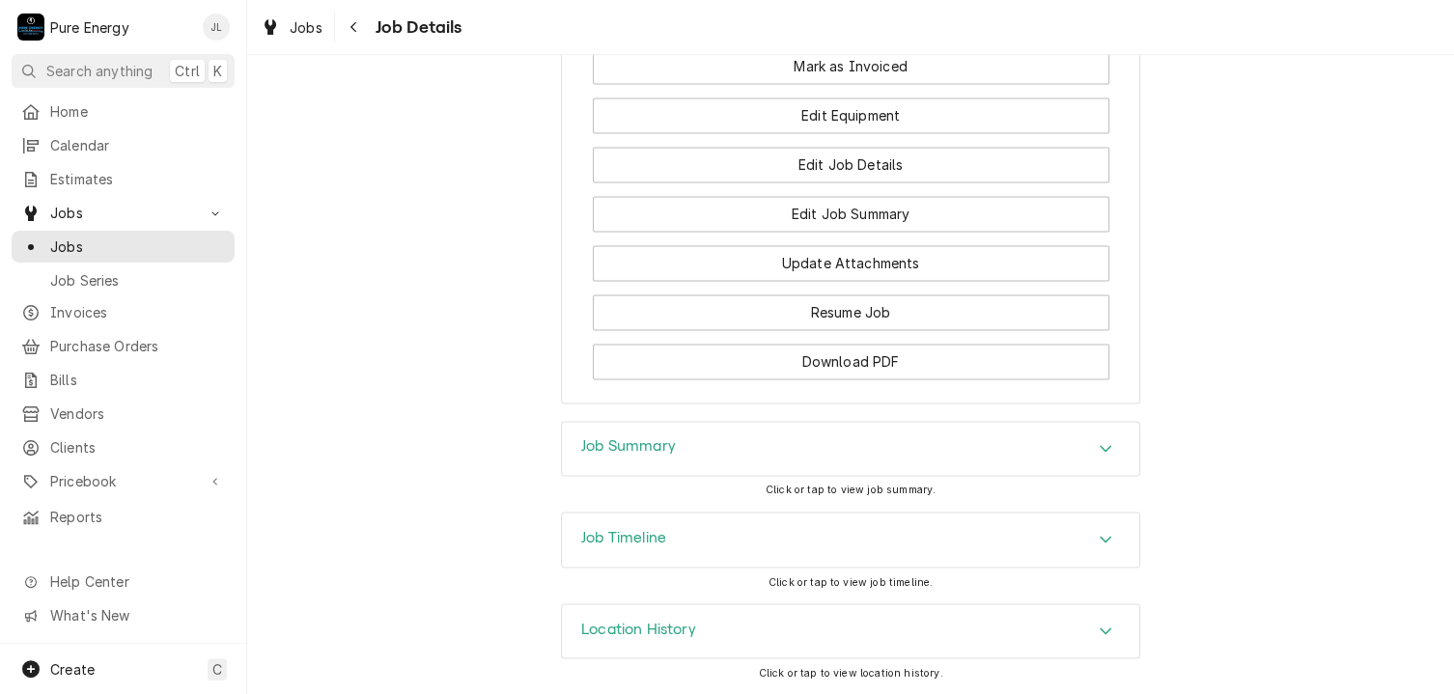
click at [694, 460] on div "Job Summary" at bounding box center [850, 449] width 577 height 54
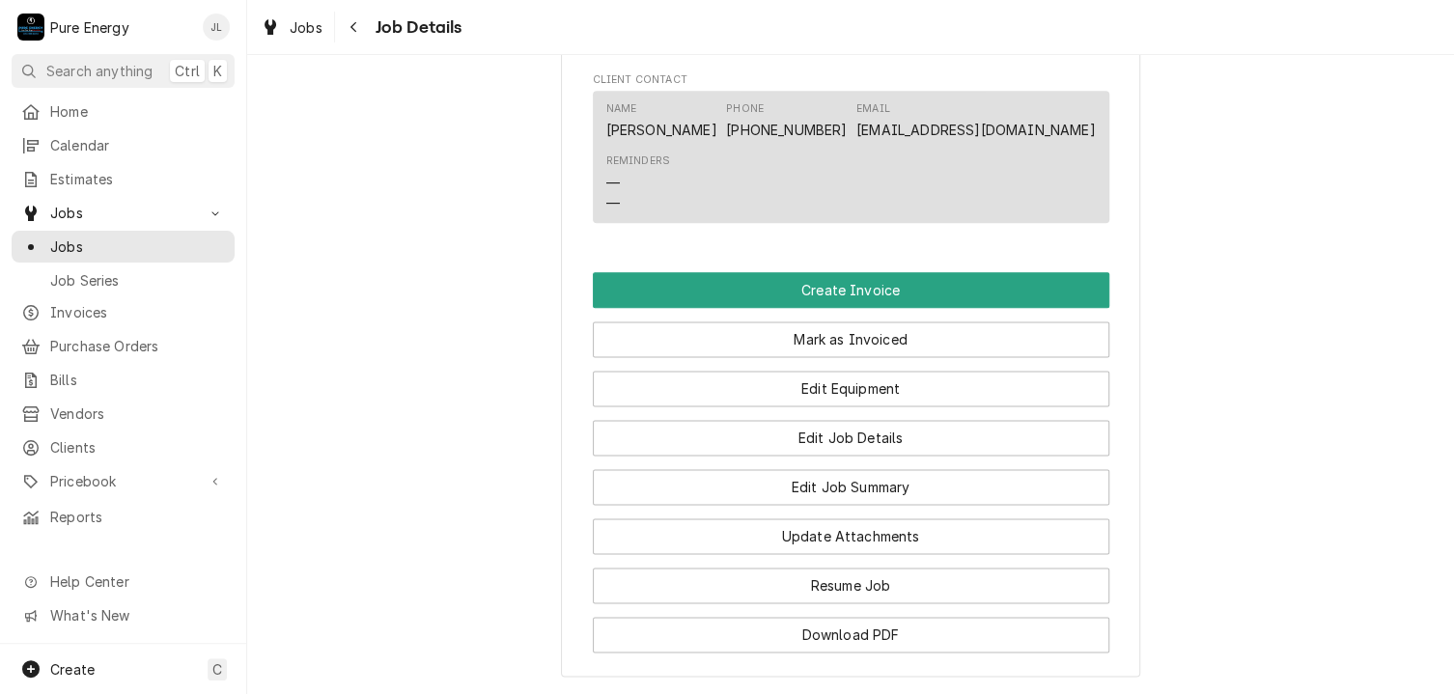
scroll to position [1294, 0]
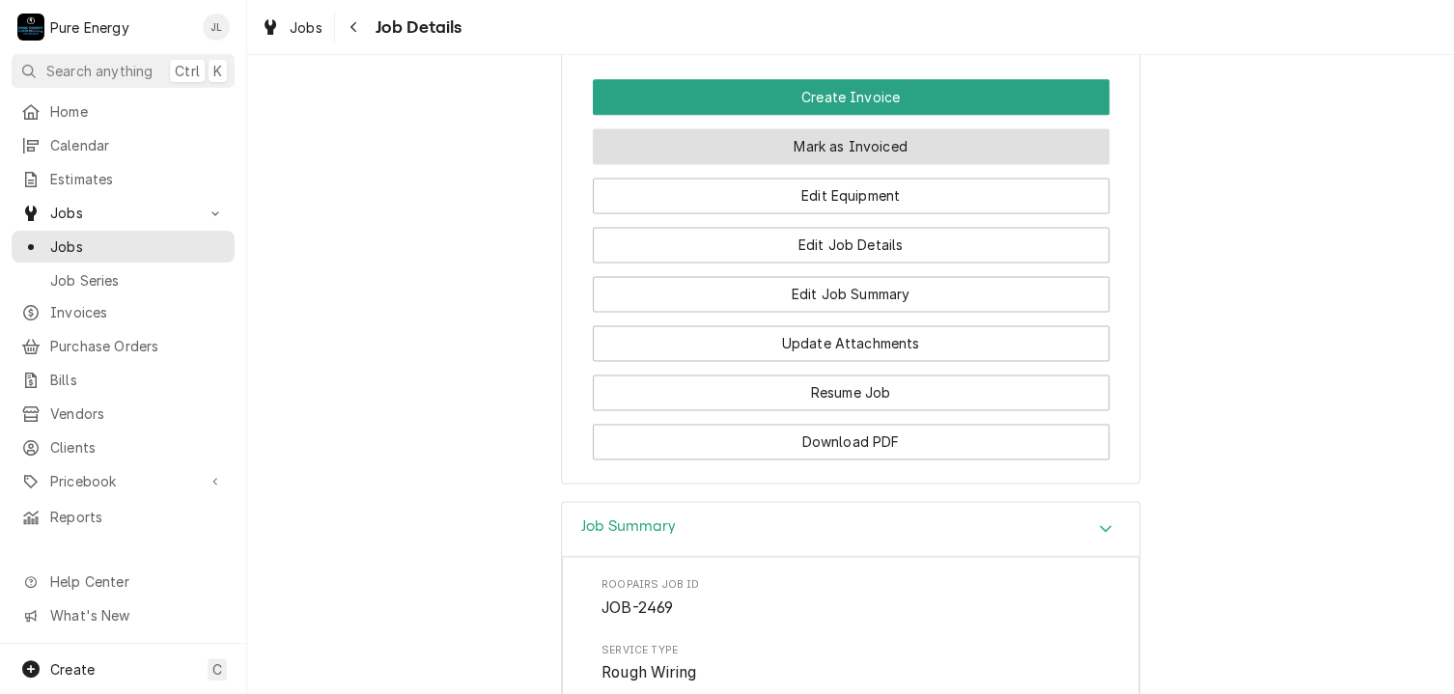
click at [745, 161] on button "Mark as Invoiced" at bounding box center [851, 146] width 517 height 36
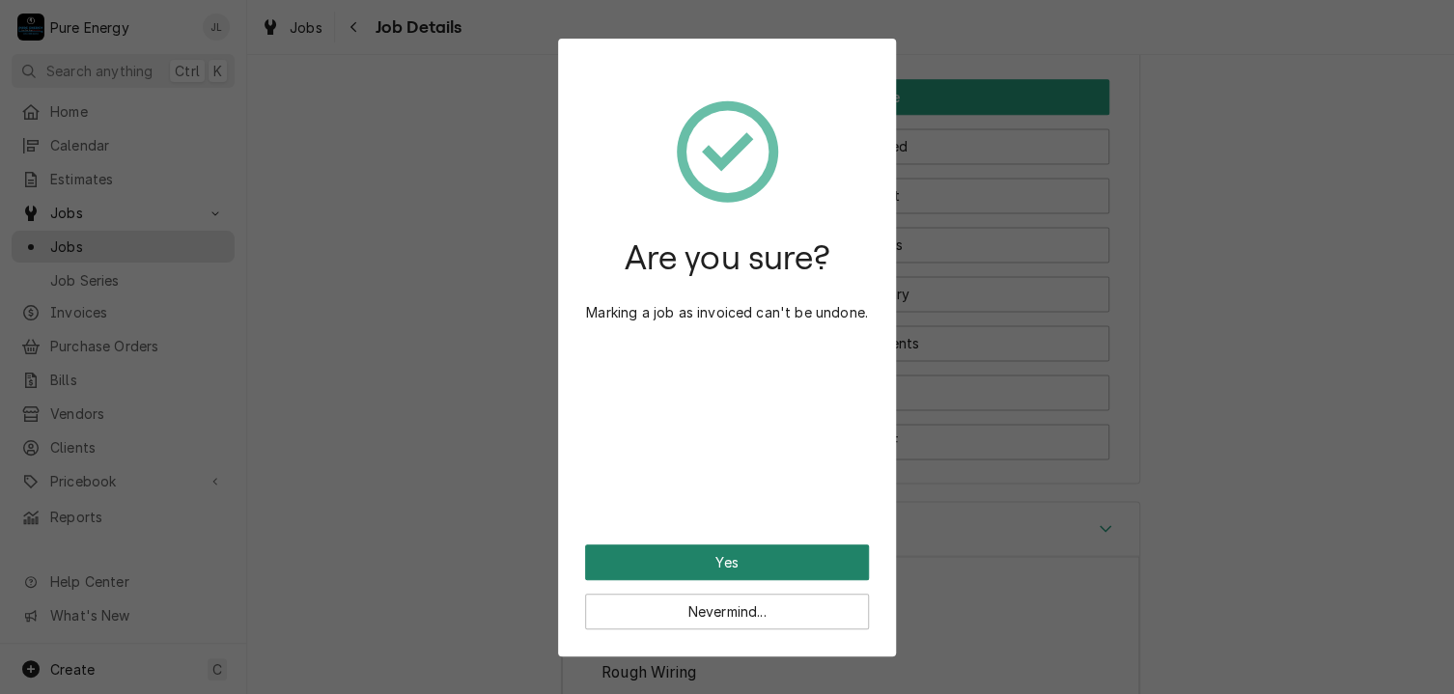
click at [757, 545] on button "Yes" at bounding box center [727, 563] width 284 height 36
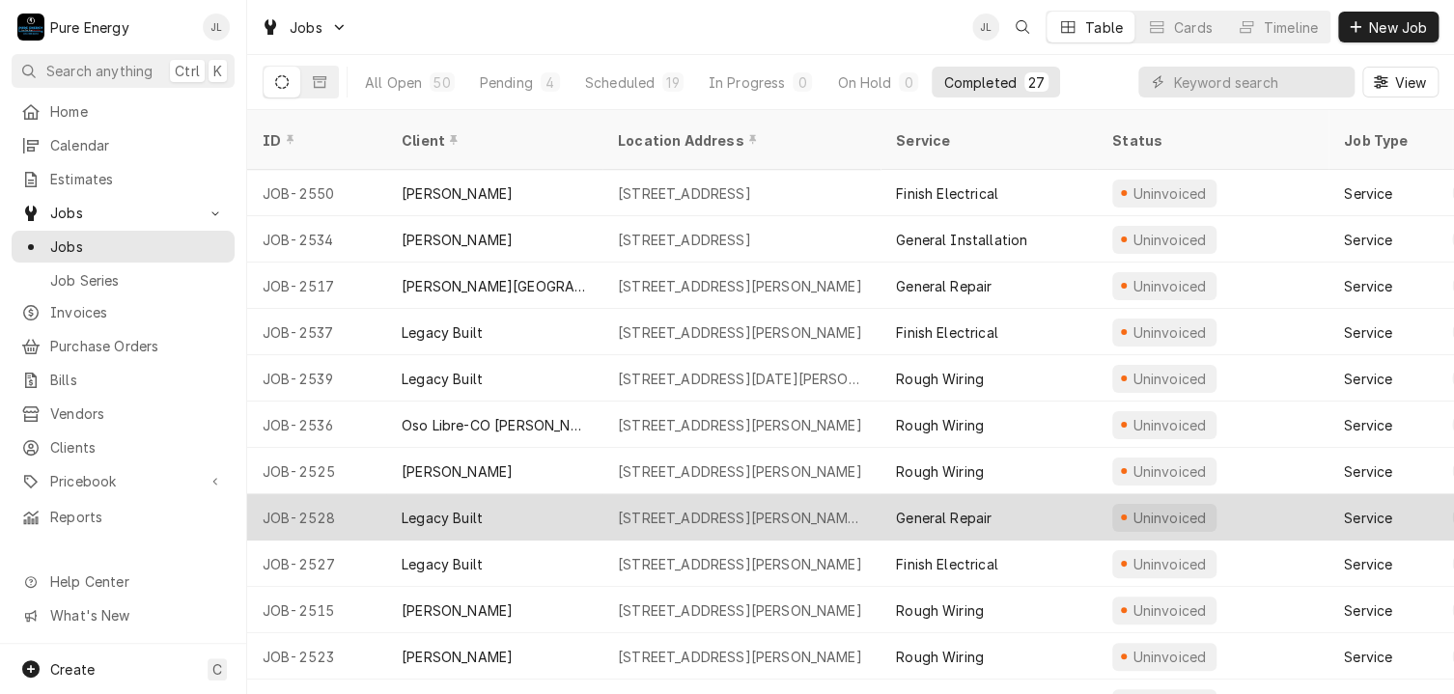
click at [672, 508] on div "[STREET_ADDRESS][PERSON_NAME][PERSON_NAME]" at bounding box center [741, 518] width 247 height 20
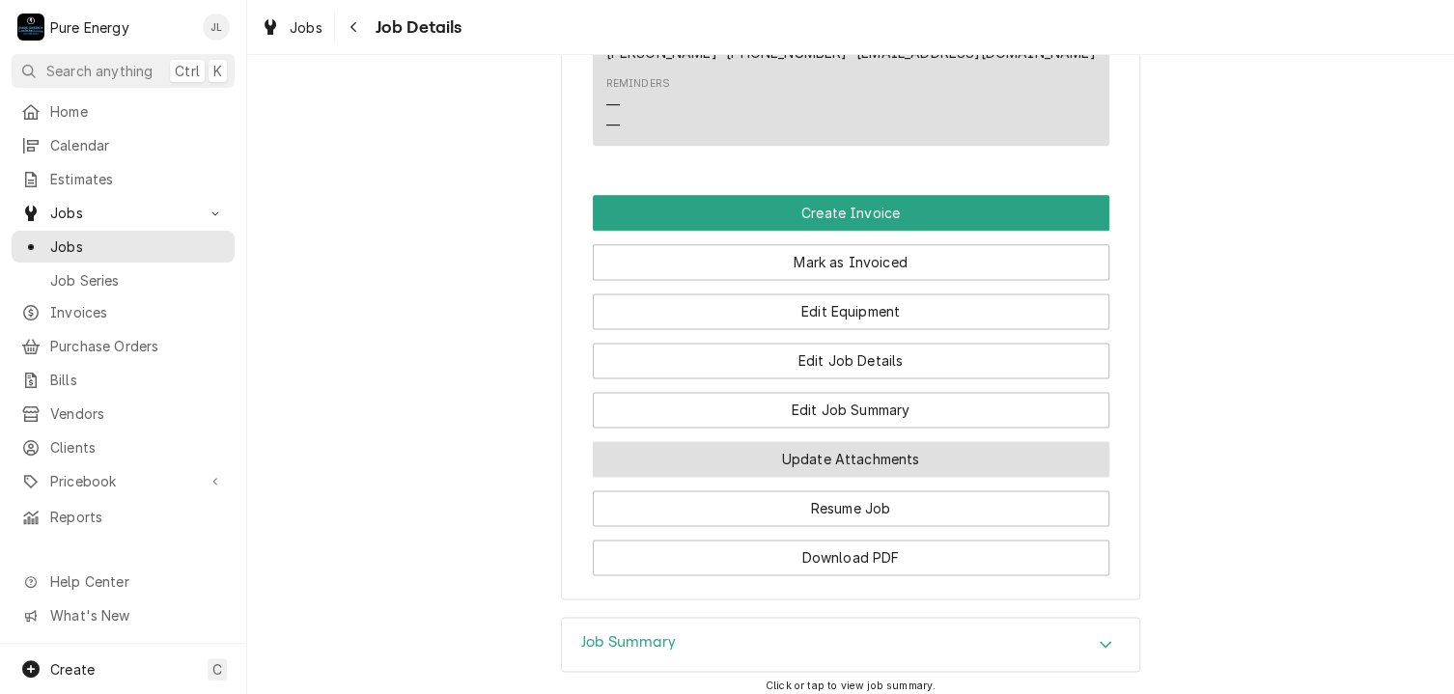
scroll to position [1371, 0]
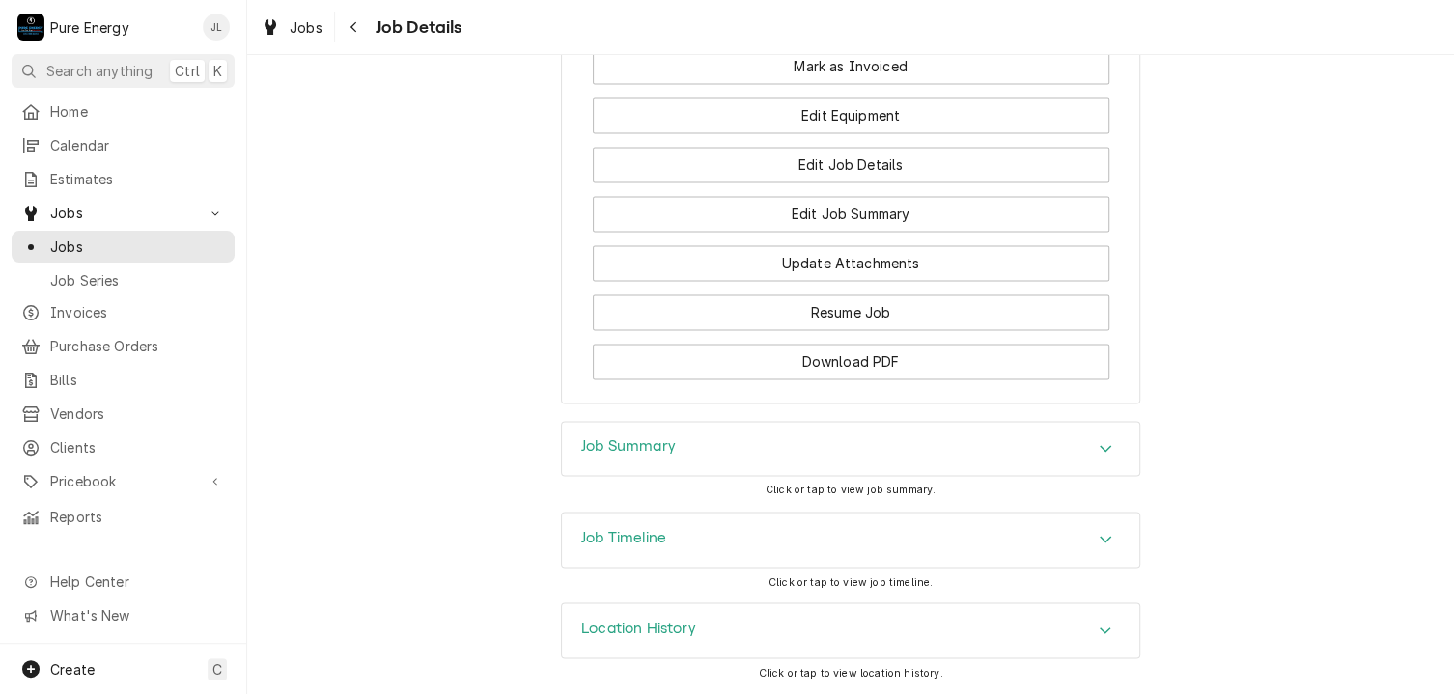
click at [722, 437] on div "Job Summary" at bounding box center [850, 449] width 577 height 54
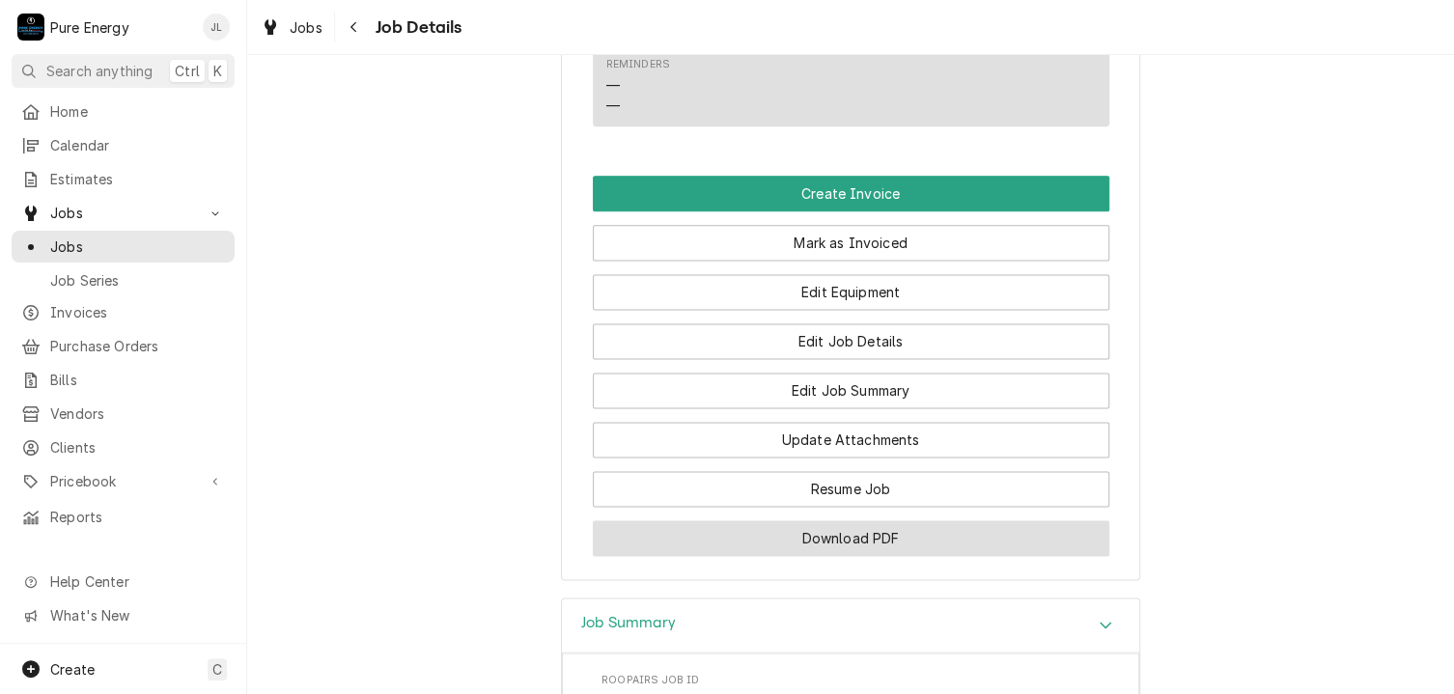
scroll to position [985, 0]
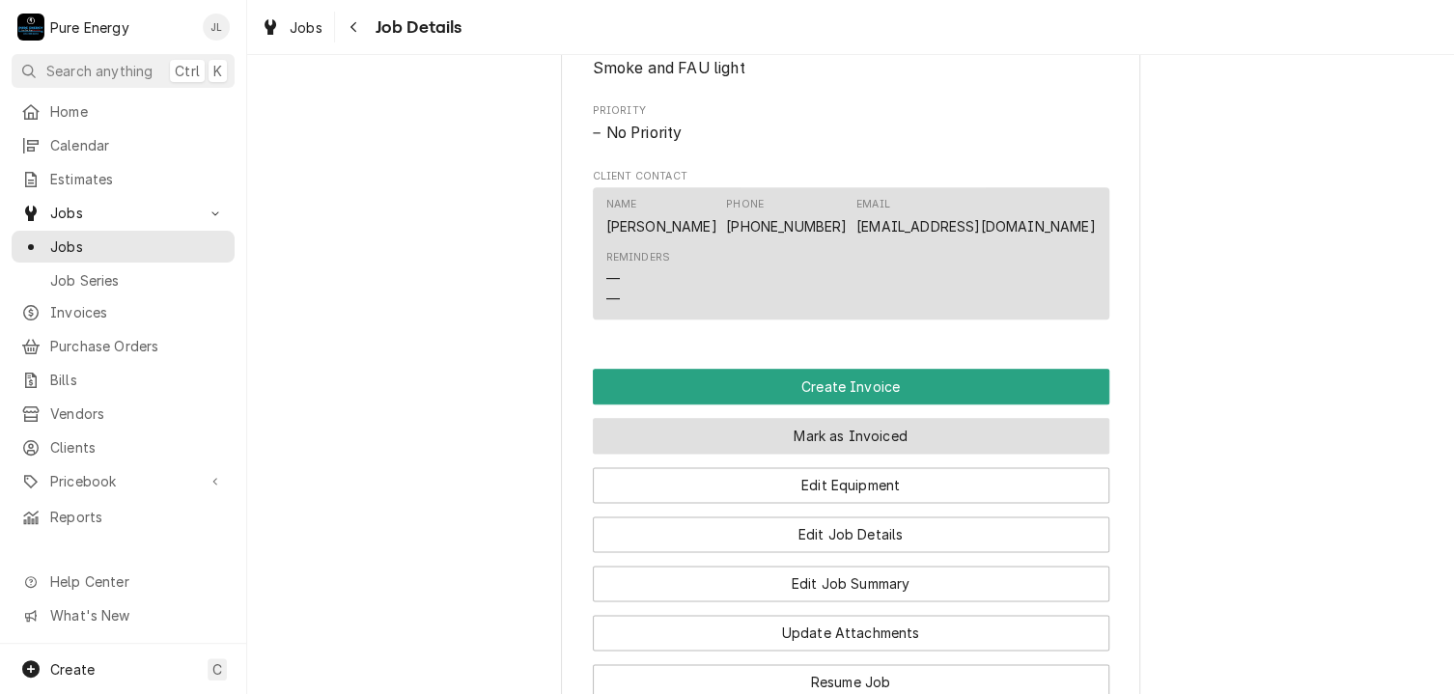
click at [845, 454] on button "Mark as Invoiced" at bounding box center [851, 436] width 517 height 36
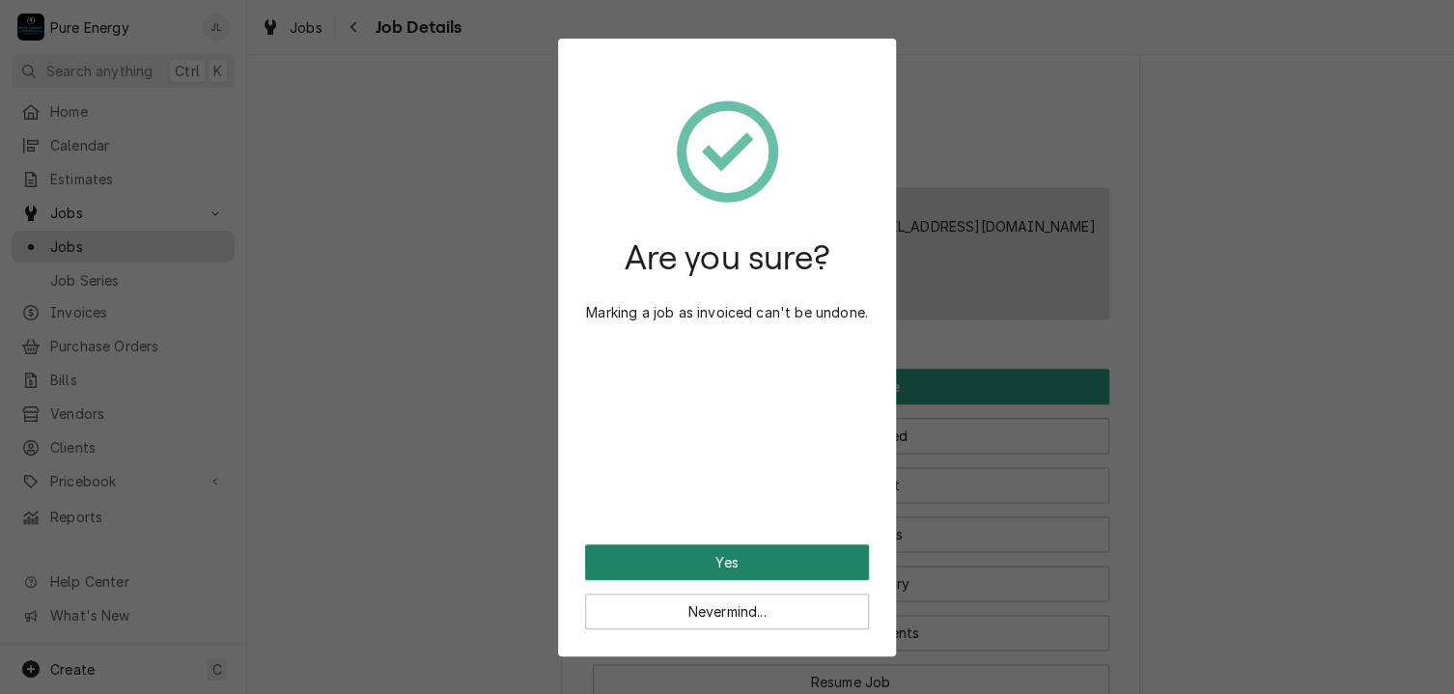
click at [779, 562] on button "Yes" at bounding box center [727, 563] width 284 height 36
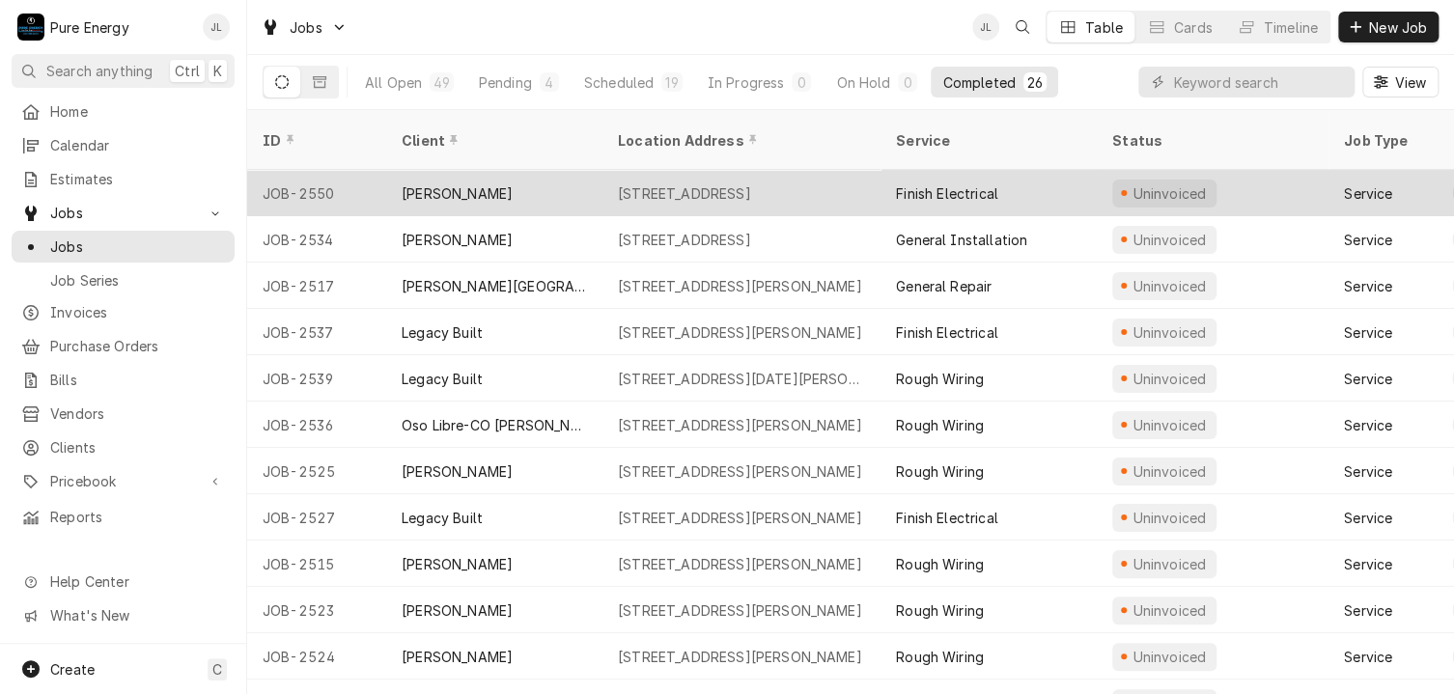
click at [714, 183] on div "[STREET_ADDRESS]" at bounding box center [684, 193] width 133 height 20
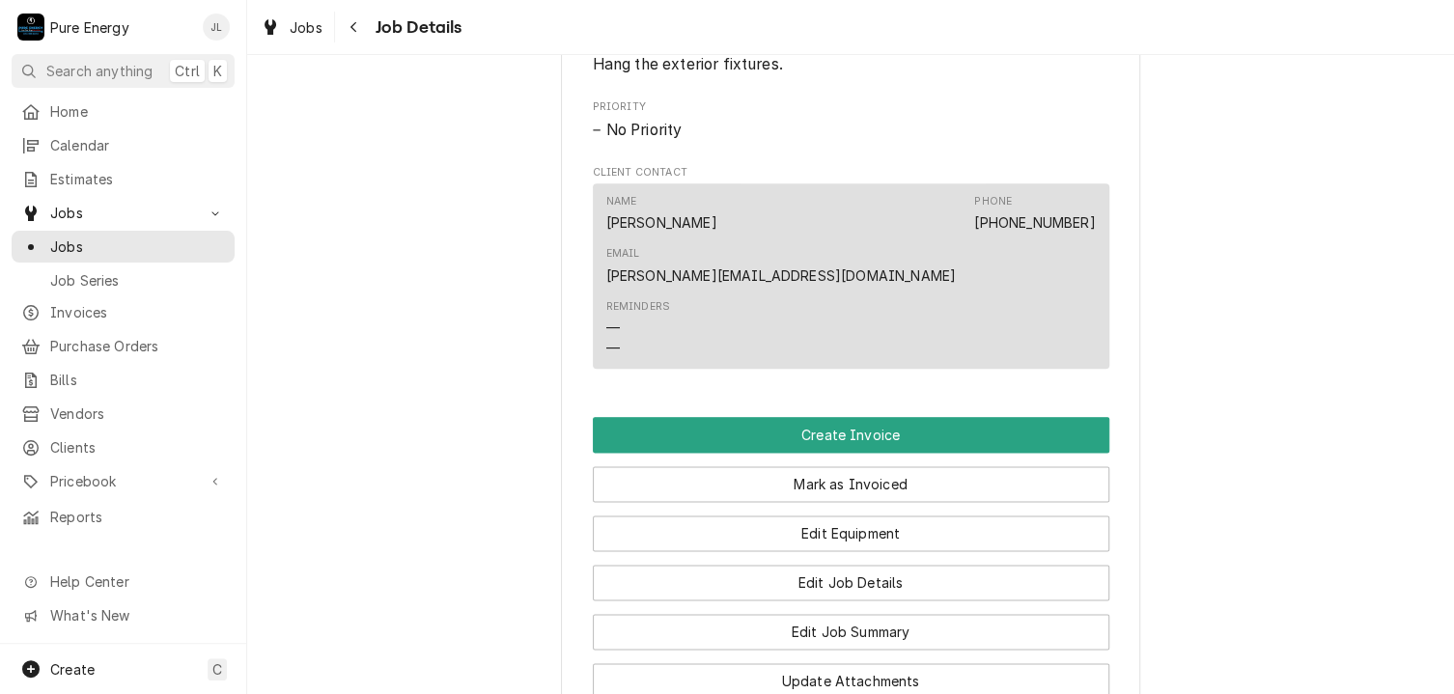
scroll to position [1348, 0]
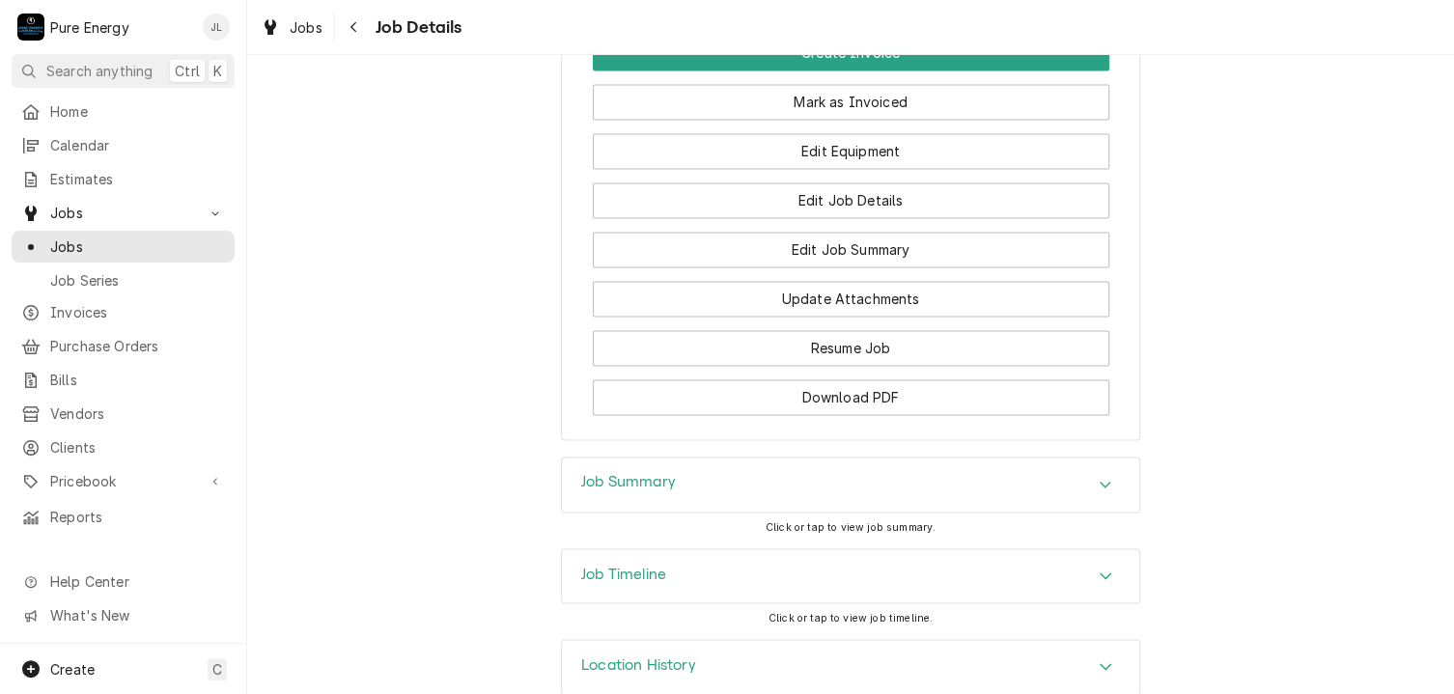
click at [732, 459] on div "Job Summary" at bounding box center [850, 485] width 577 height 54
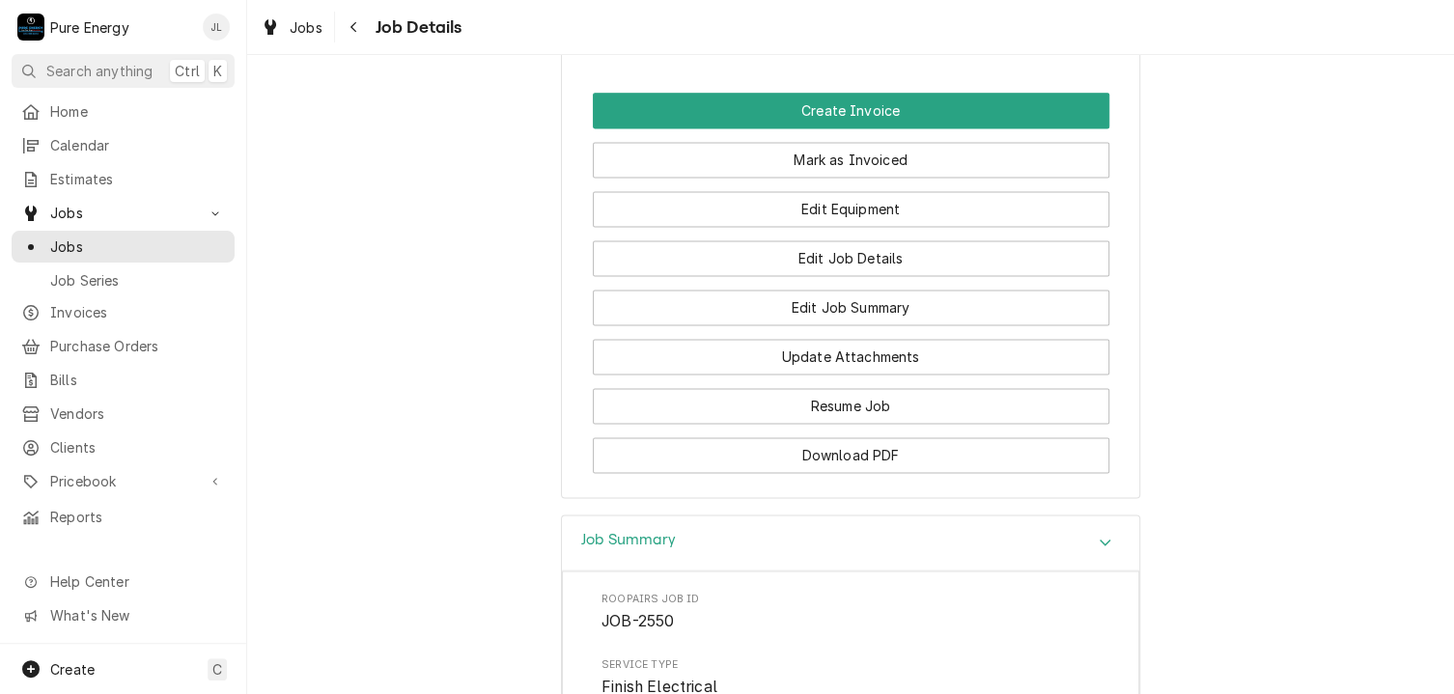
scroll to position [1193, 0]
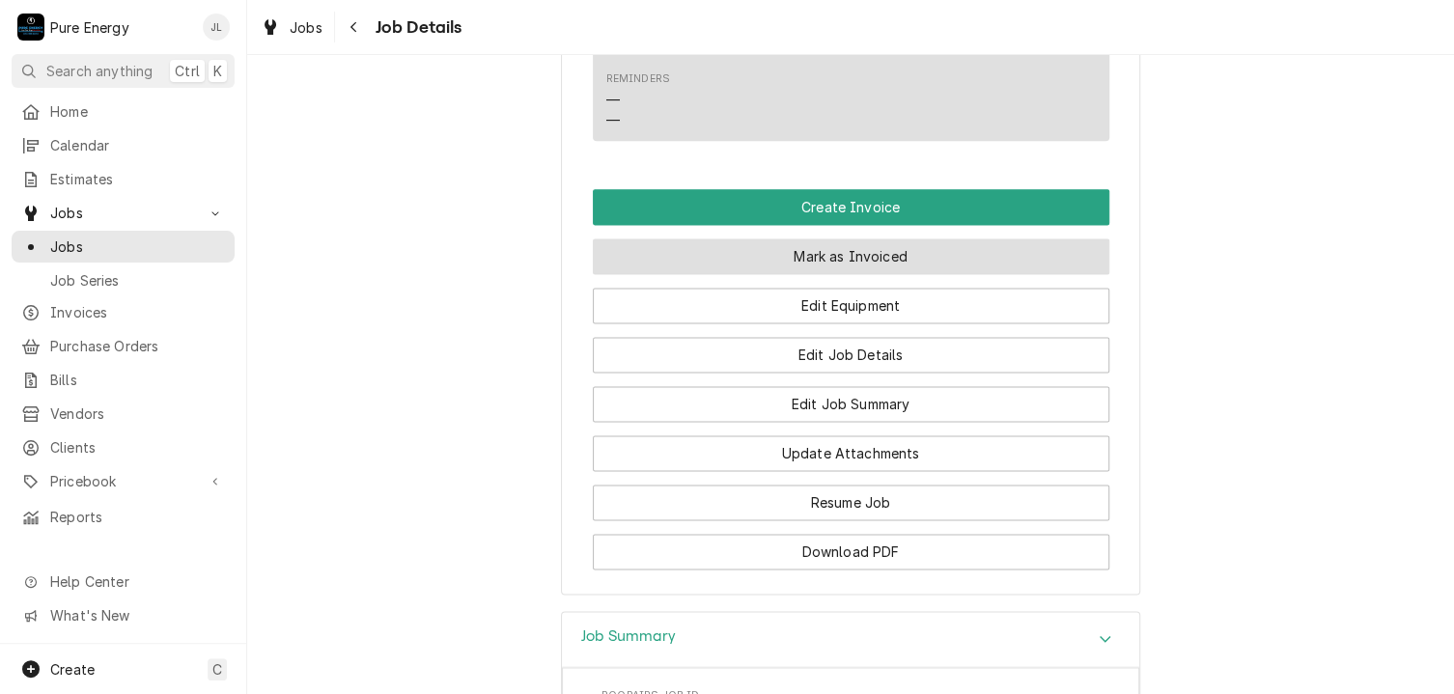
click at [850, 238] on button "Mark as Invoiced" at bounding box center [851, 256] width 517 height 36
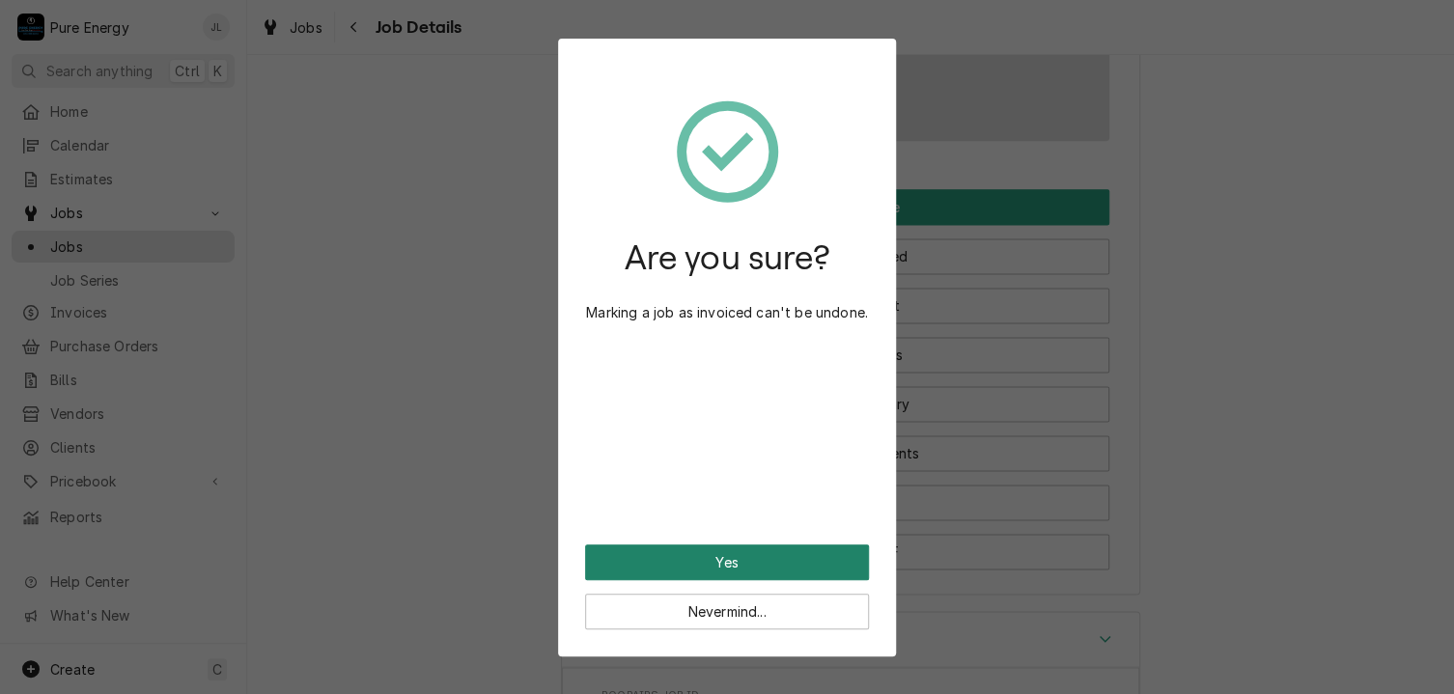
click at [680, 559] on button "Yes" at bounding box center [727, 563] width 284 height 36
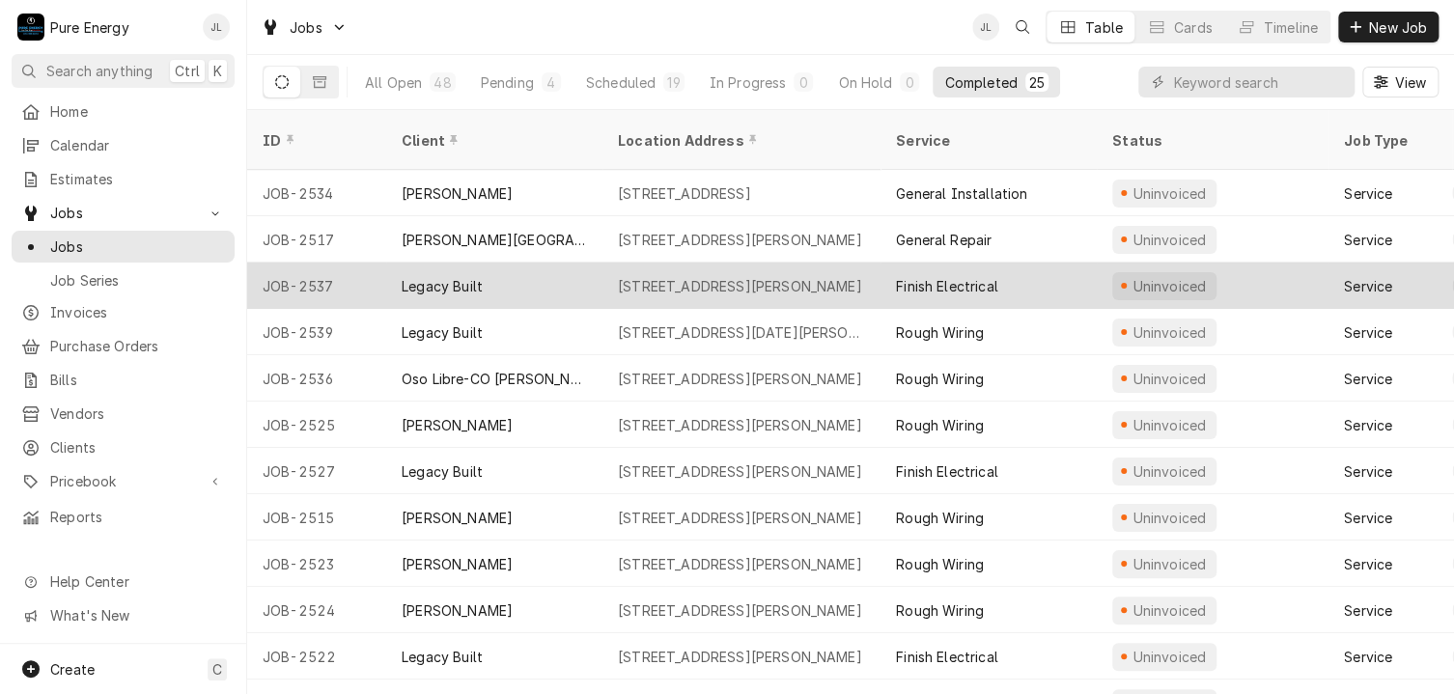
click at [550, 269] on div "Legacy Built" at bounding box center [494, 286] width 216 height 46
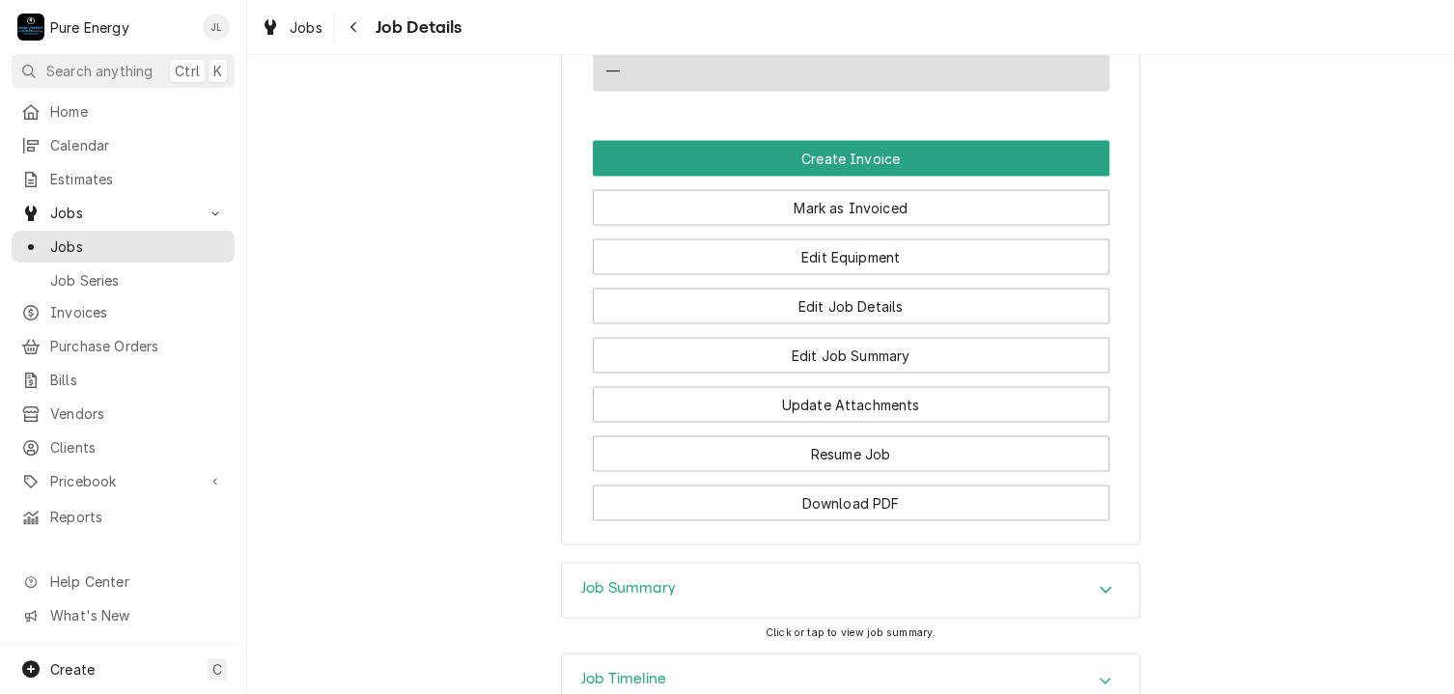
scroll to position [1834, 0]
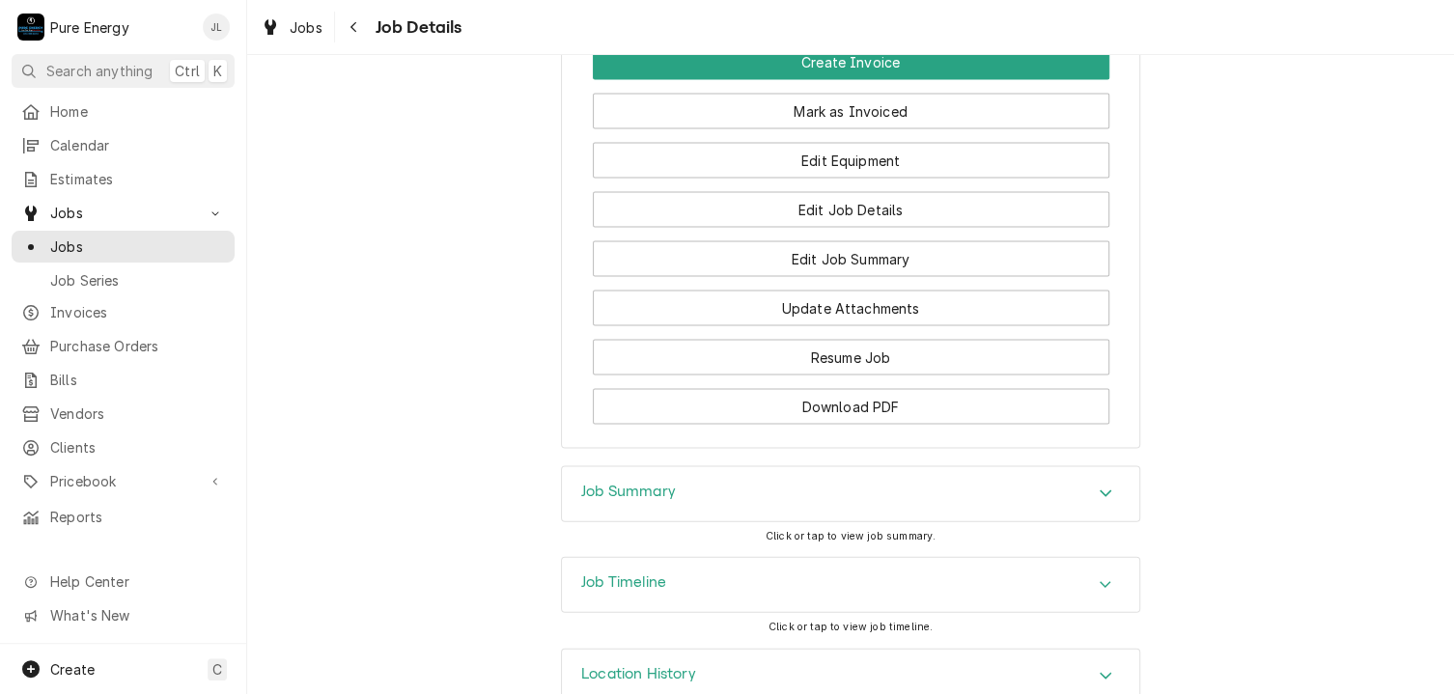
click at [619, 500] on h3 "Job Summary" at bounding box center [628, 491] width 95 height 18
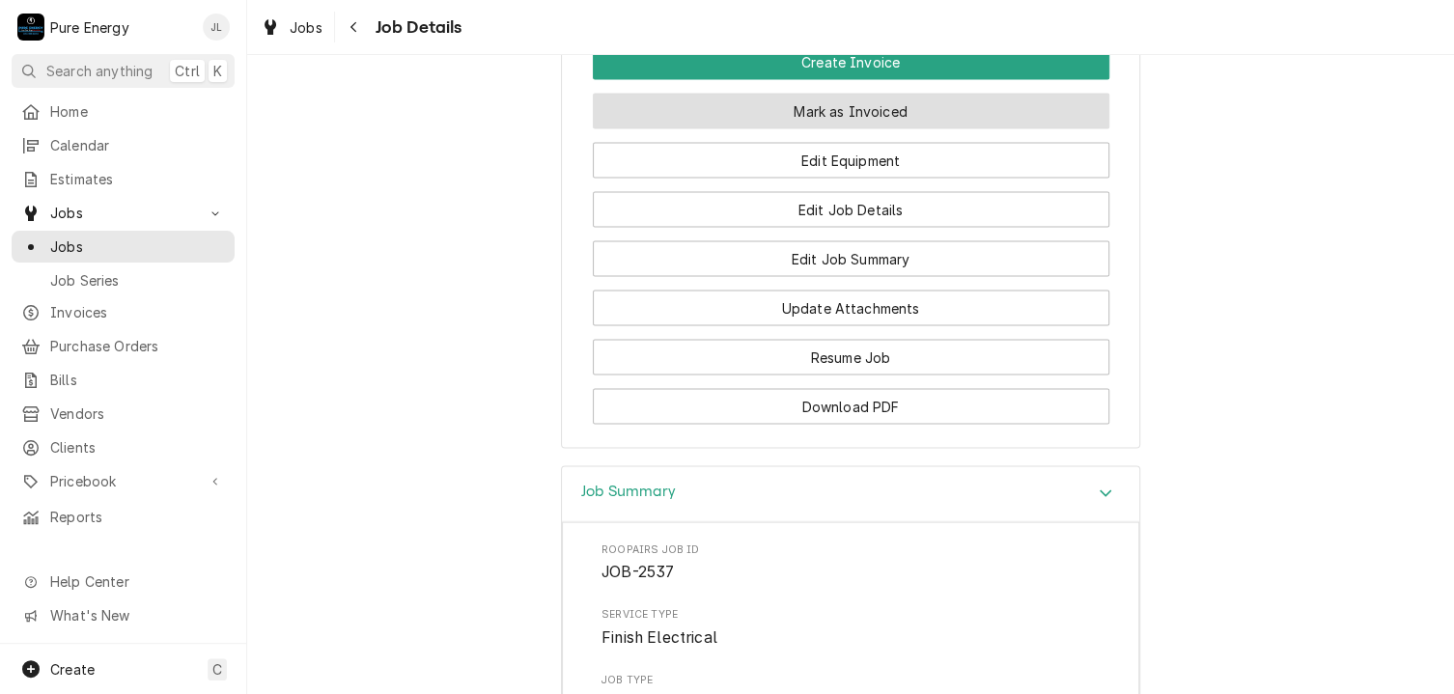
click at [775, 126] on button "Mark as Invoiced" at bounding box center [851, 111] width 517 height 36
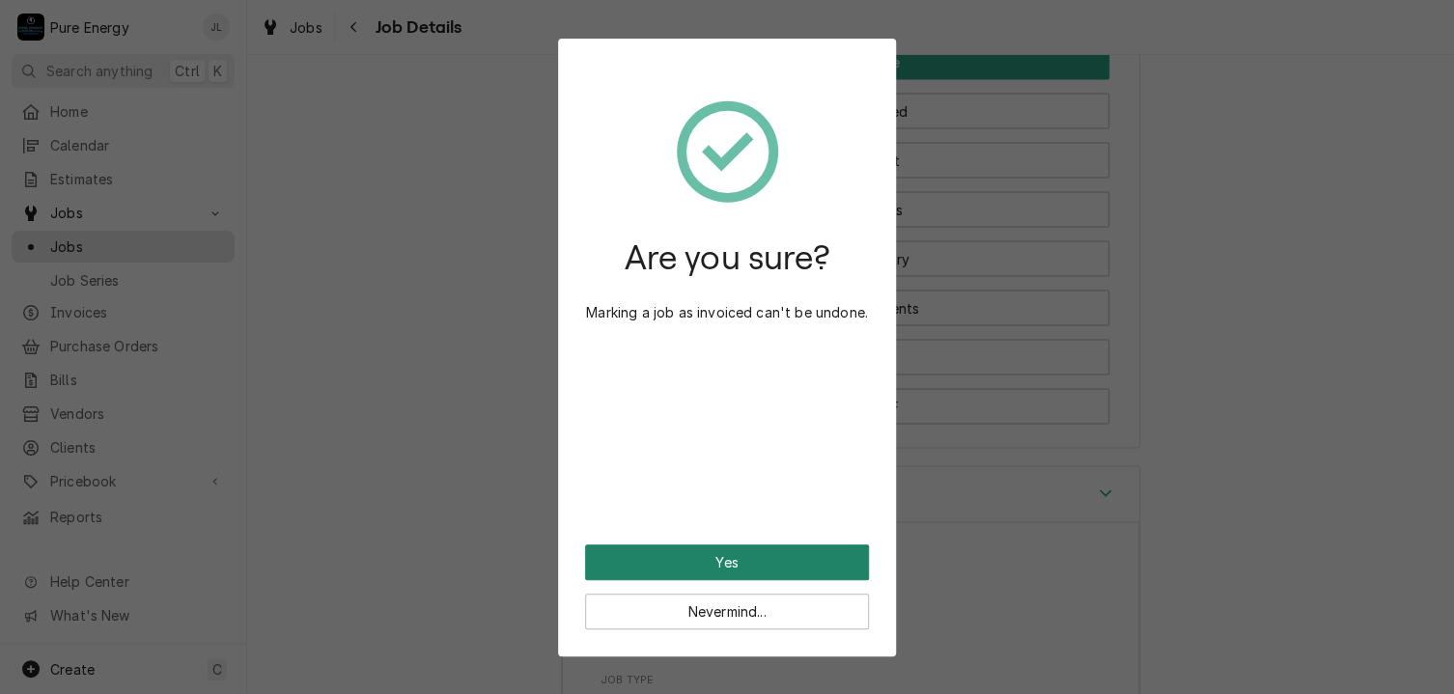
click at [707, 558] on button "Yes" at bounding box center [727, 563] width 284 height 36
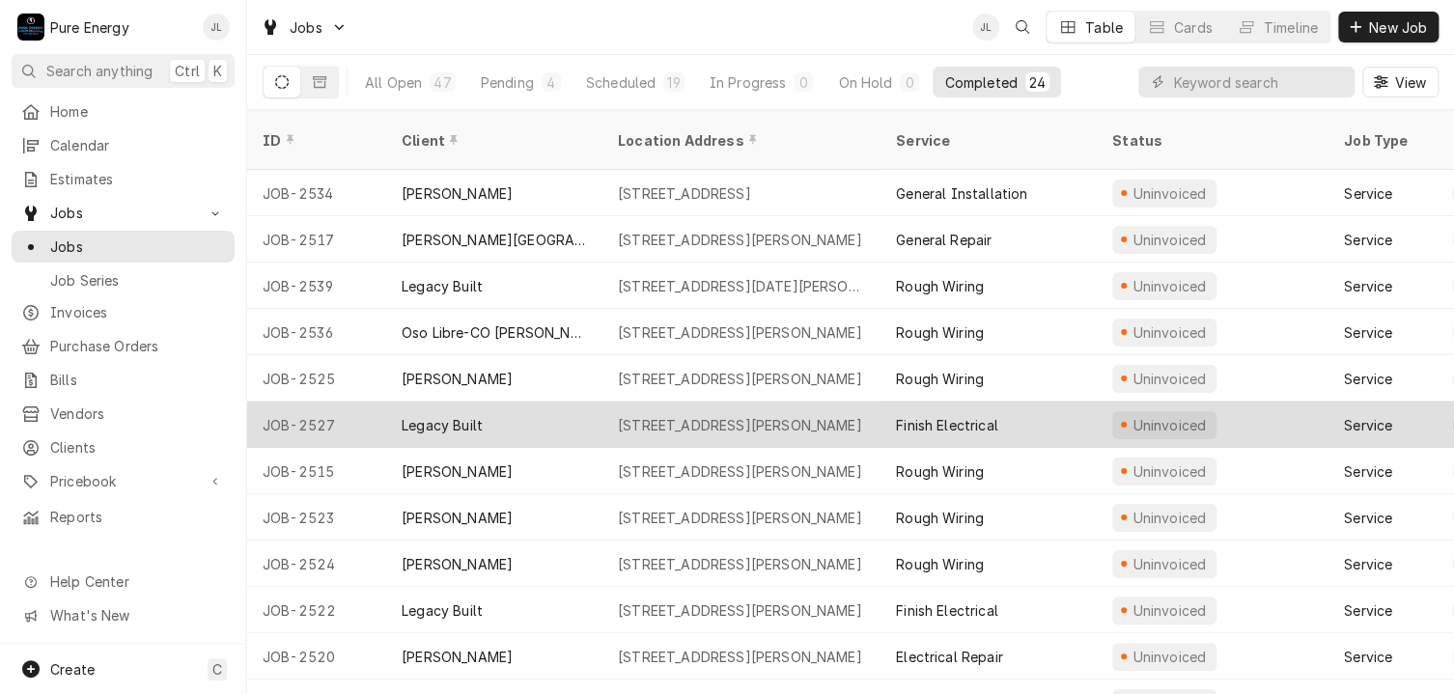
click at [551, 402] on div "Legacy Built" at bounding box center [494, 425] width 216 height 46
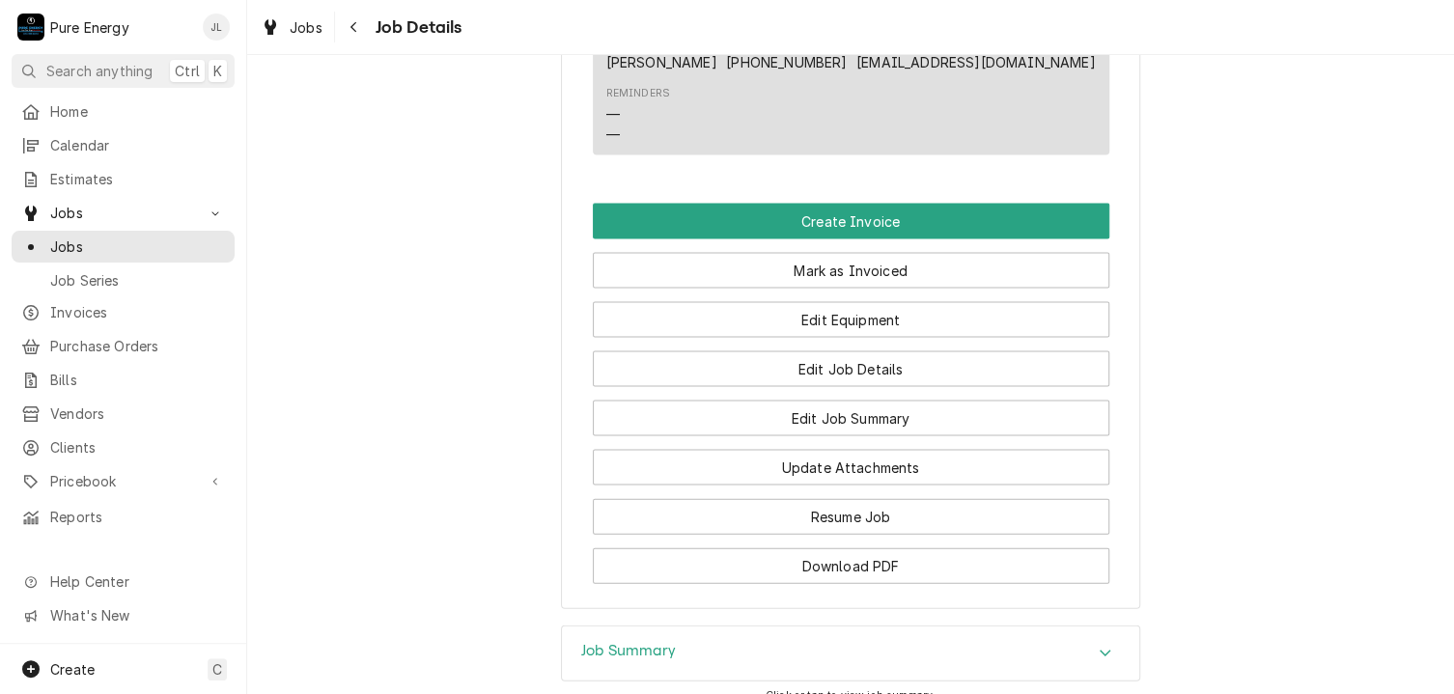
scroll to position [2032, 0]
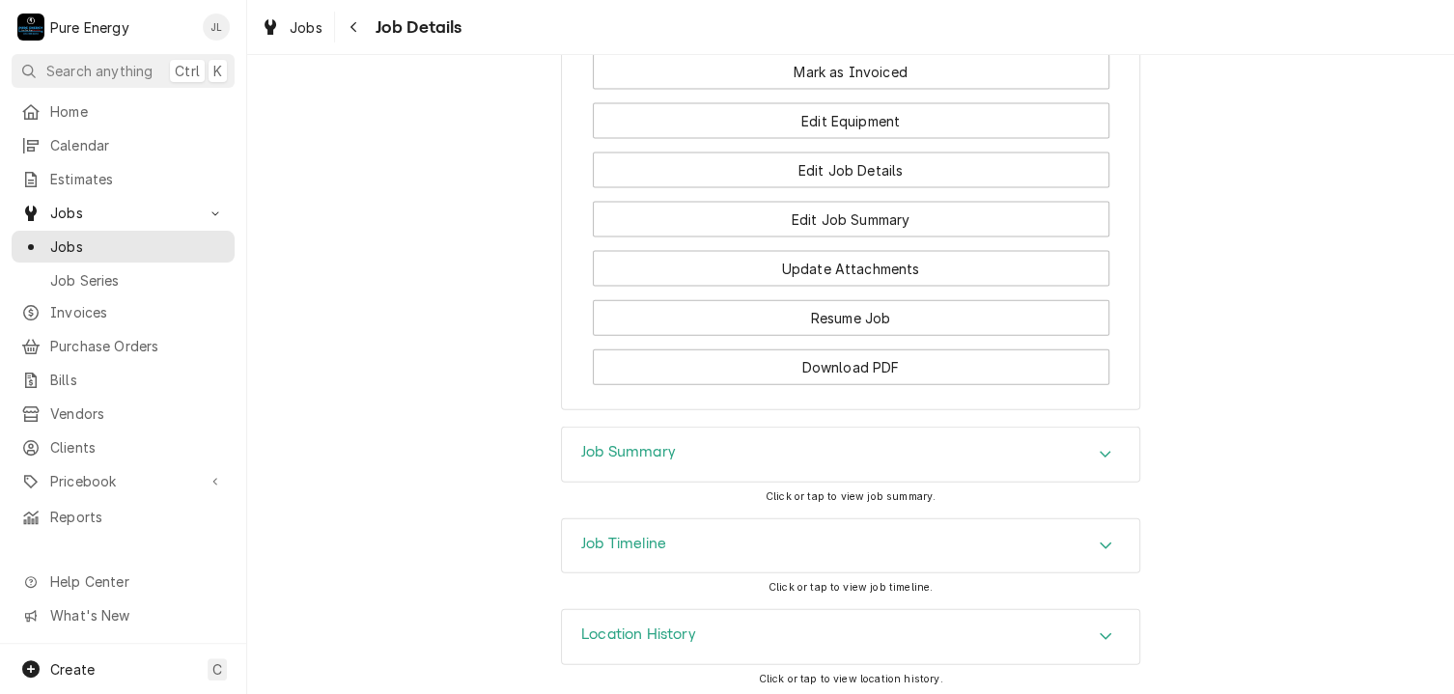
click at [683, 455] on div "Job Summary" at bounding box center [850, 455] width 577 height 54
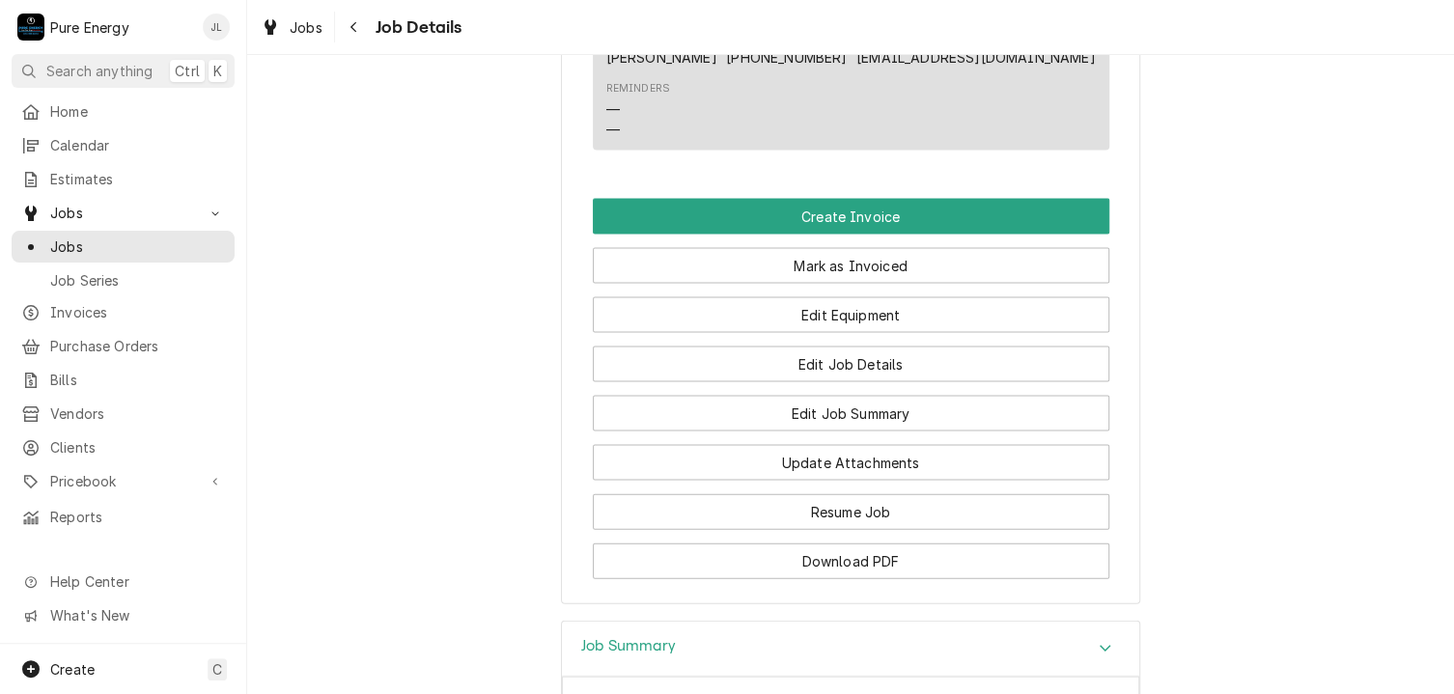
scroll to position [1743, 0]
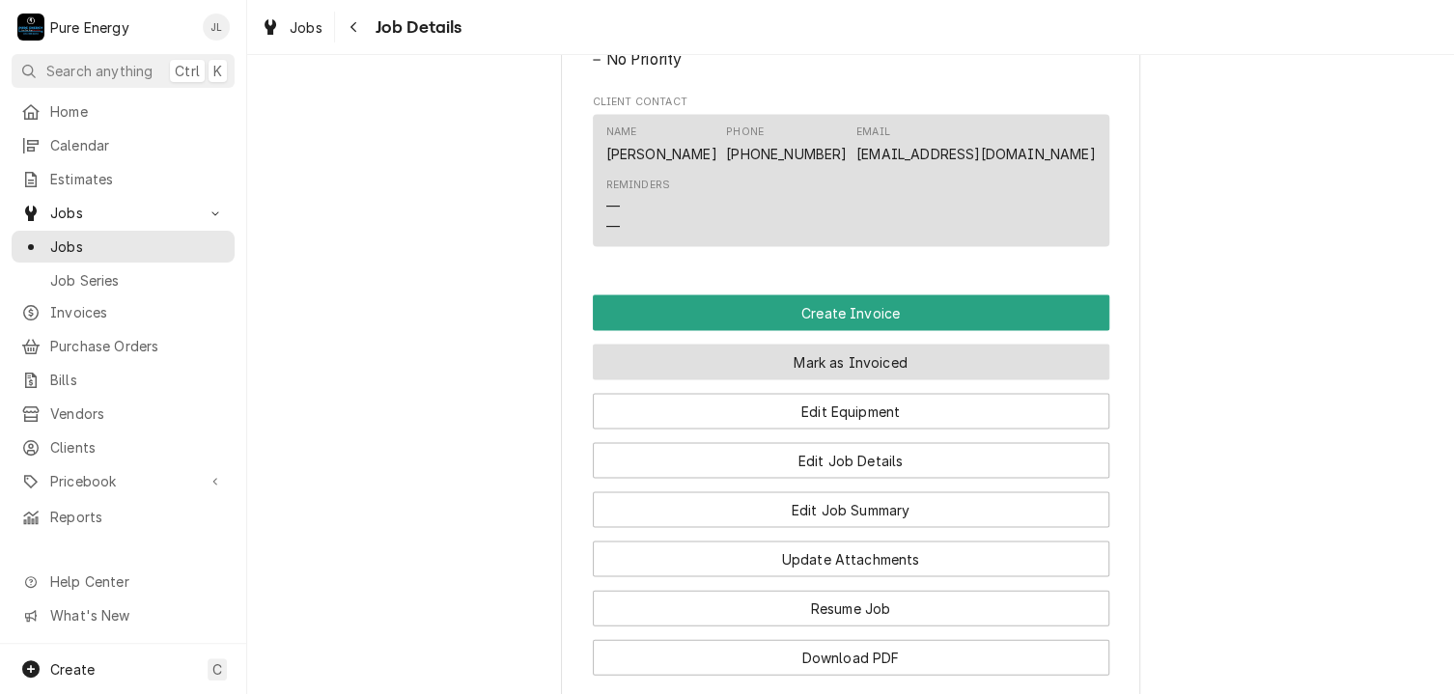
click at [792, 370] on button "Mark as Invoiced" at bounding box center [851, 362] width 517 height 36
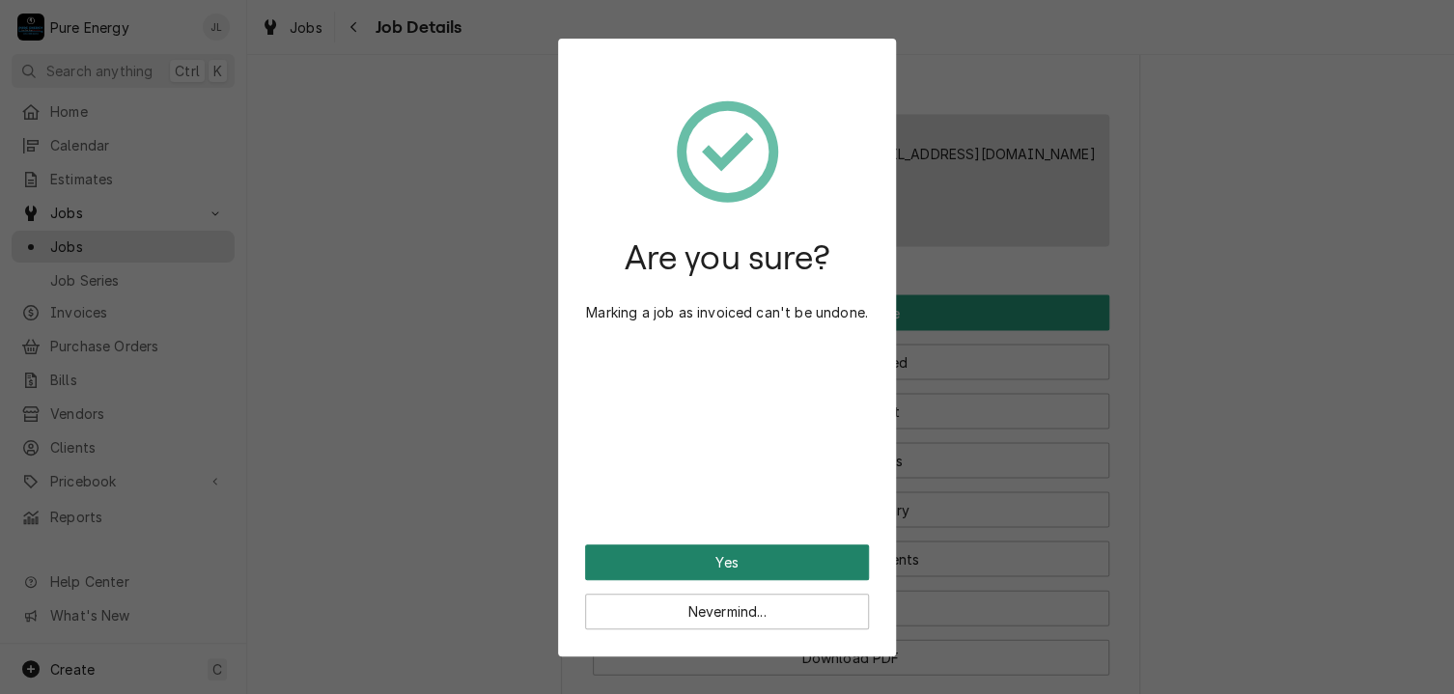
click at [712, 567] on button "Yes" at bounding box center [727, 563] width 284 height 36
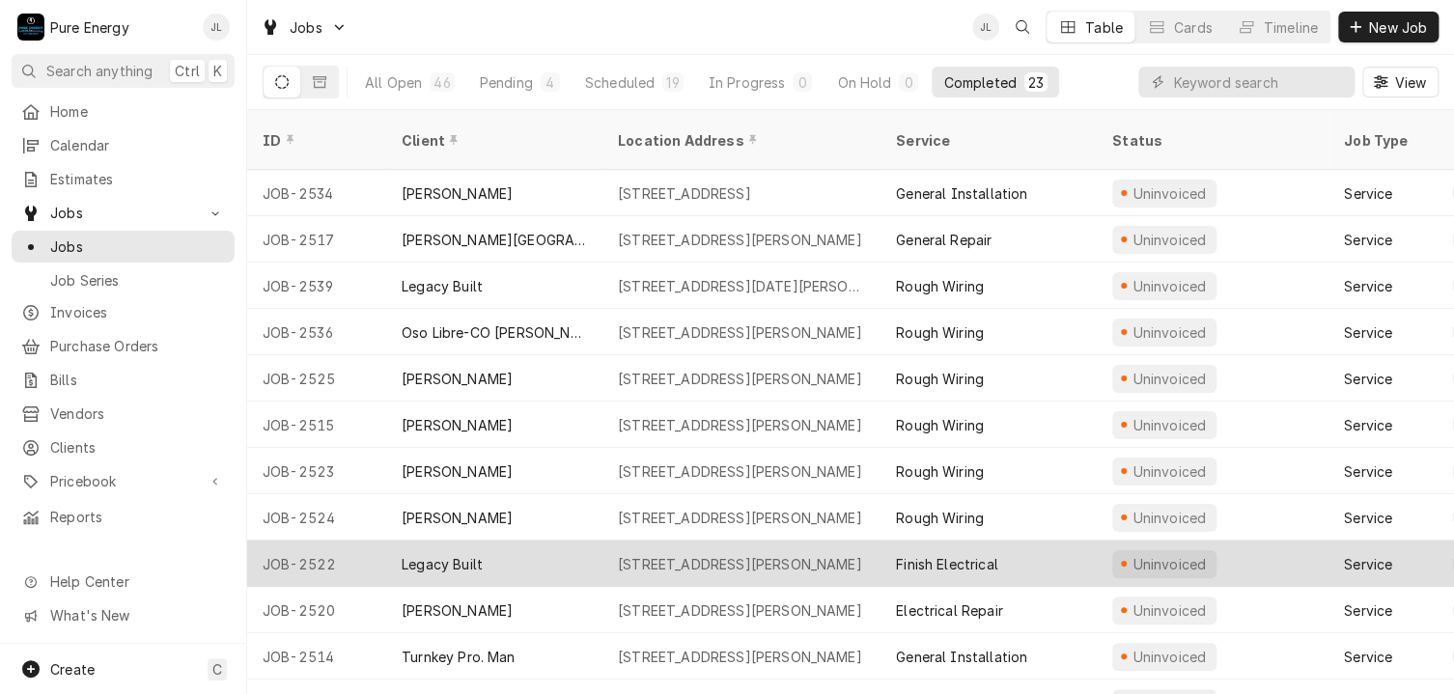
click at [571, 541] on div "Legacy Built" at bounding box center [494, 564] width 216 height 46
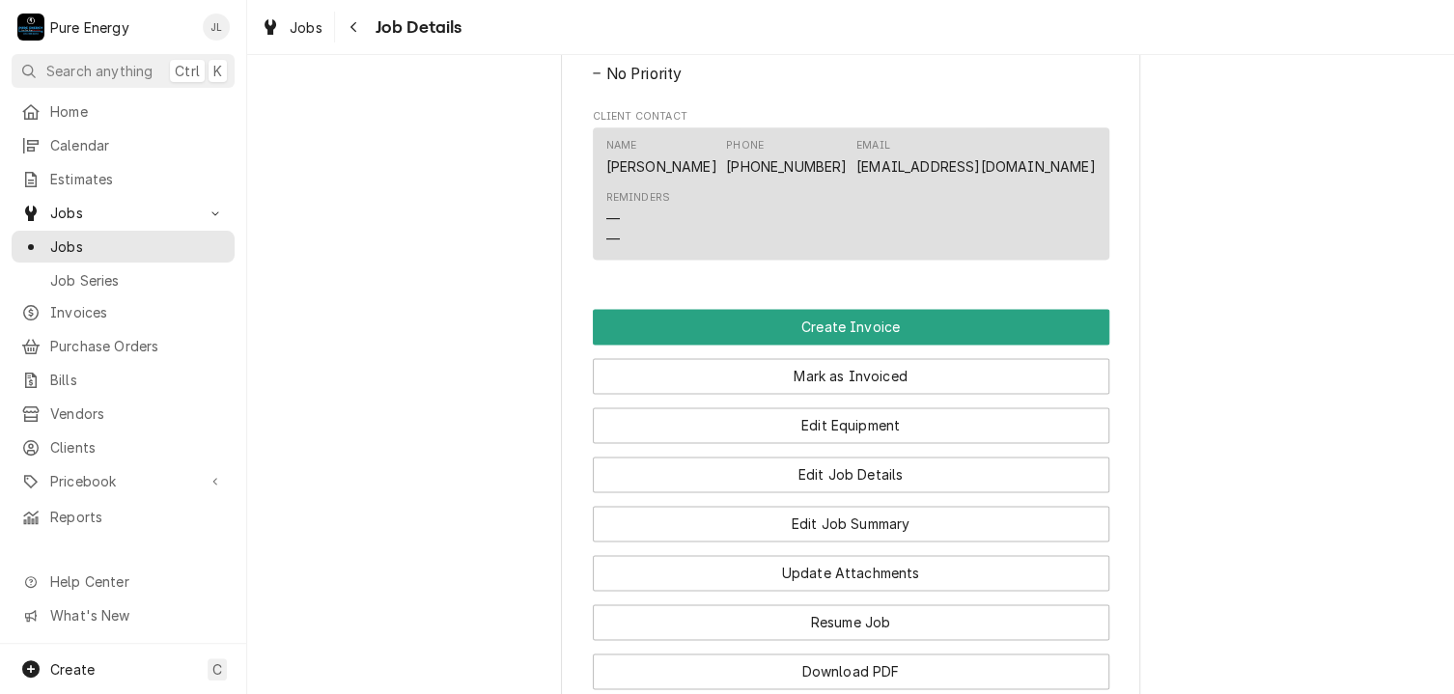
scroll to position [1486, 0]
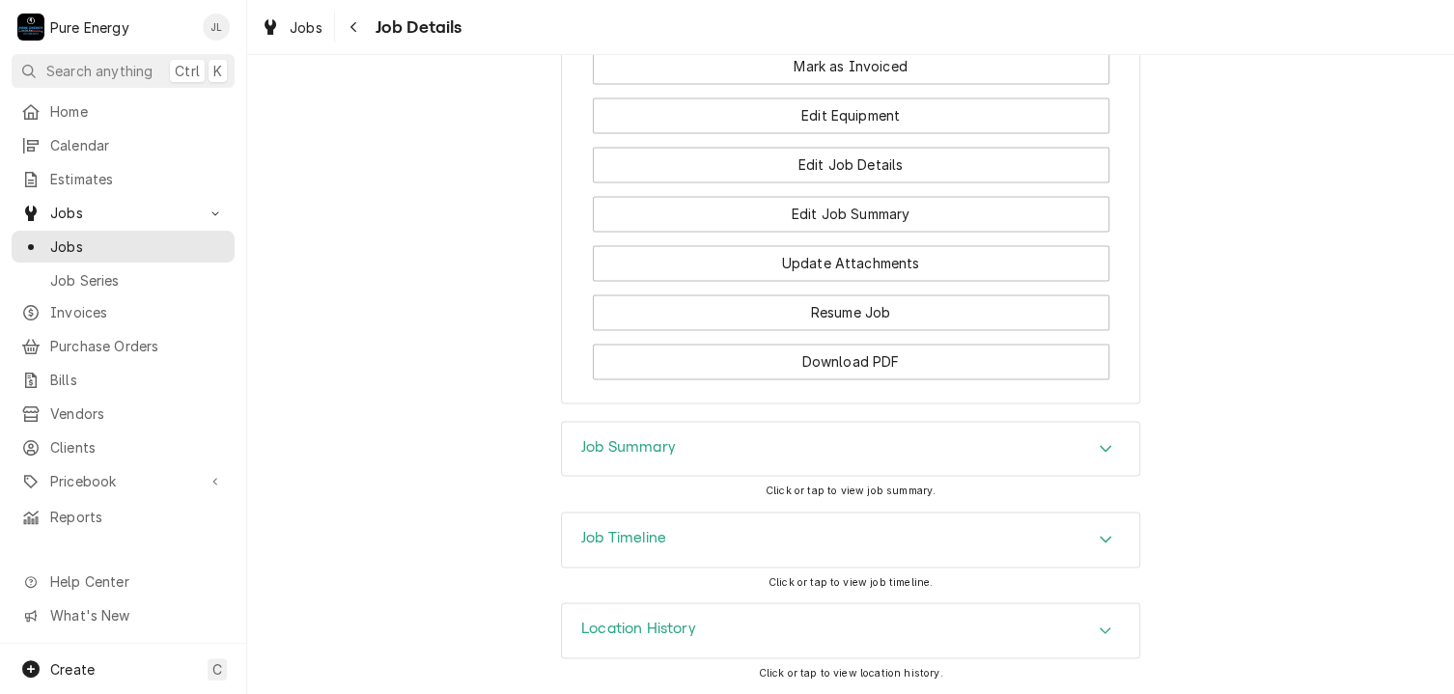
click at [718, 433] on div "Job Summary" at bounding box center [850, 449] width 577 height 54
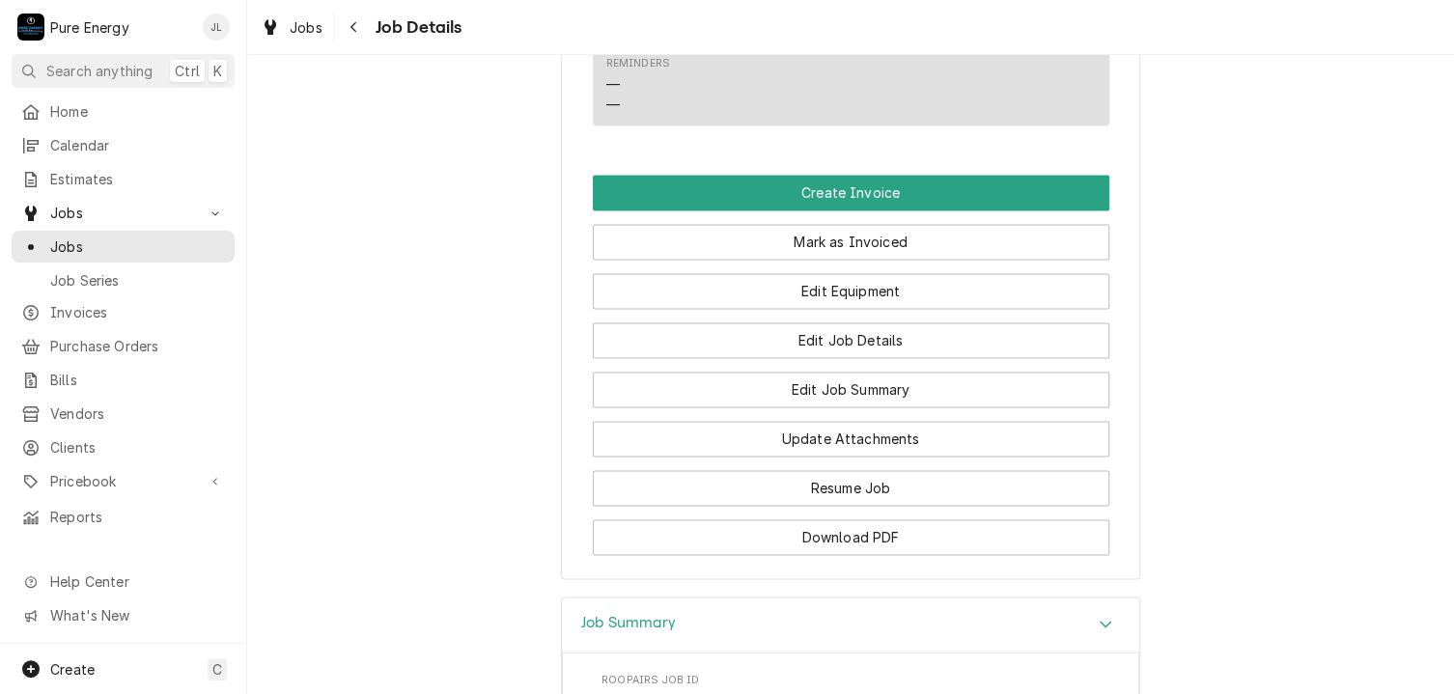
scroll to position [1389, 0]
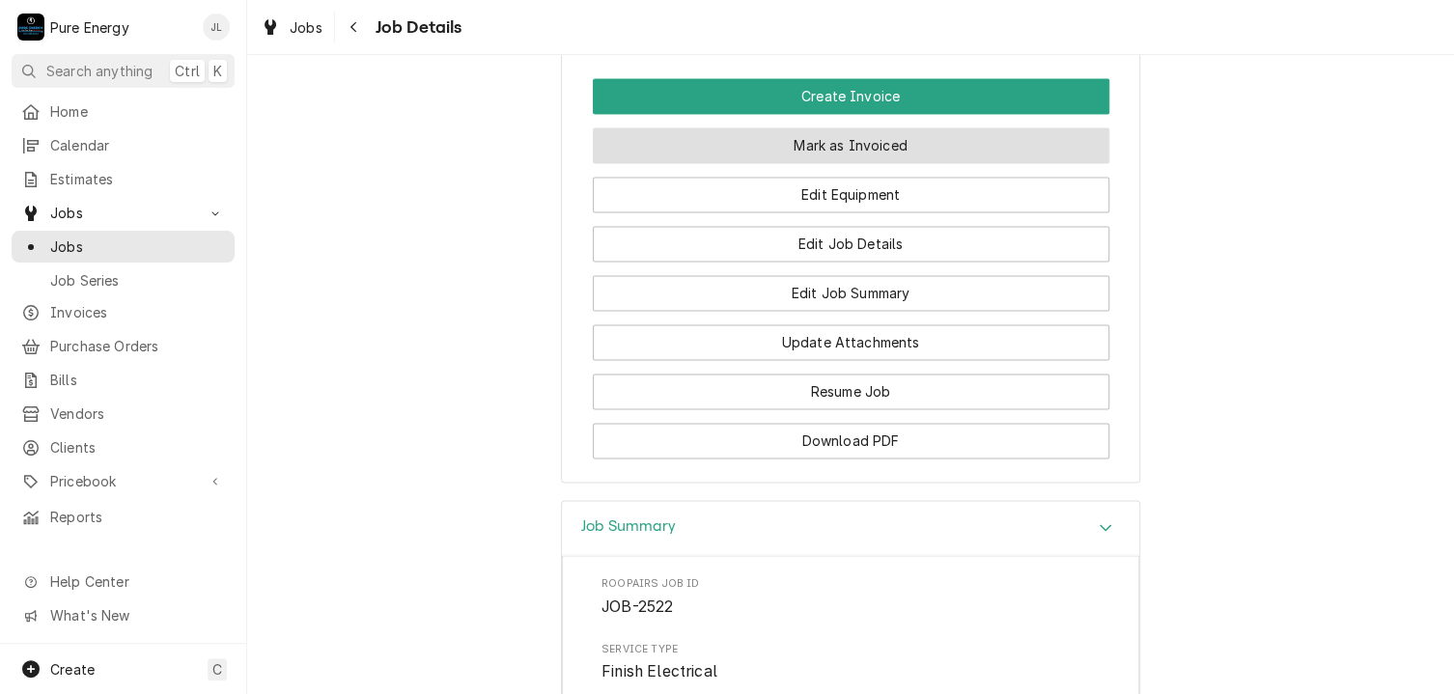
click at [805, 163] on button "Mark as Invoiced" at bounding box center [851, 145] width 517 height 36
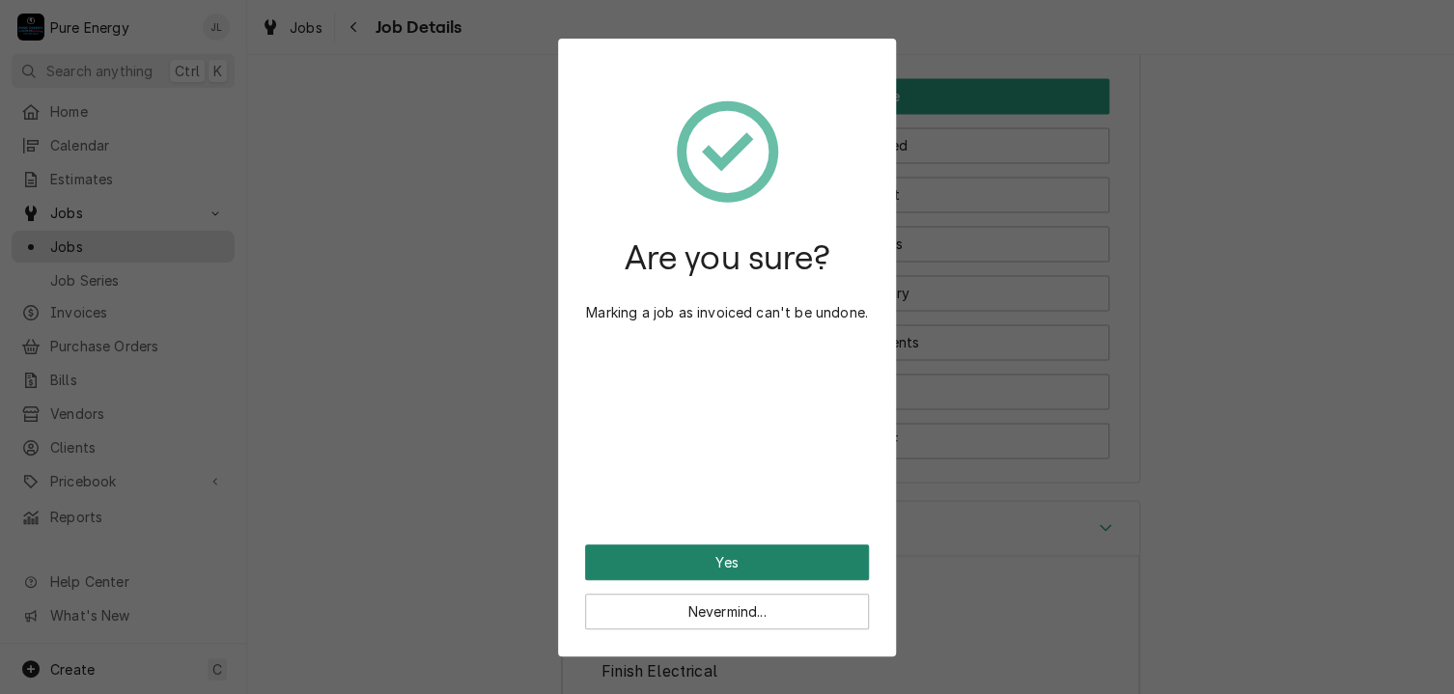
click at [747, 571] on button "Yes" at bounding box center [727, 563] width 284 height 36
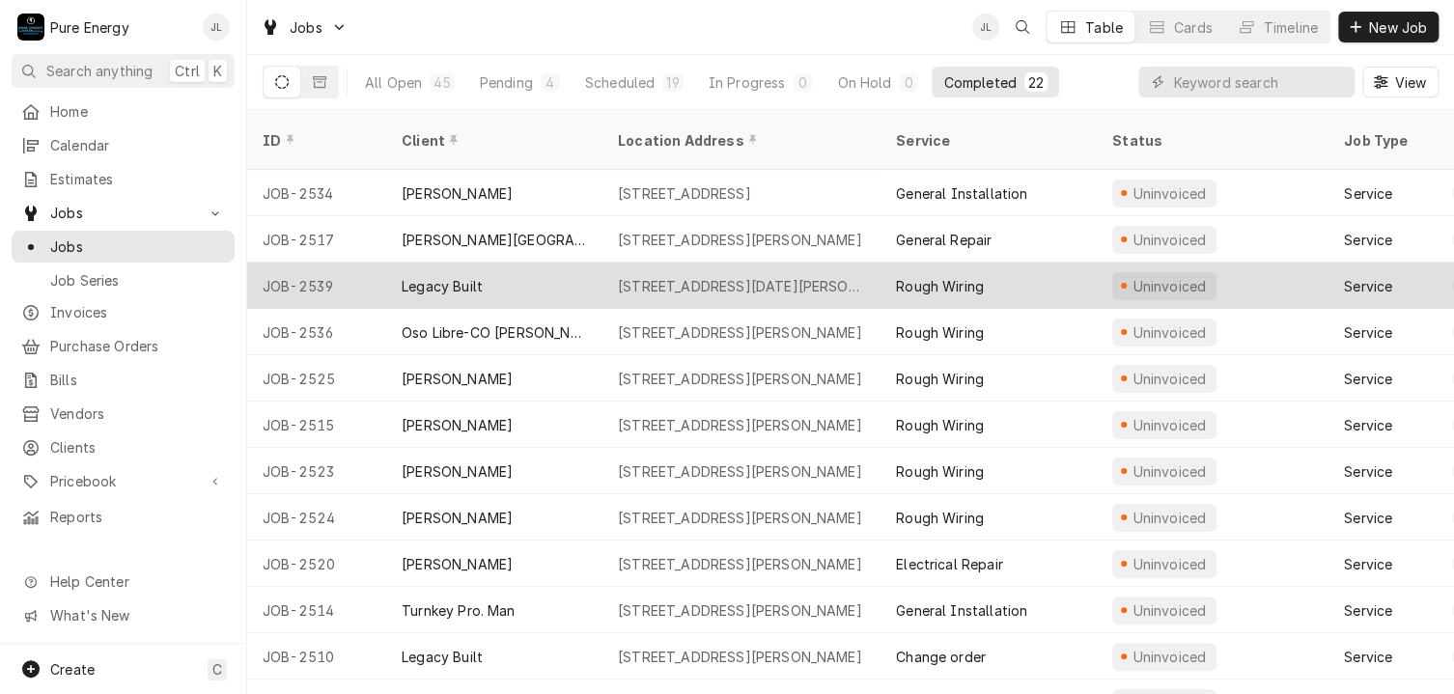
click at [559, 263] on div "Legacy Built" at bounding box center [494, 286] width 216 height 46
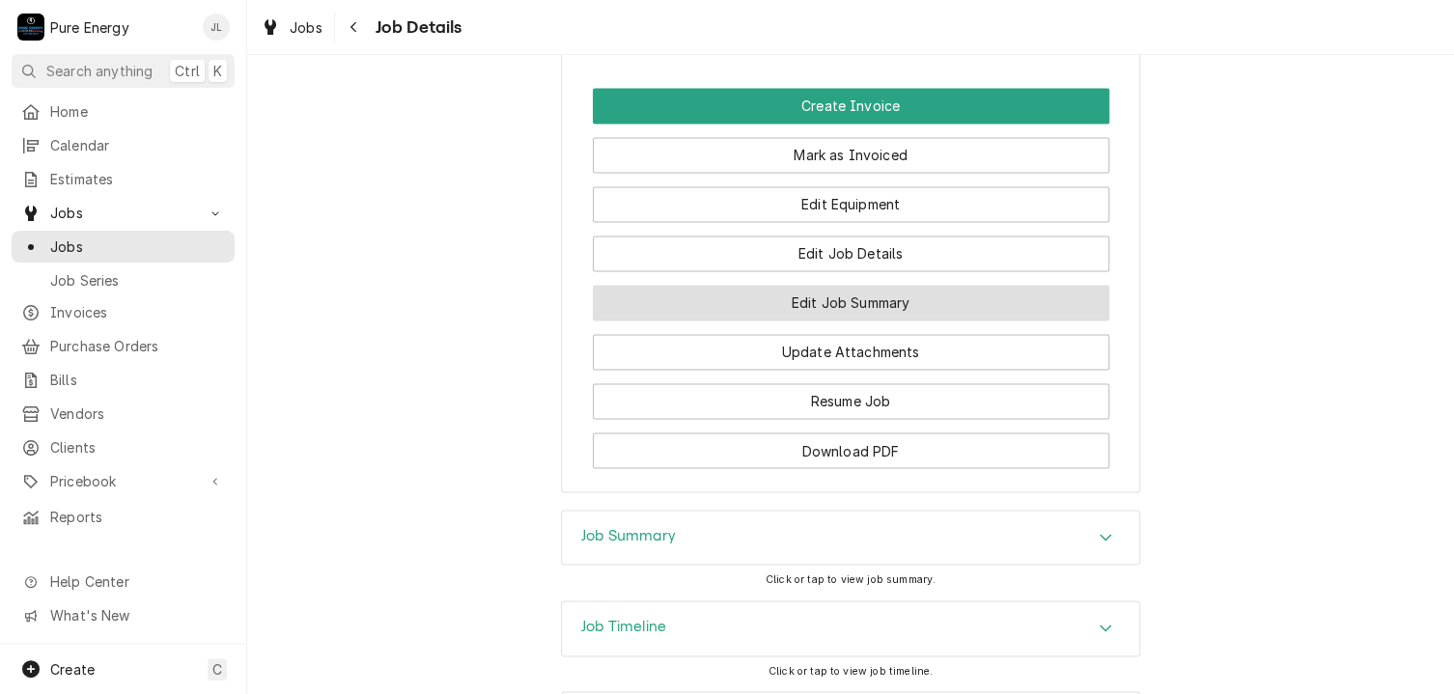
scroll to position [1545, 0]
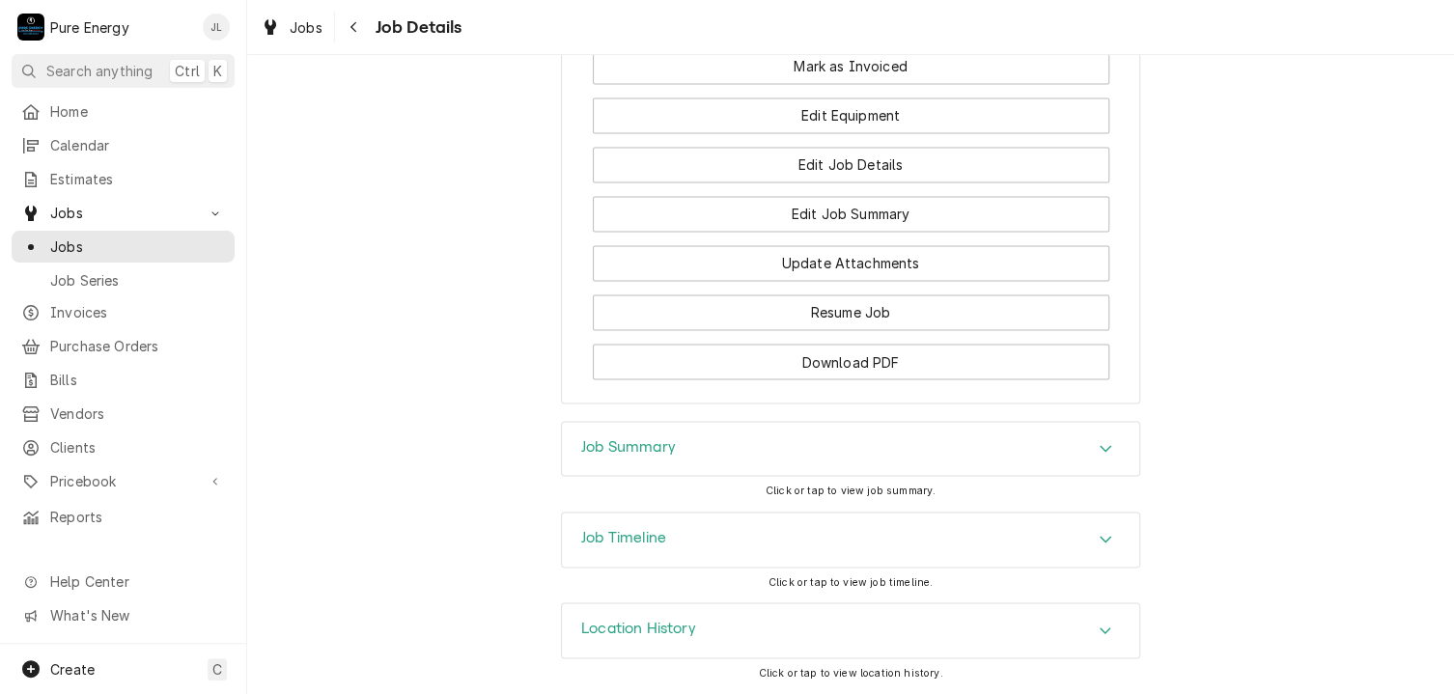
click at [712, 469] on div "Job Summary" at bounding box center [850, 449] width 577 height 54
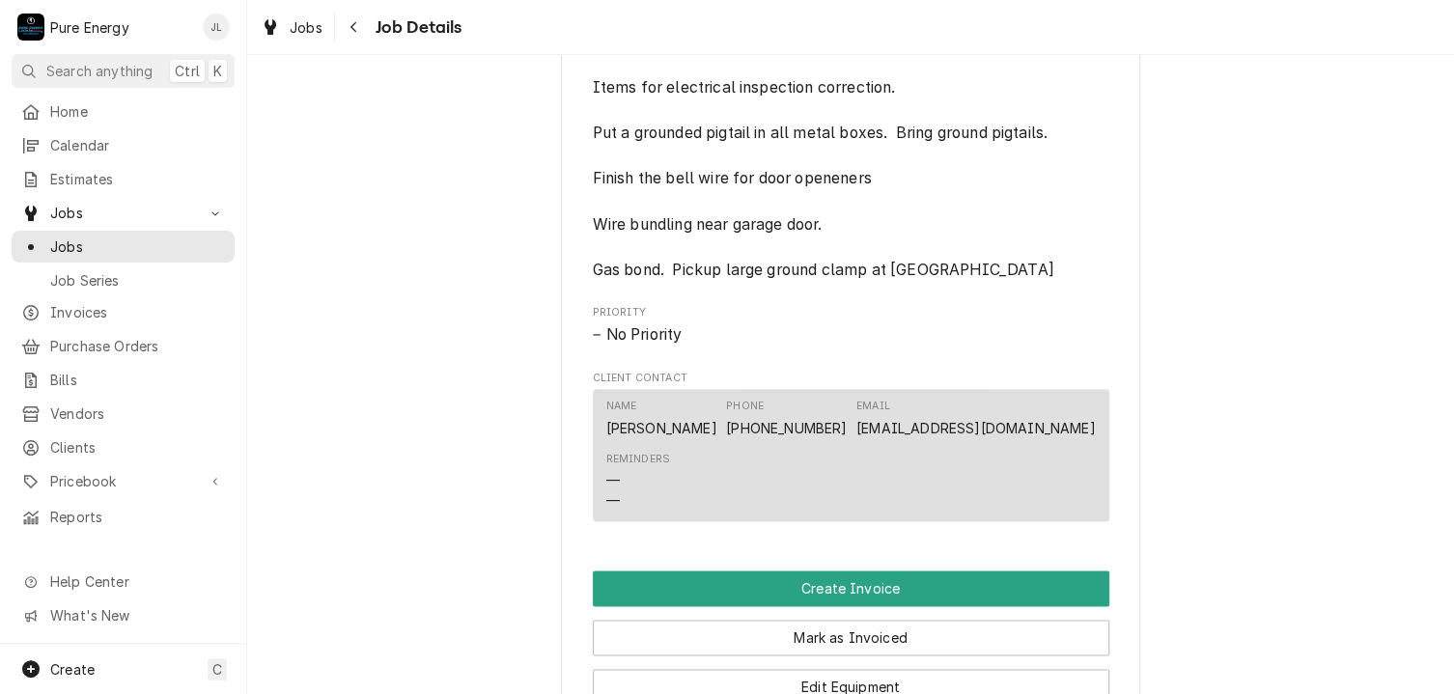
scroll to position [1159, 0]
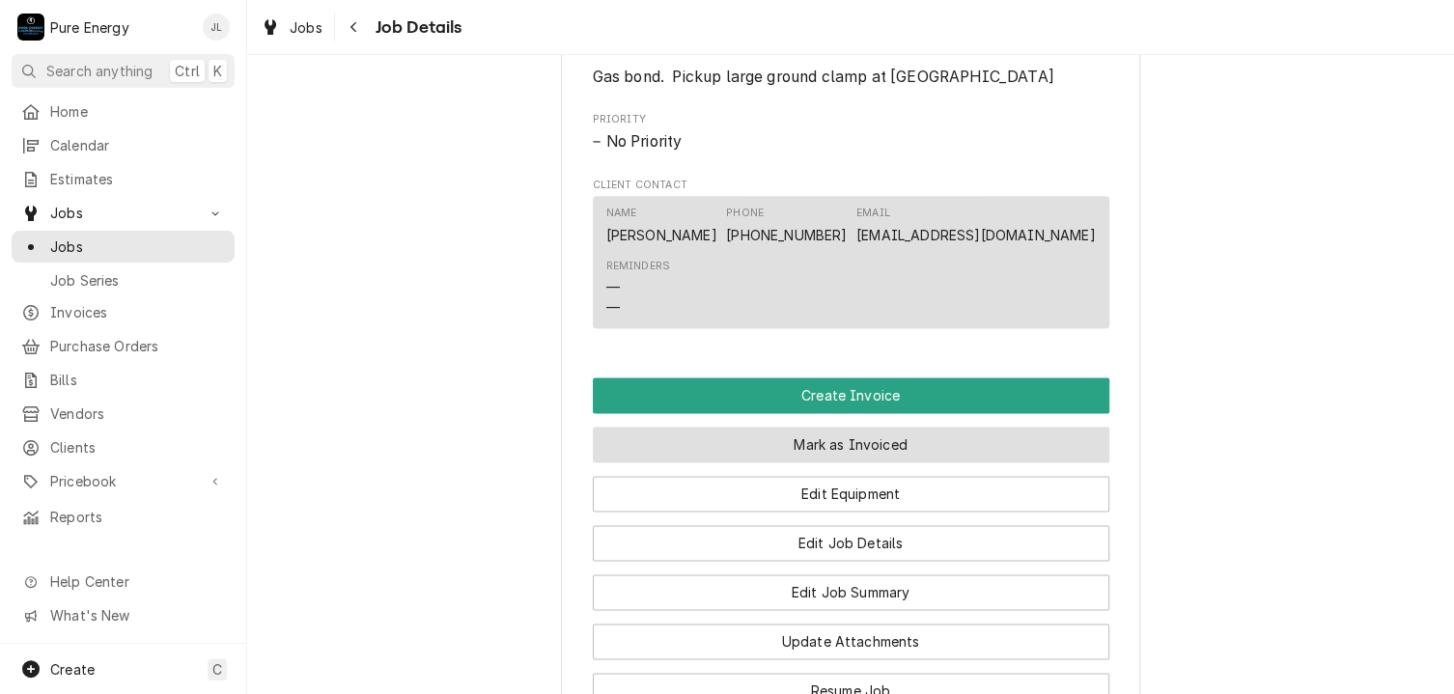
click at [709, 459] on button "Mark as Invoiced" at bounding box center [851, 445] width 517 height 36
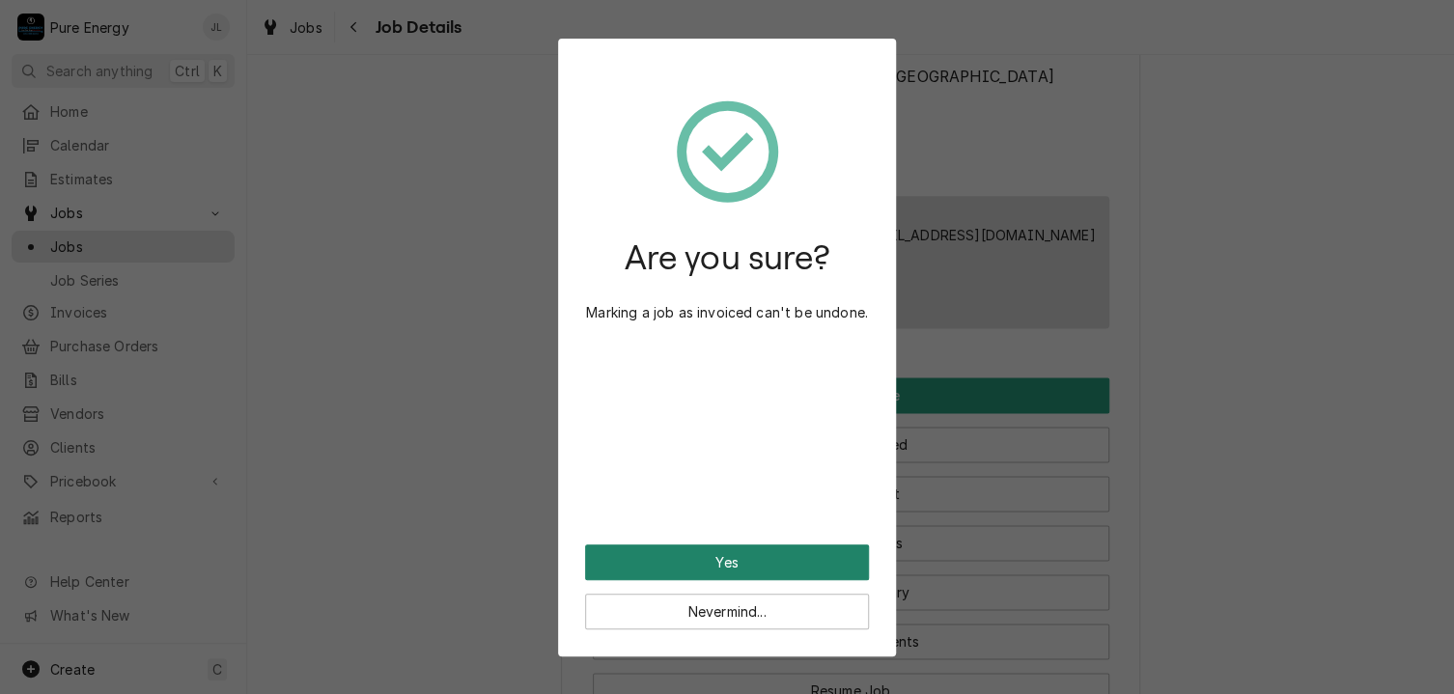
click at [699, 560] on button "Yes" at bounding box center [727, 563] width 284 height 36
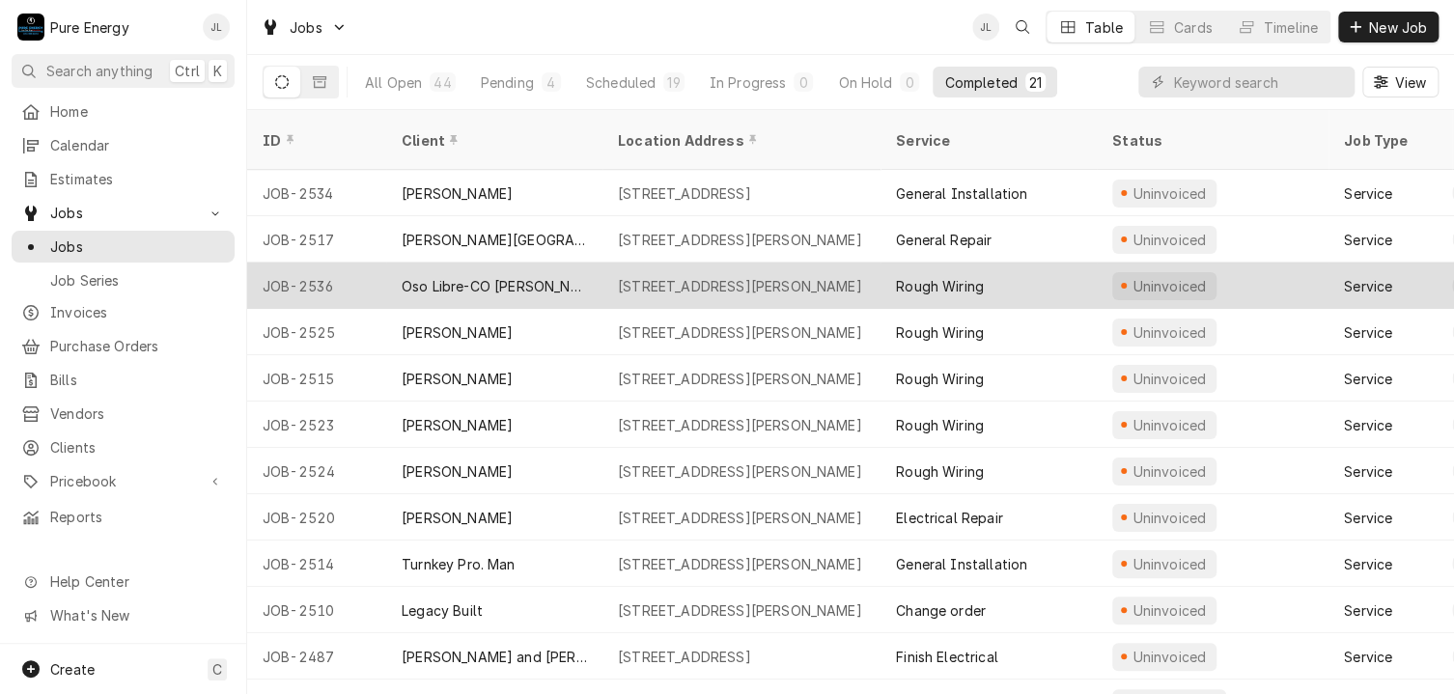
click at [707, 276] on div "[STREET_ADDRESS][PERSON_NAME]" at bounding box center [740, 286] width 244 height 20
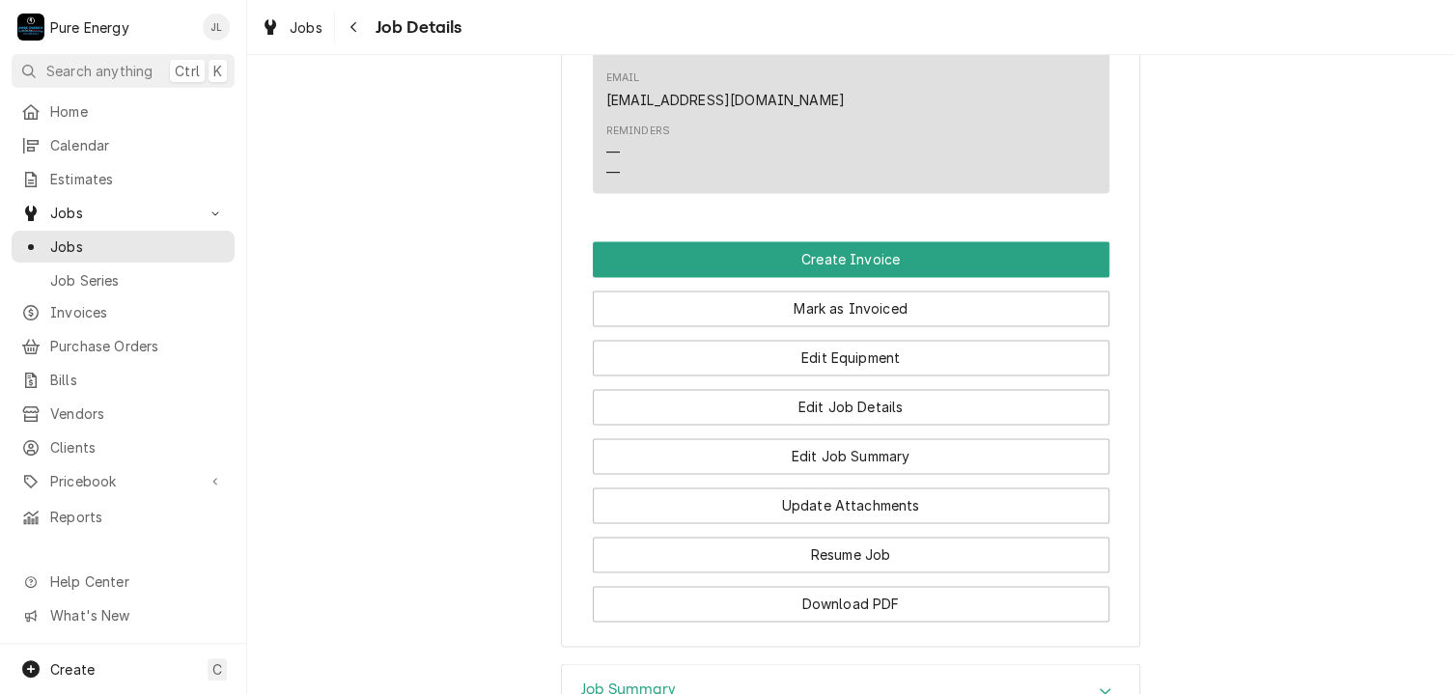
scroll to position [1352, 0]
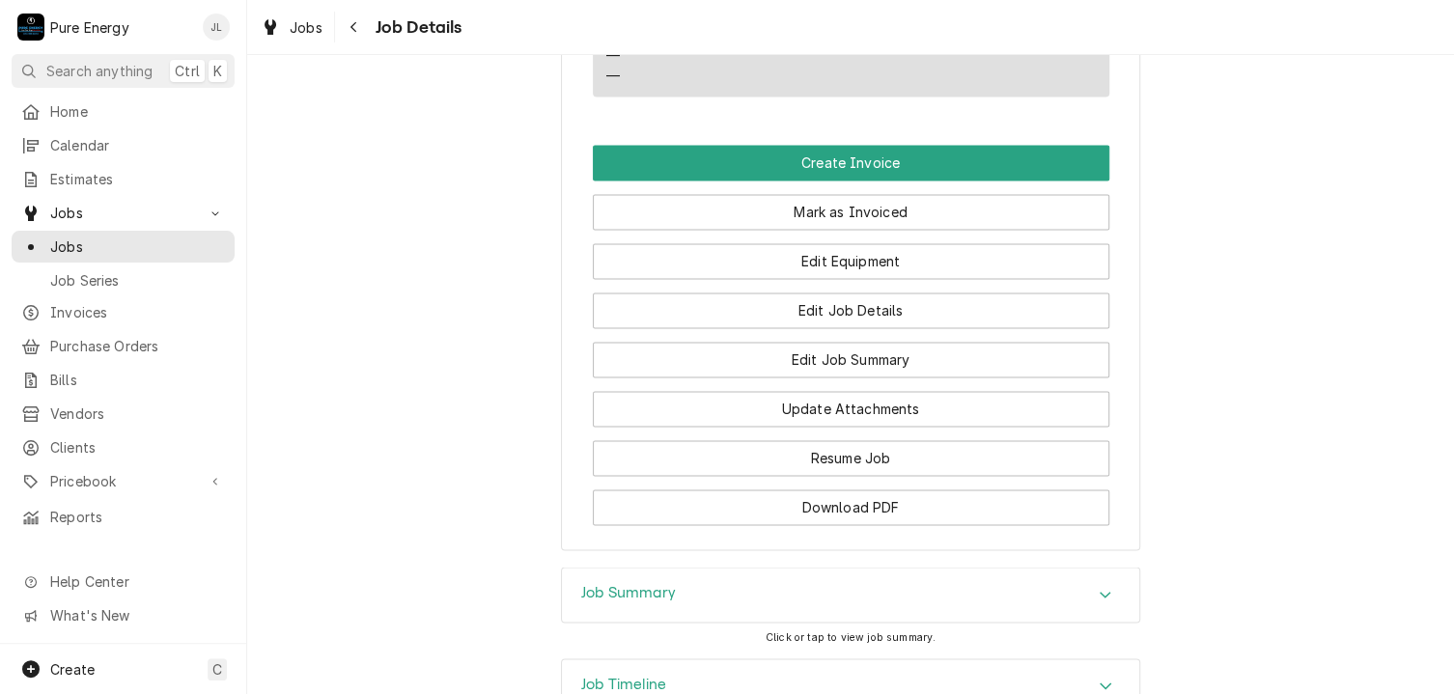
click at [686, 622] on div "Job Summary" at bounding box center [850, 595] width 577 height 54
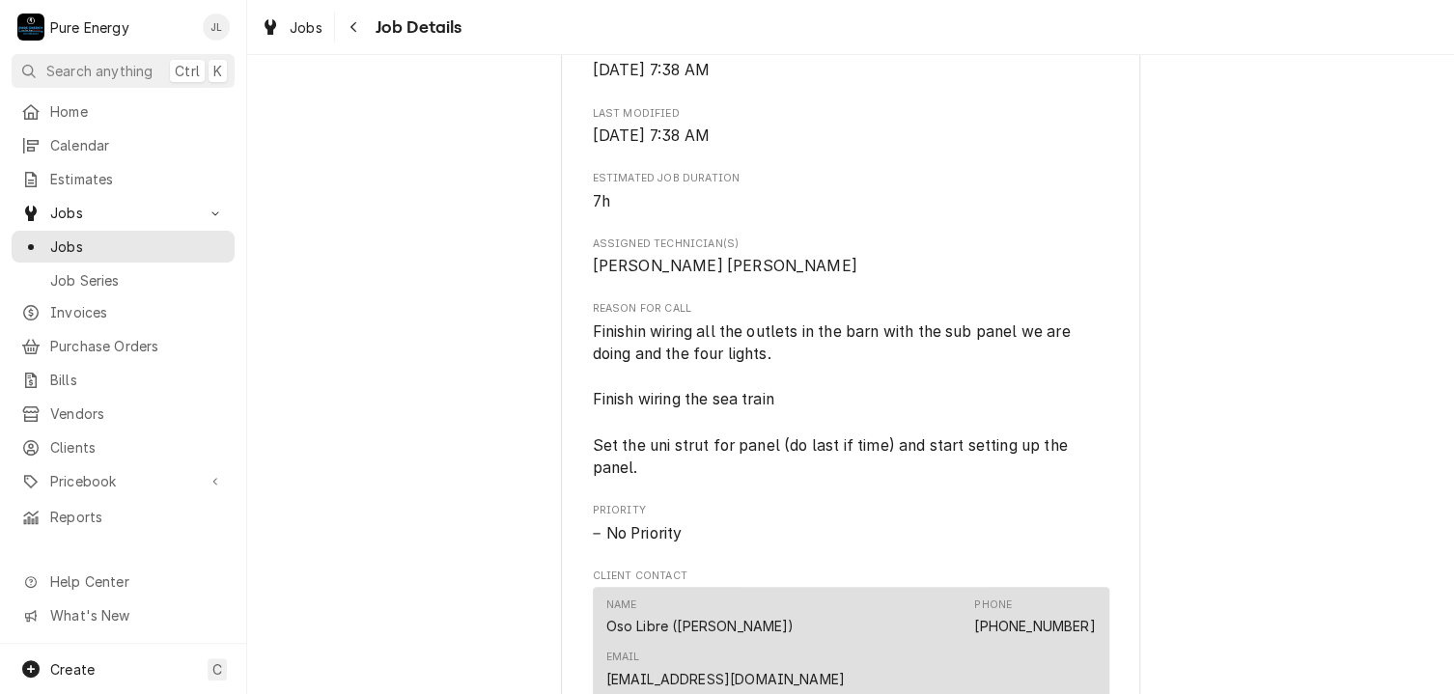
scroll to position [0, 0]
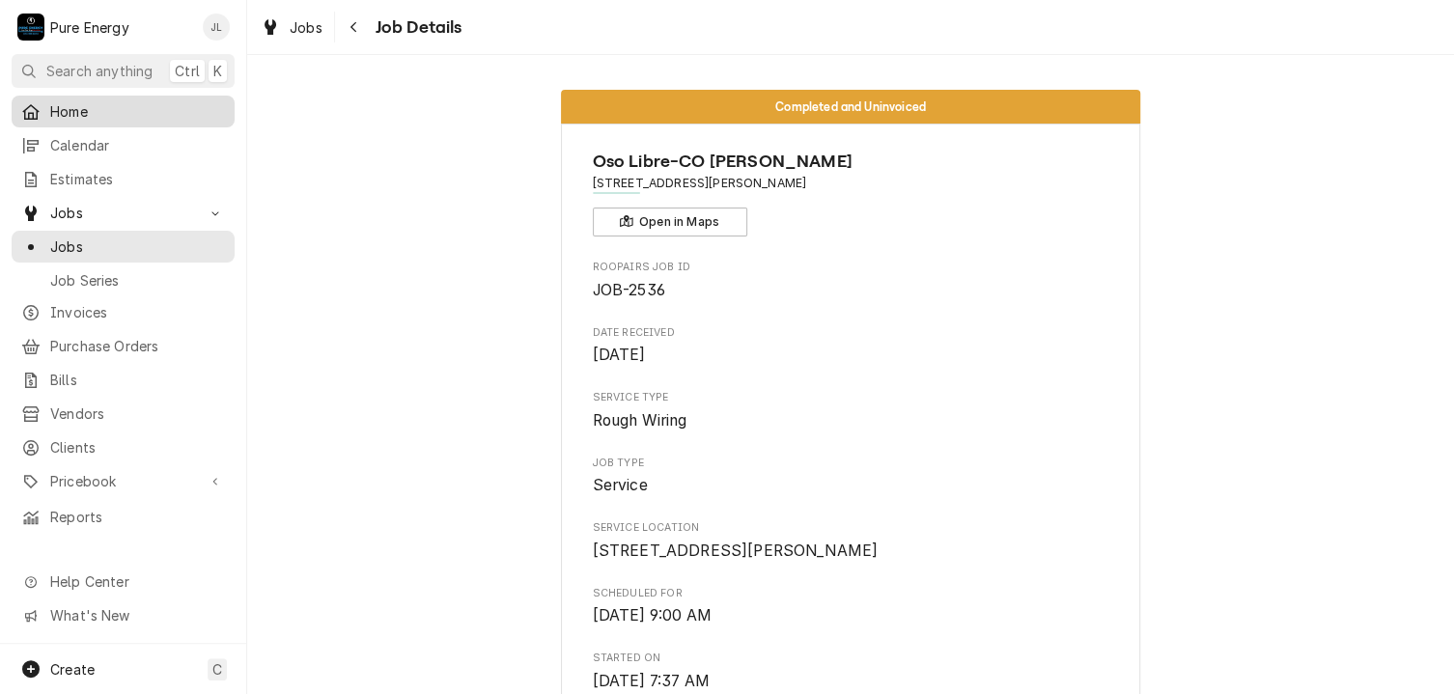
click at [133, 105] on span "Home" at bounding box center [137, 111] width 175 height 20
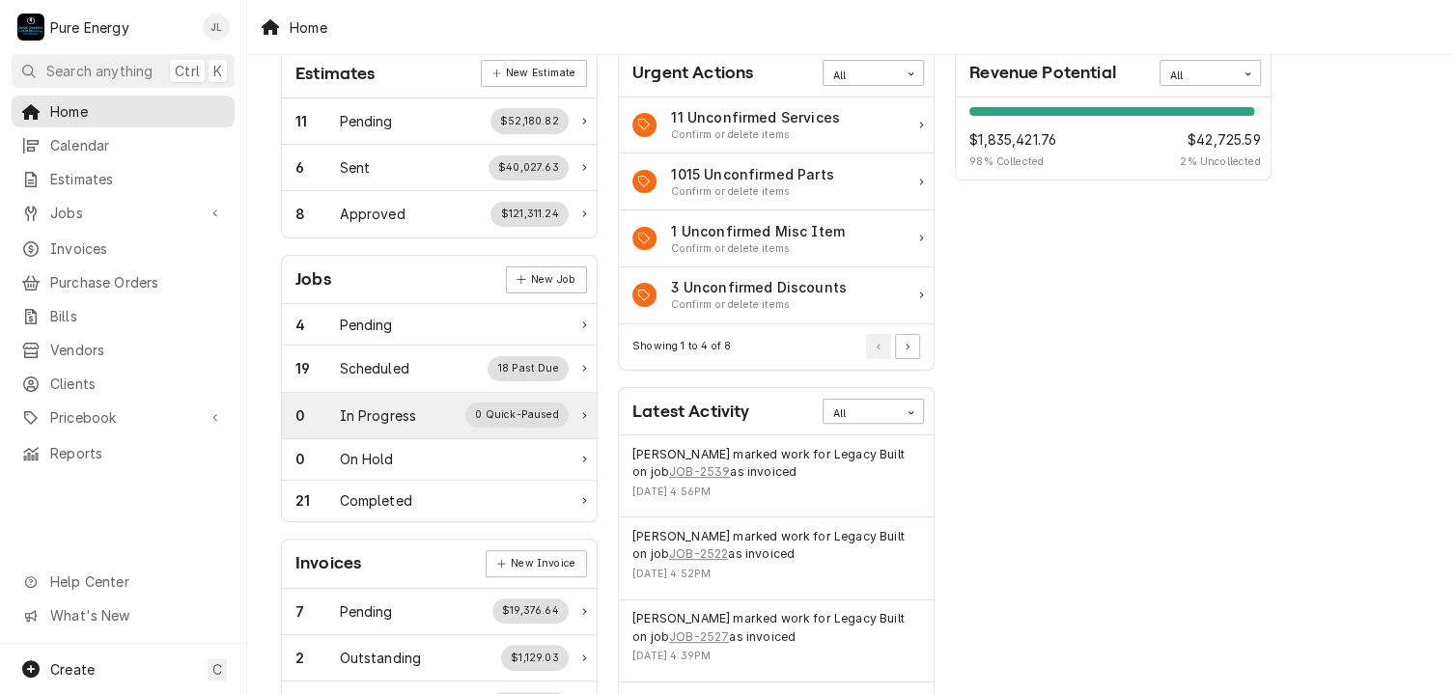
scroll to position [193, 0]
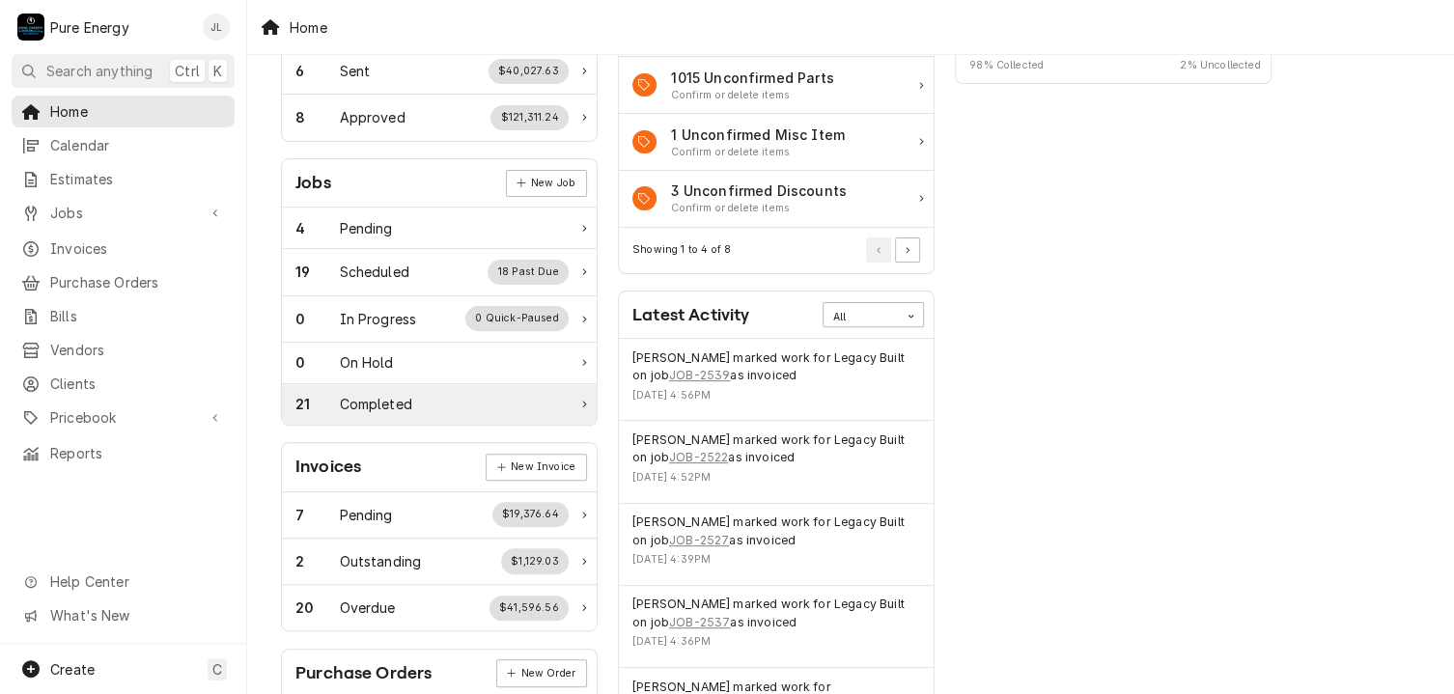
click at [412, 396] on div "21 Completed" at bounding box center [431, 404] width 273 height 20
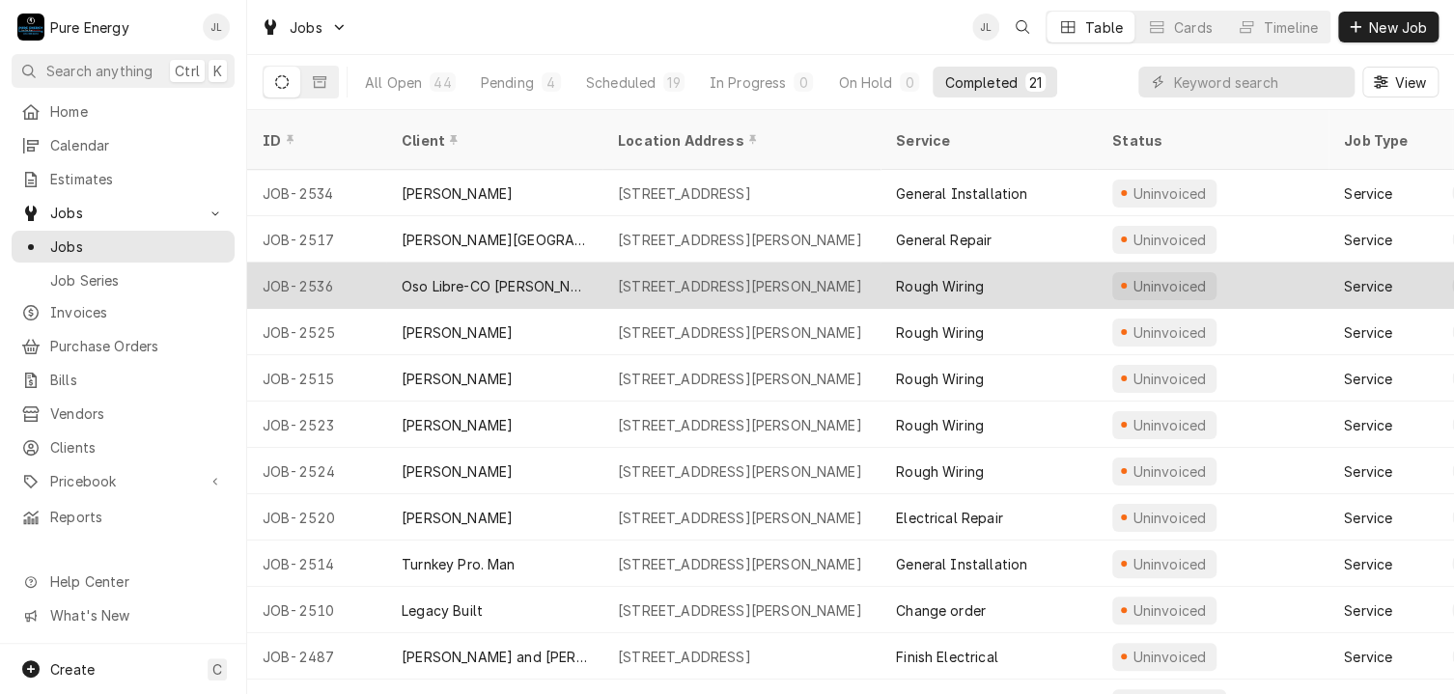
click at [734, 276] on div "7383 Vineyard Dr, Paso Robles, CA 93446" at bounding box center [740, 286] width 244 height 20
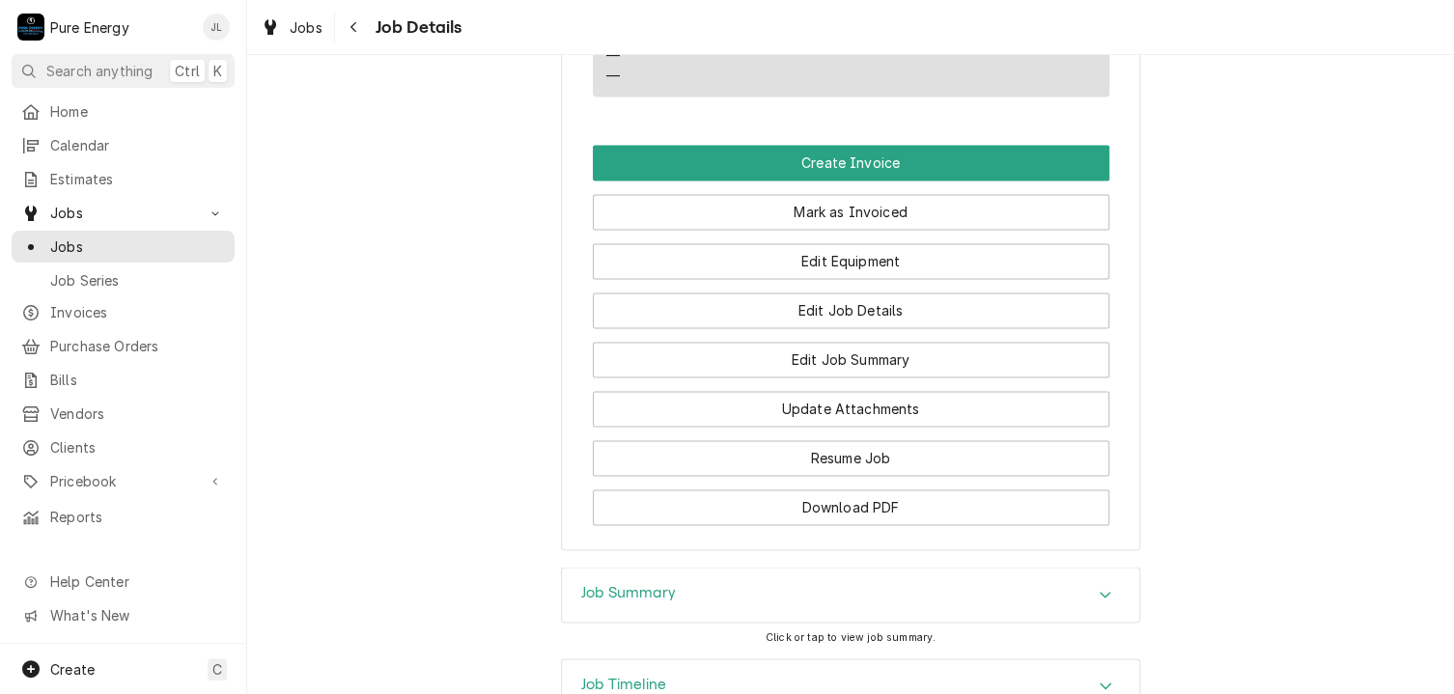
scroll to position [1255, 0]
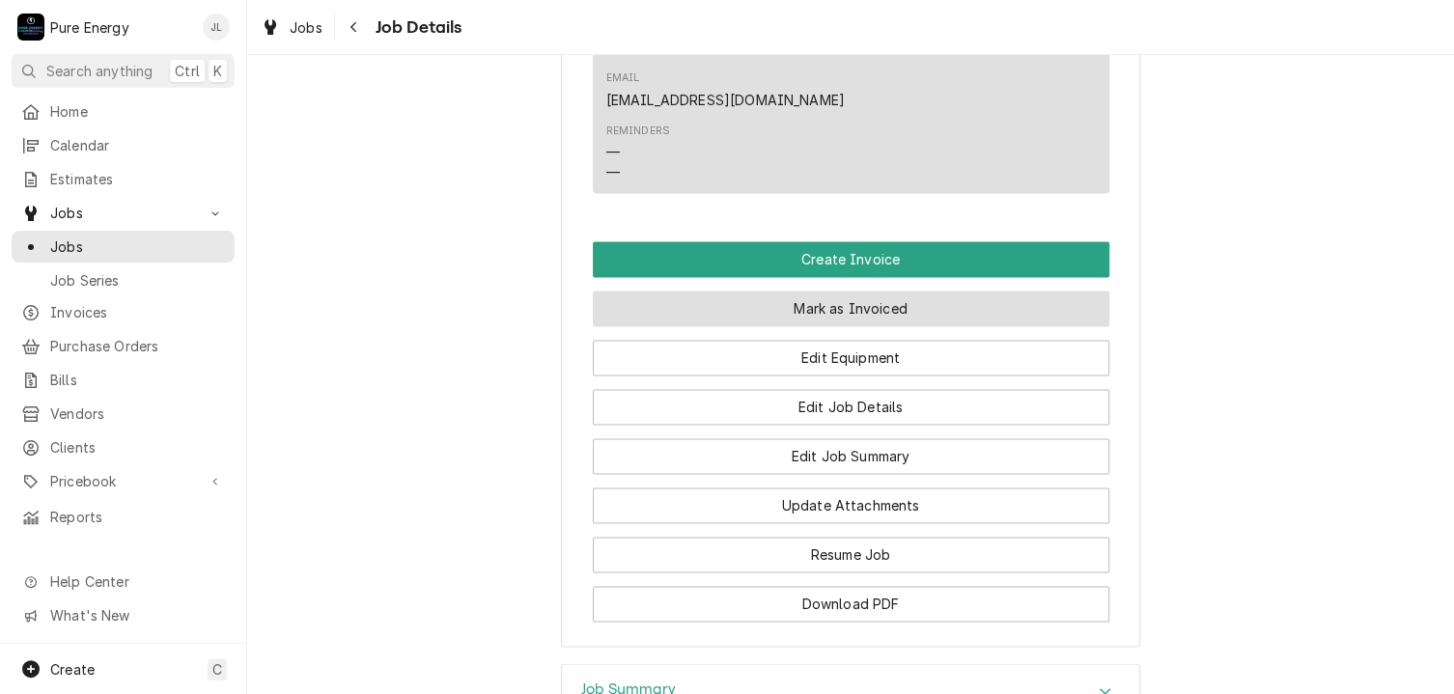
click at [864, 326] on button "Mark as Invoiced" at bounding box center [851, 309] width 517 height 36
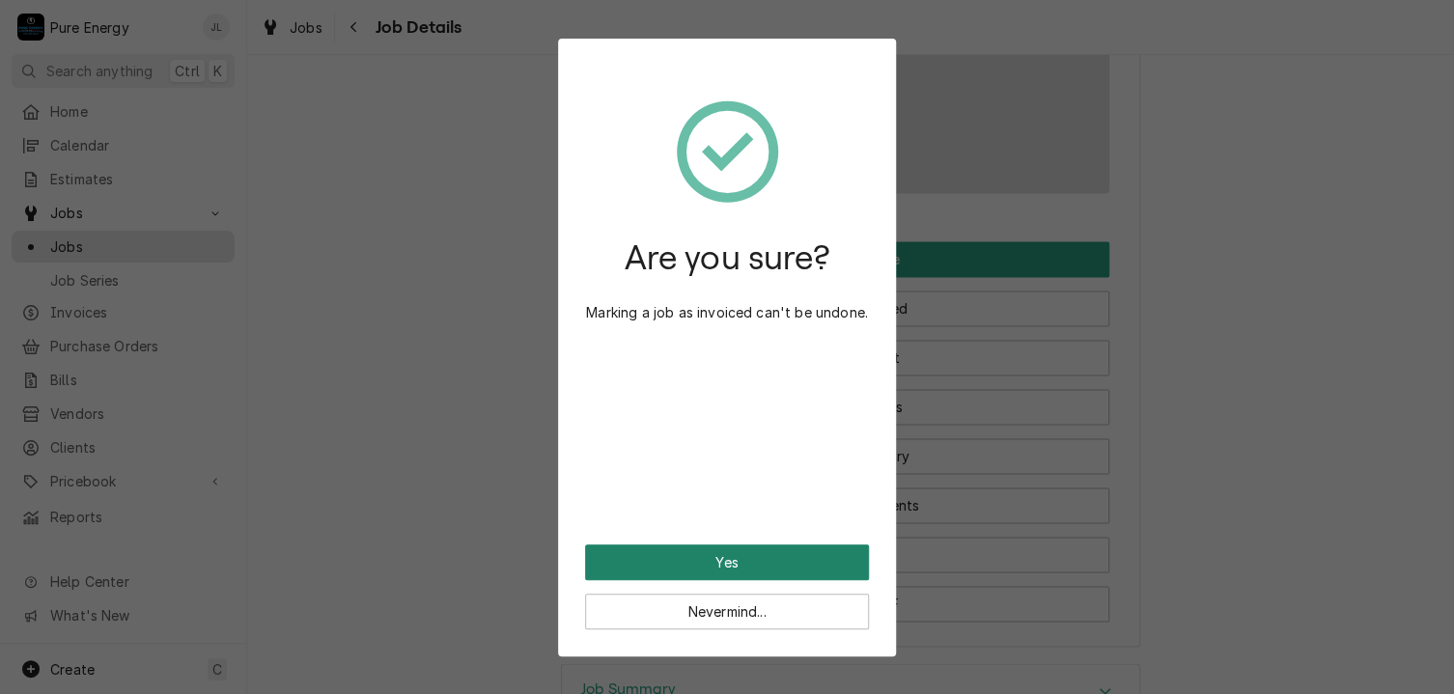
click at [776, 568] on button "Yes" at bounding box center [727, 563] width 284 height 36
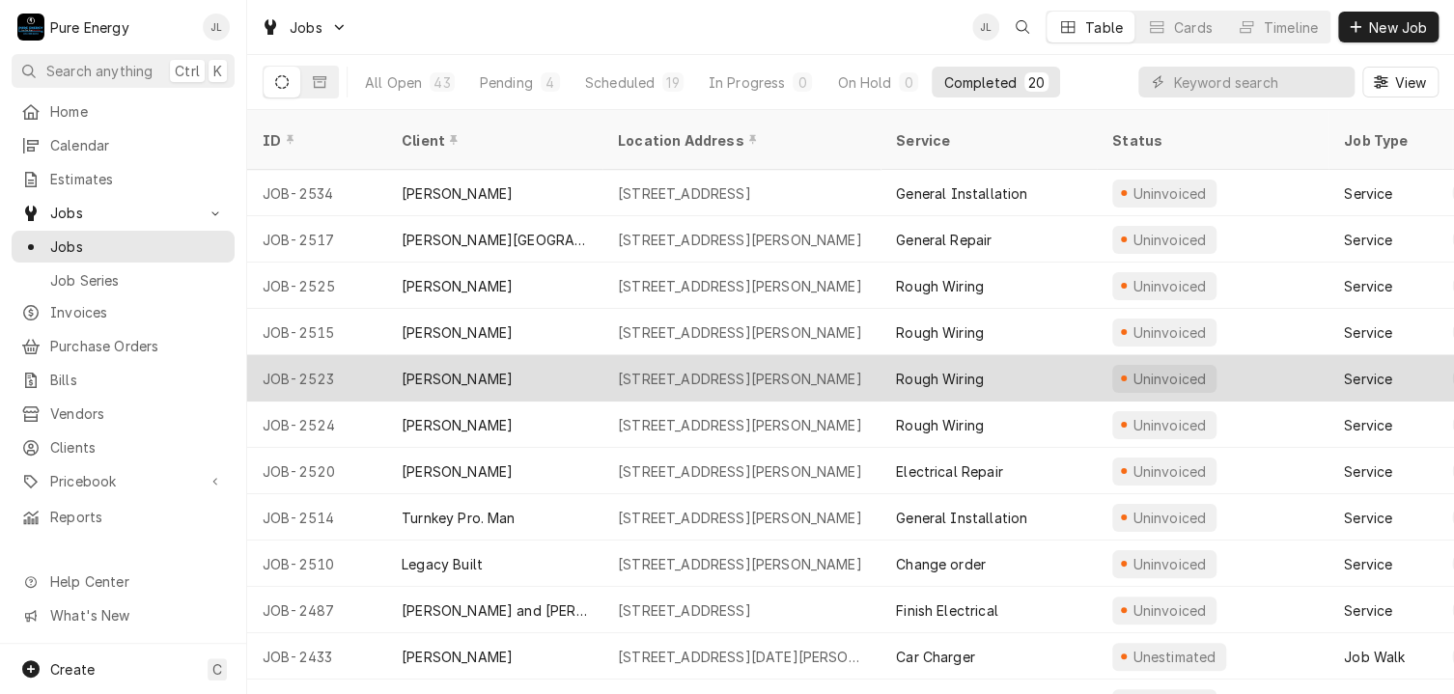
scroll to position [97, 0]
